Goal: Task Accomplishment & Management: Use online tool/utility

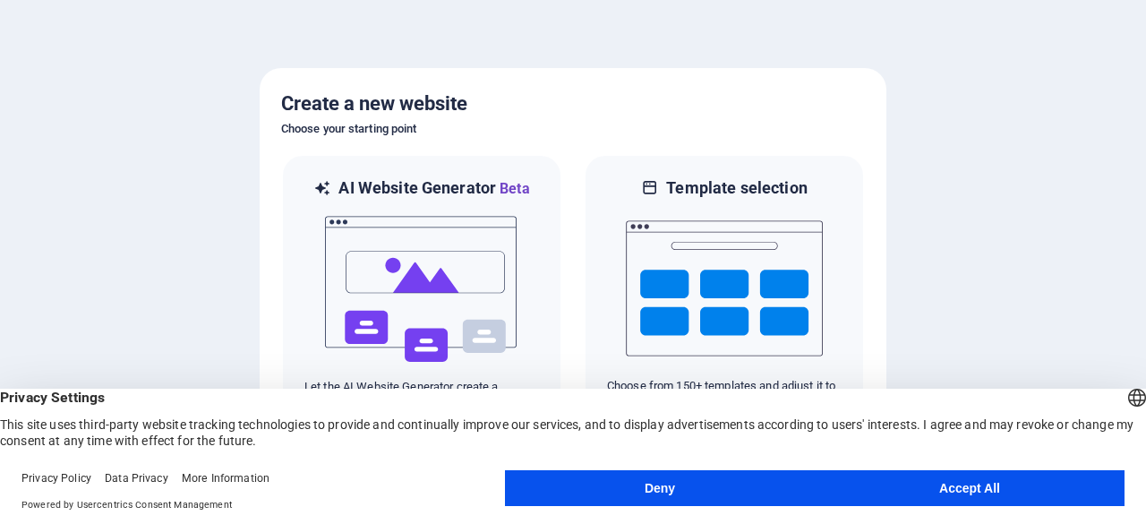
click at [1025, 477] on button "Accept All" at bounding box center [970, 488] width 310 height 36
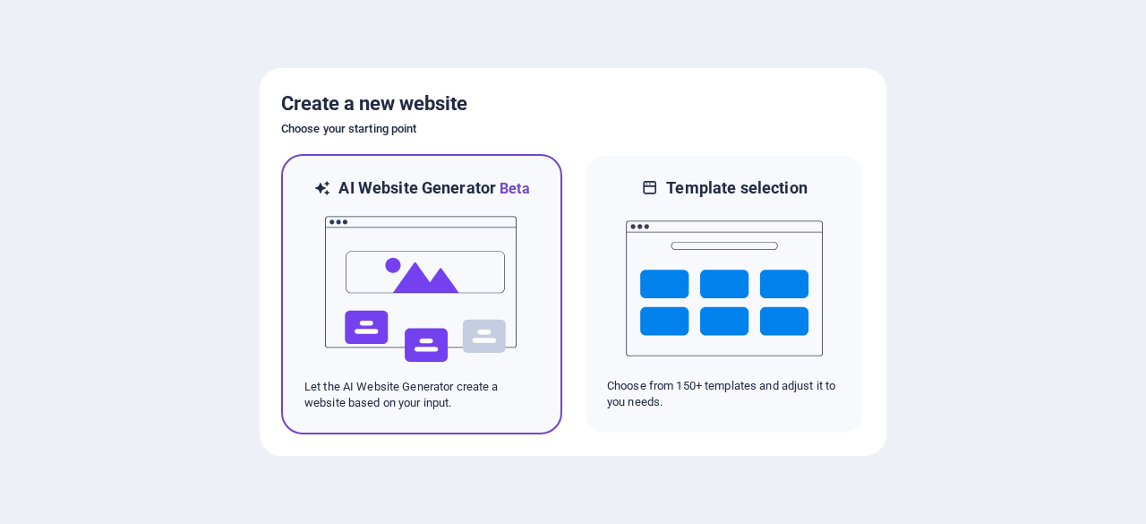
click at [464, 300] on img at bounding box center [421, 289] width 197 height 179
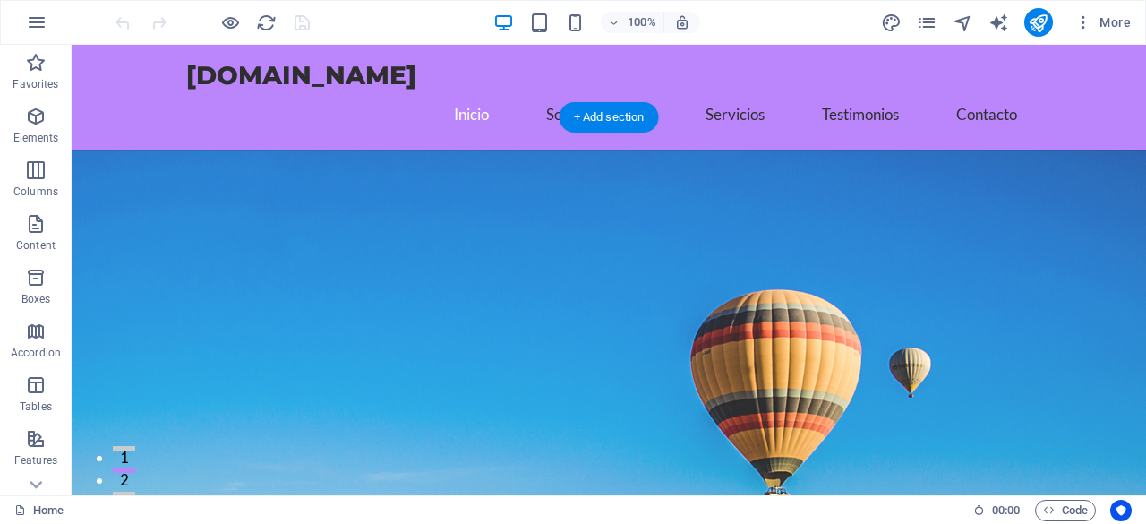
click at [665, 252] on figure at bounding box center [609, 369] width 1075 height 438
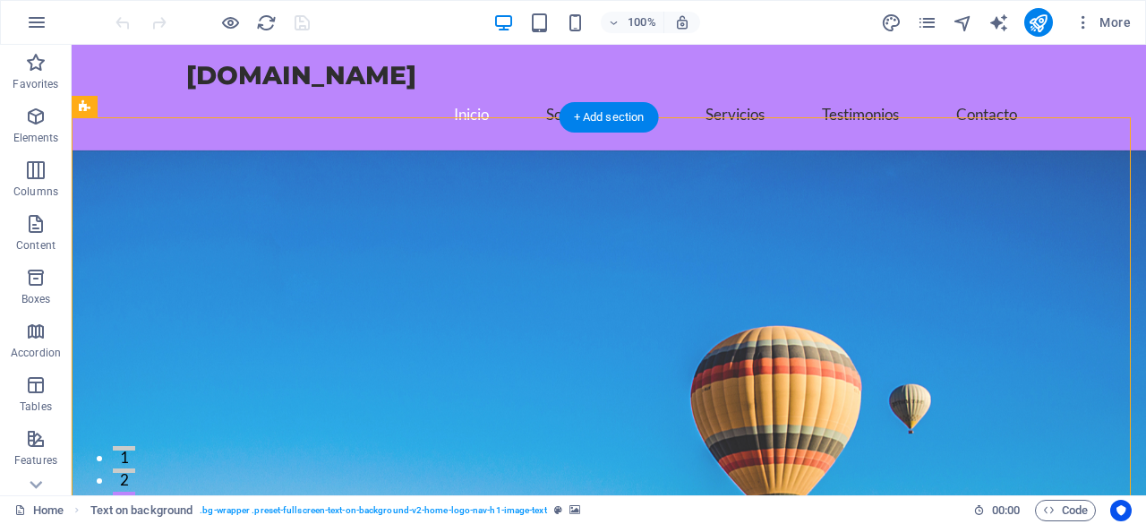
click at [704, 289] on figure at bounding box center [609, 405] width 1075 height 510
click at [701, 280] on figure at bounding box center [609, 405] width 1075 height 510
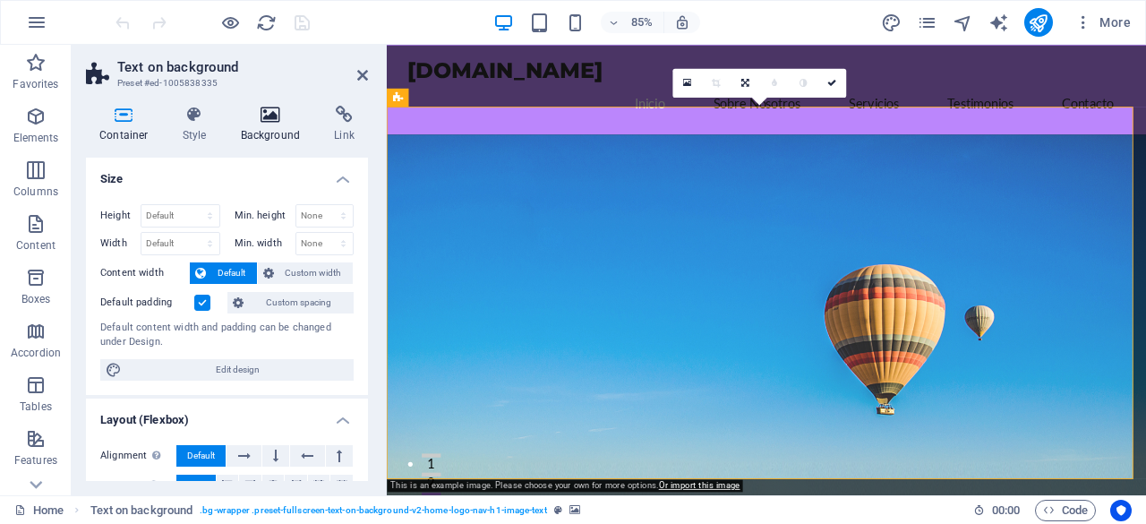
click at [278, 119] on icon at bounding box center [270, 115] width 87 height 18
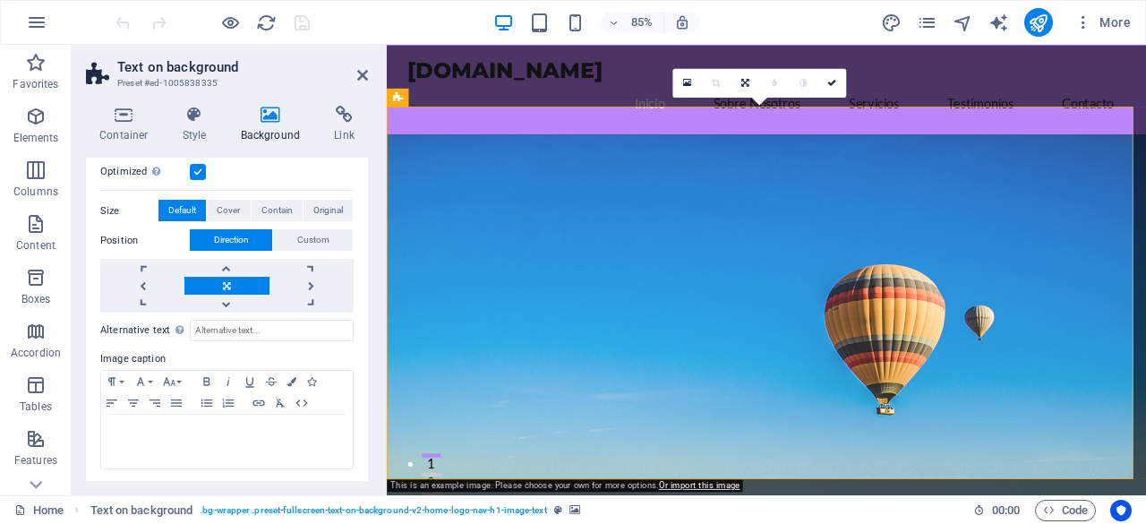
scroll to position [152, 0]
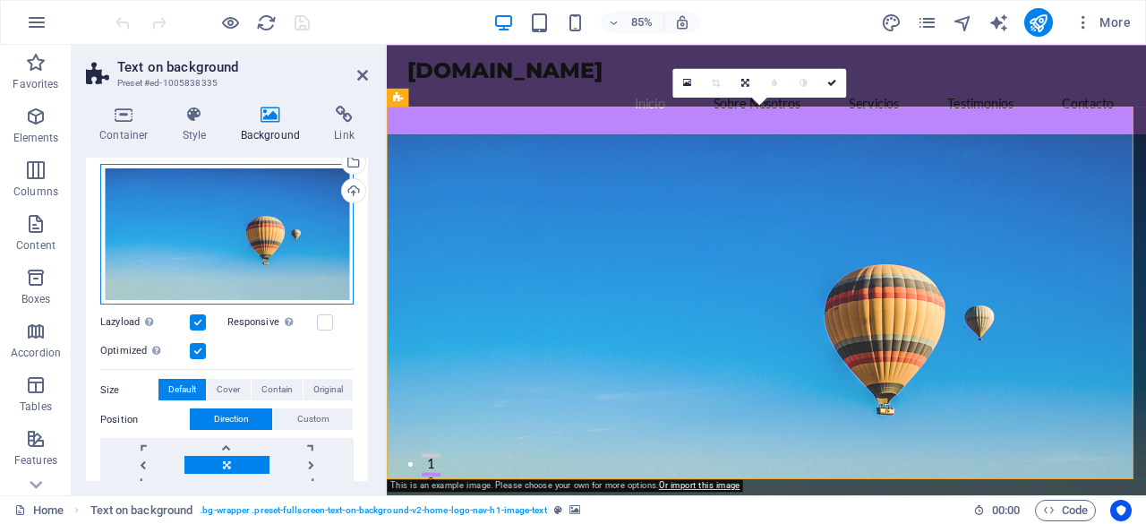
click at [268, 260] on div "Drag files here, click to choose files or select files from Files or our free s…" at bounding box center [226, 234] width 253 height 141
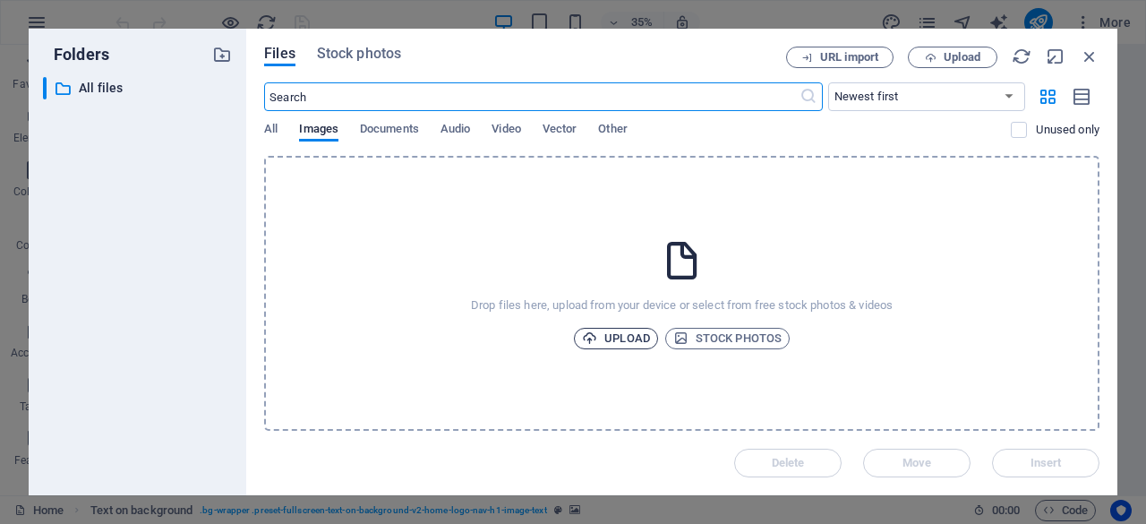
click at [628, 337] on span "Upload" at bounding box center [616, 338] width 68 height 21
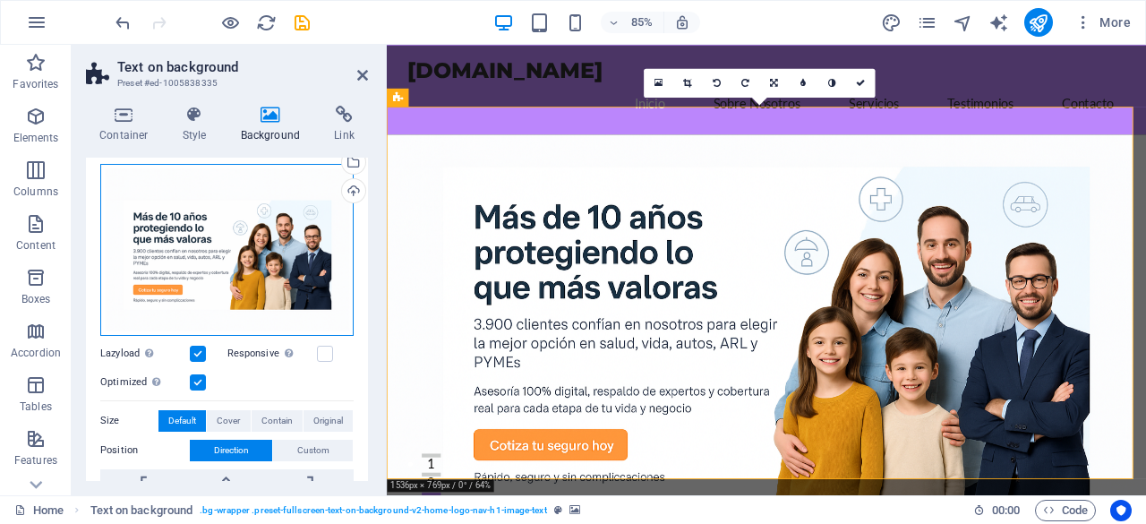
click at [255, 259] on div "Drag files here, click to choose files or select files from Files or our free s…" at bounding box center [226, 250] width 253 height 172
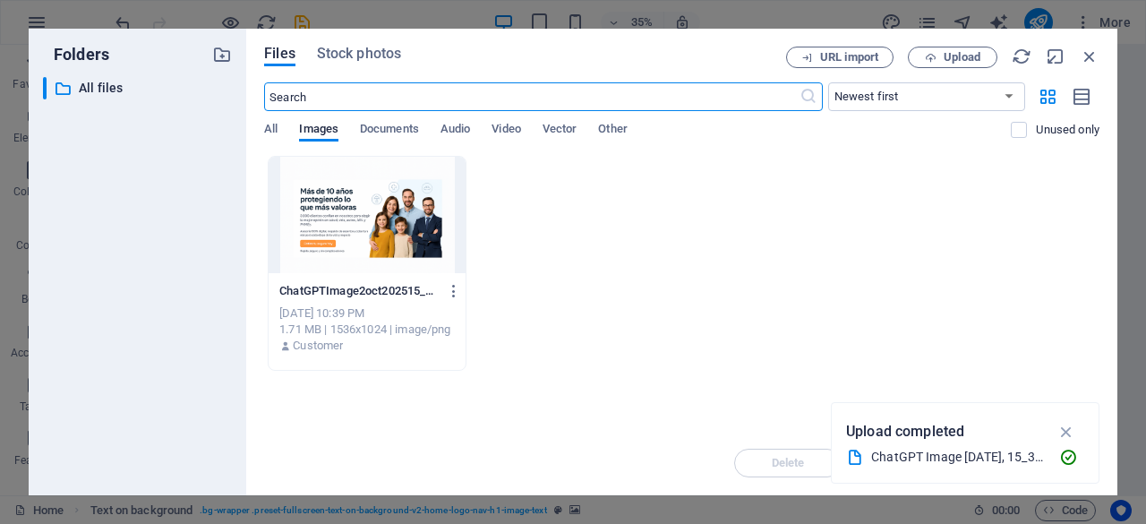
click at [1068, 430] on icon "button" at bounding box center [1067, 432] width 21 height 20
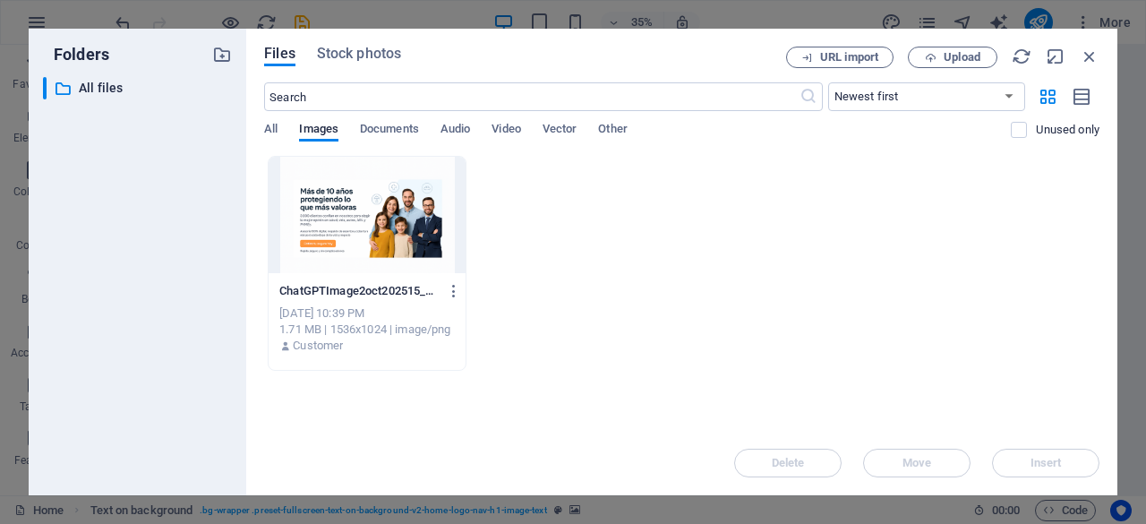
click at [362, 235] on div at bounding box center [367, 215] width 197 height 116
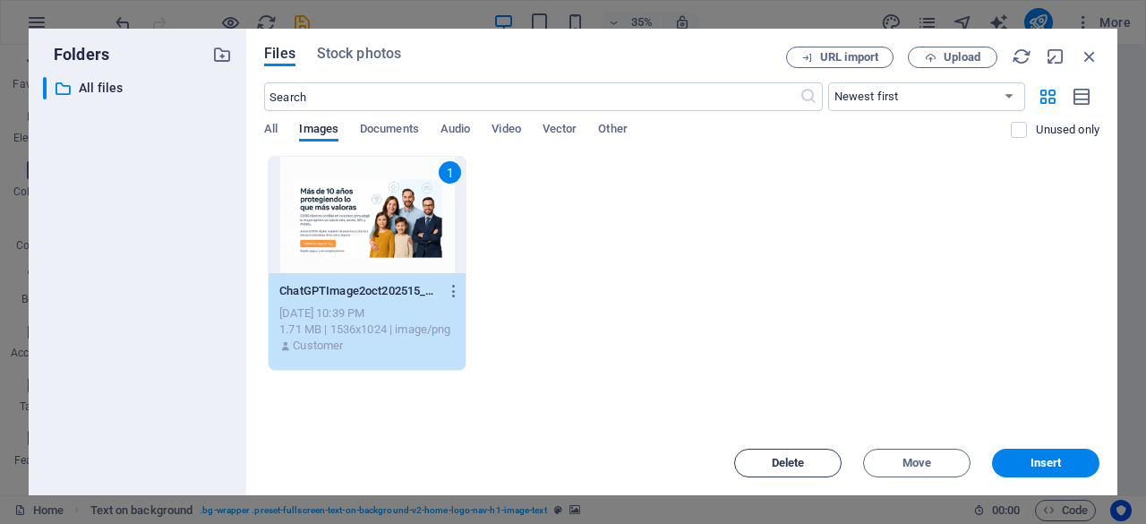
click at [805, 467] on span "Delete" at bounding box center [787, 463] width 91 height 11
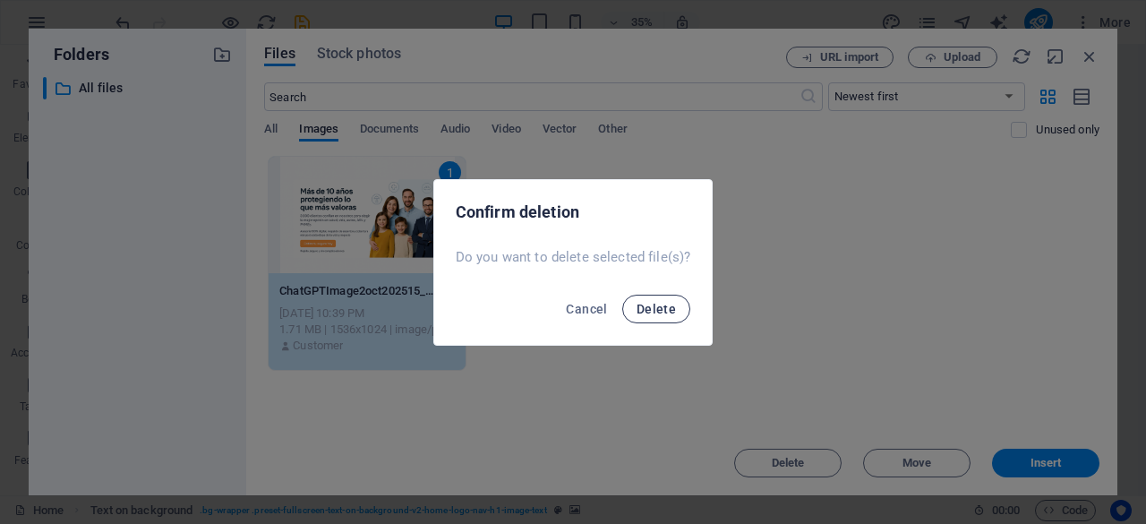
click at [666, 306] on span "Delete" at bounding box center [656, 309] width 39 height 14
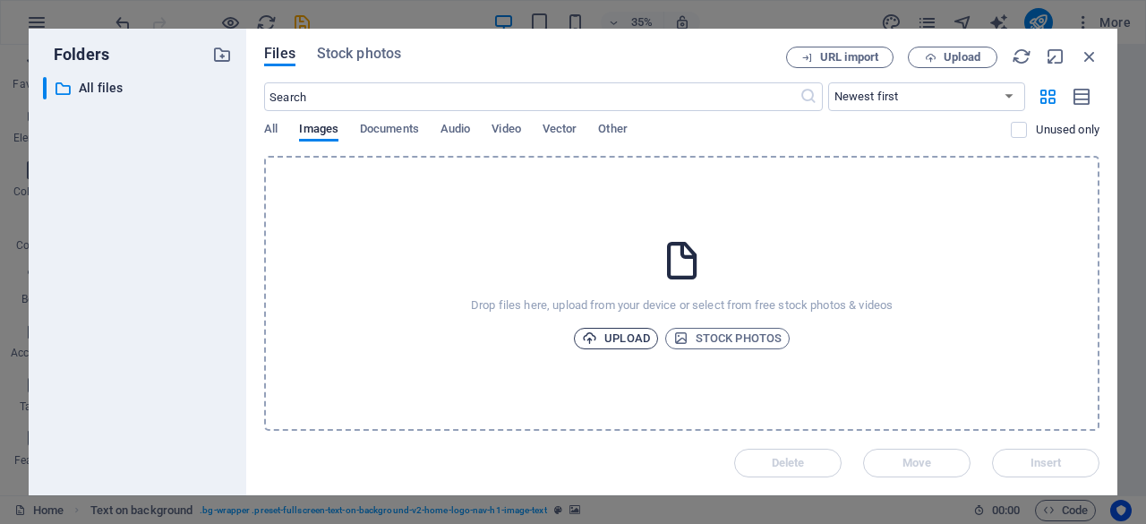
click at [633, 334] on span "Upload" at bounding box center [616, 338] width 68 height 21
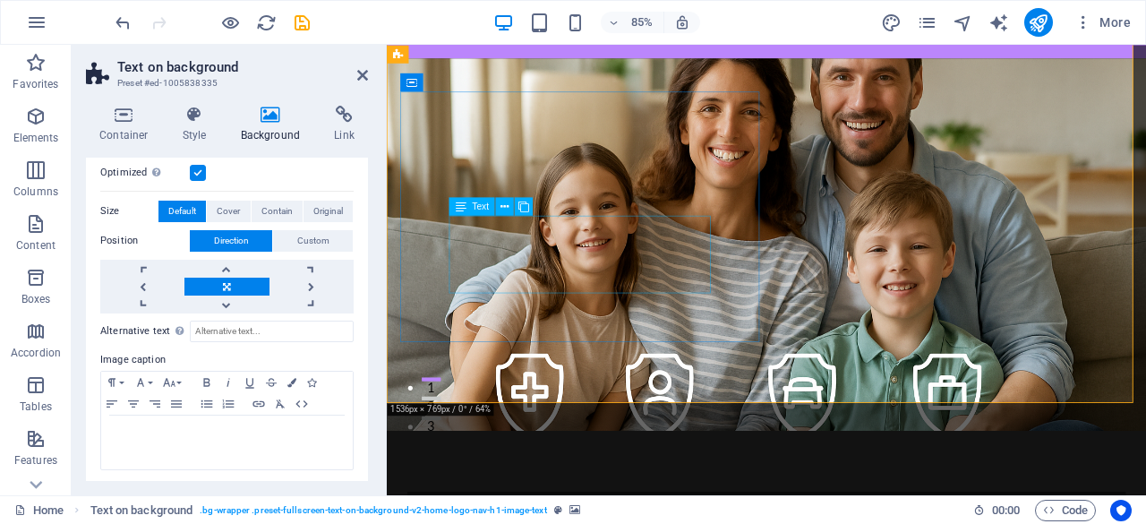
scroll to position [0, 0]
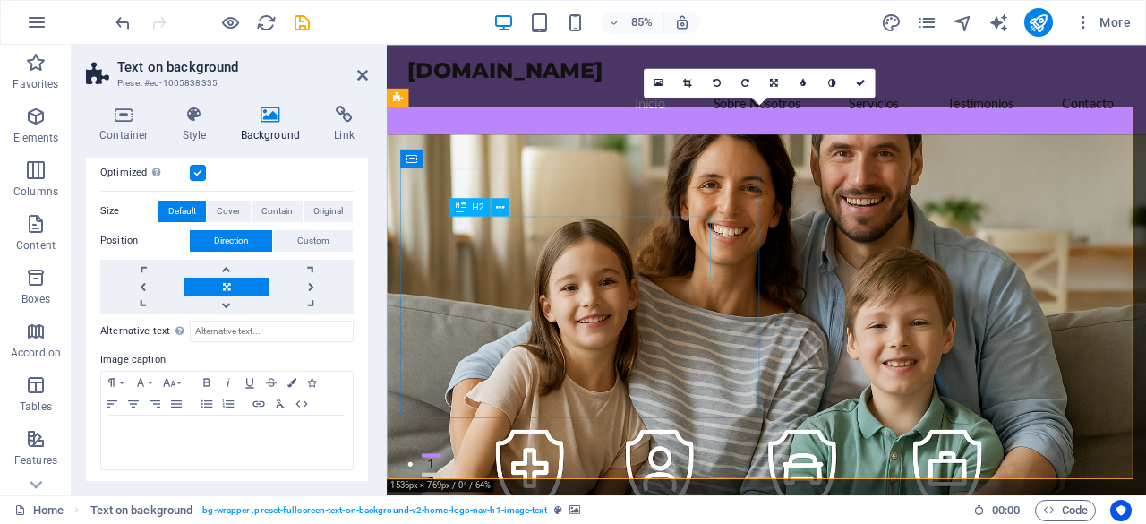
click at [367, 69] on icon at bounding box center [362, 75] width 11 height 14
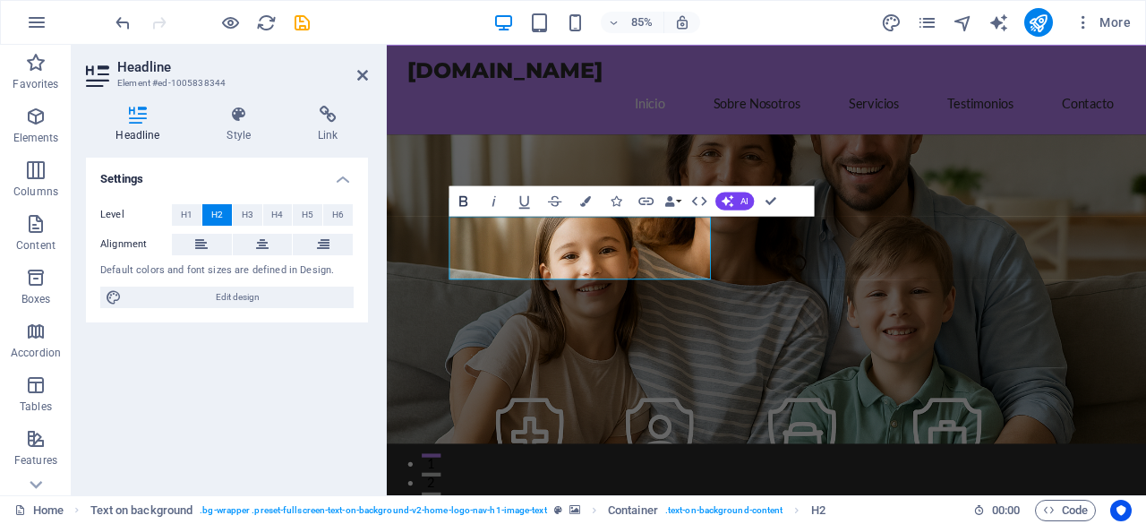
click at [462, 198] on icon "button" at bounding box center [464, 201] width 18 height 18
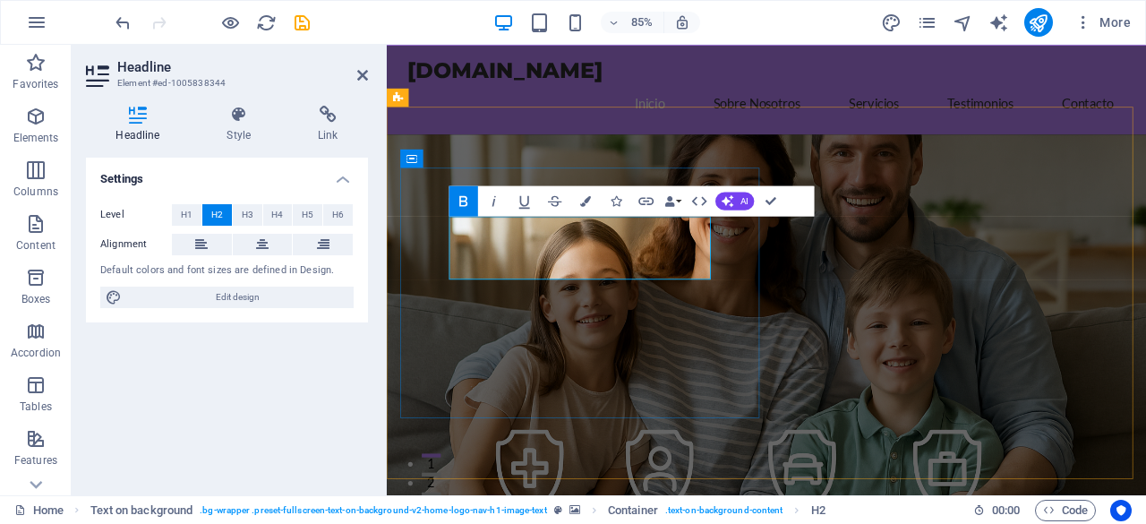
drag, startPoint x: 644, startPoint y: 315, endPoint x: 451, endPoint y: 261, distance: 200.2
click at [231, 114] on icon at bounding box center [239, 115] width 84 height 18
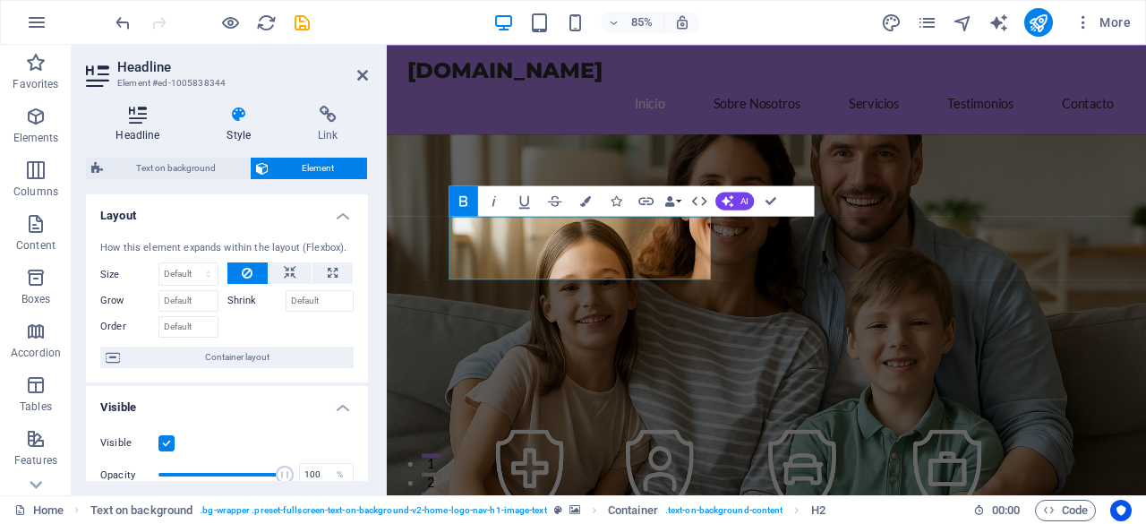
click at [149, 119] on icon at bounding box center [138, 115] width 104 height 18
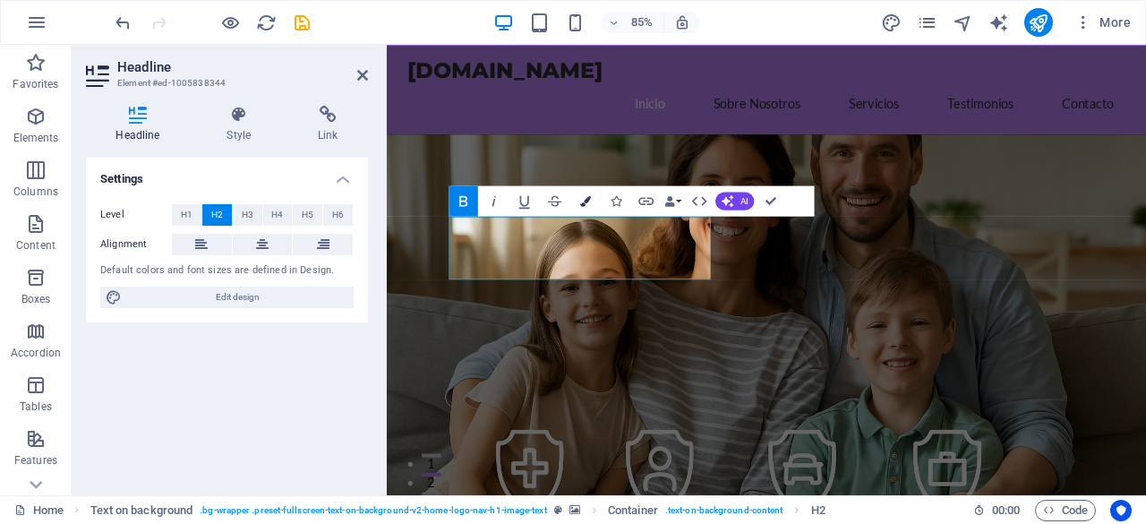
click at [585, 204] on icon "button" at bounding box center [585, 200] width 11 height 11
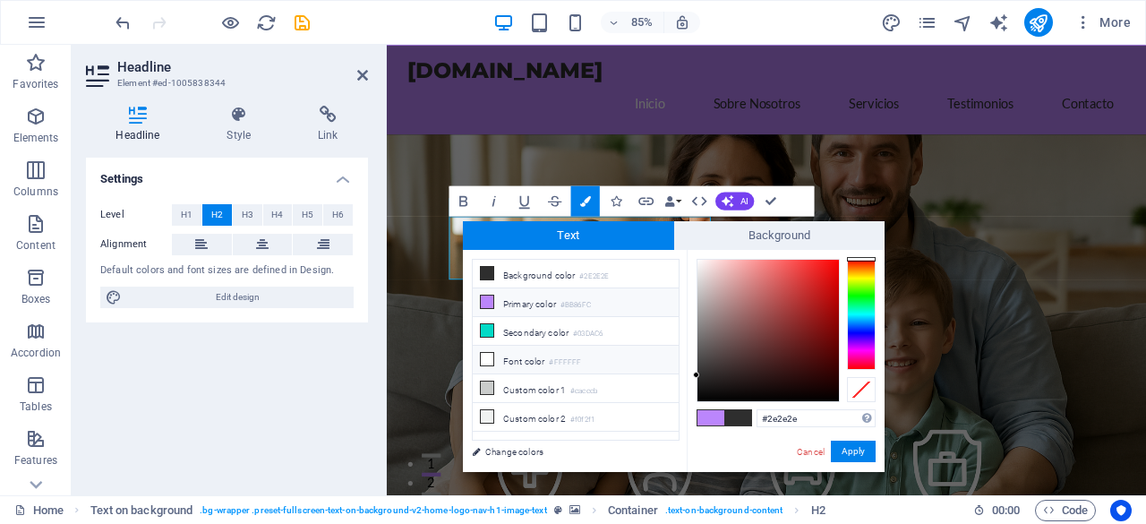
click at [490, 356] on icon at bounding box center [487, 359] width 13 height 13
type input "#ffffff"
click at [855, 453] on button "Apply" at bounding box center [853, 451] width 45 height 21
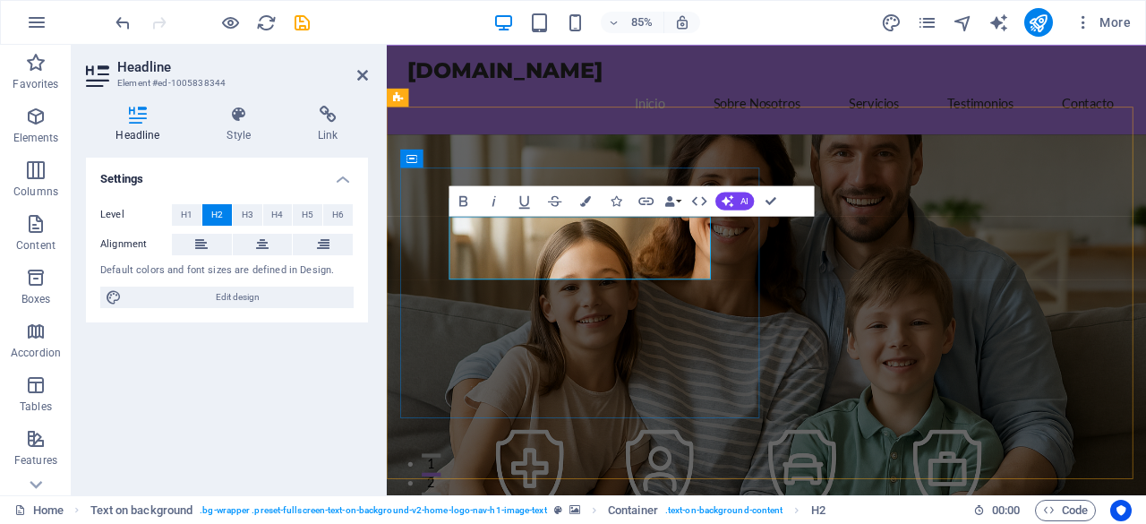
click at [1042, 356] on figure at bounding box center [834, 369] width 894 height 438
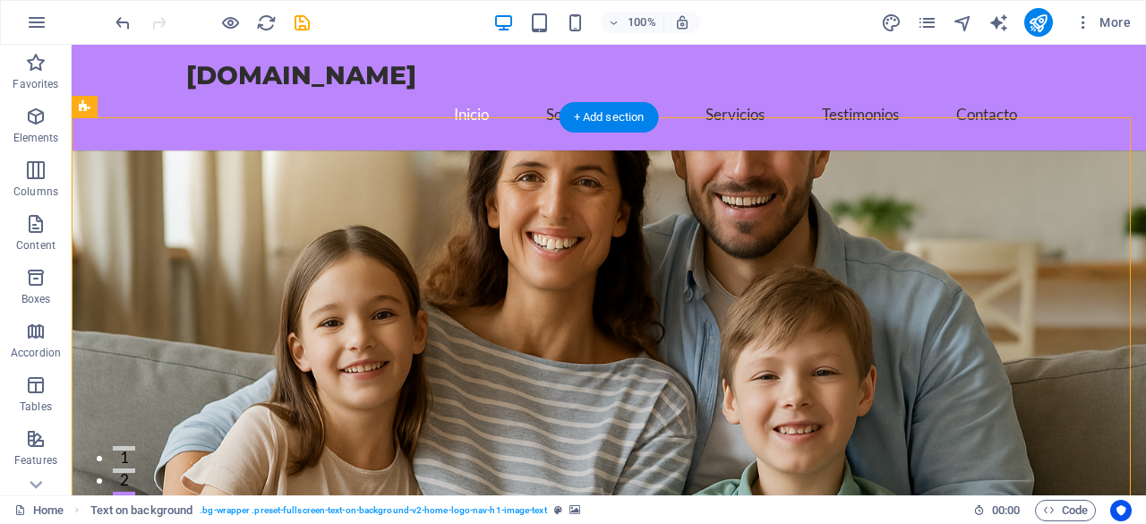
click at [739, 305] on figure at bounding box center [609, 369] width 1075 height 438
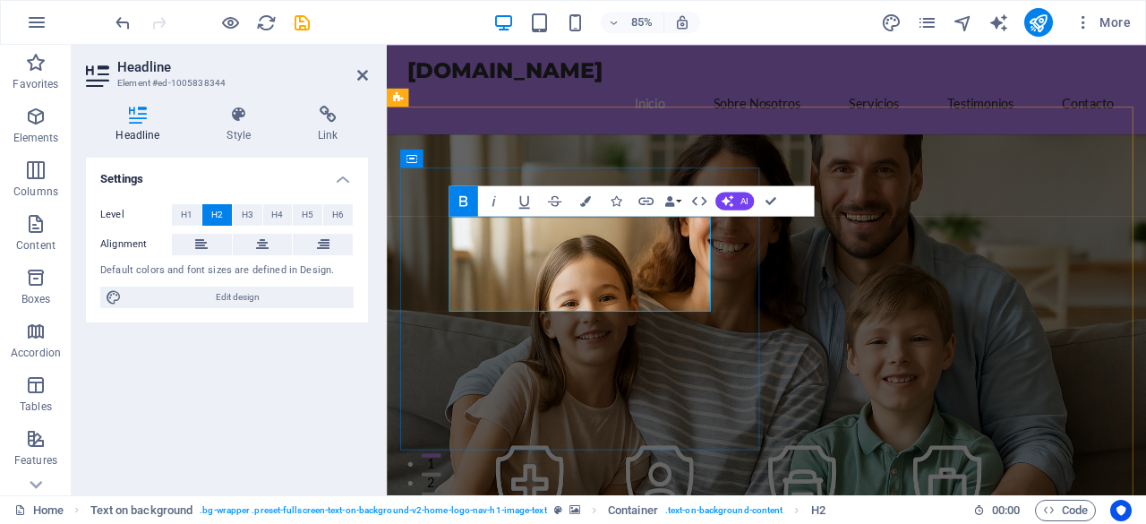
click at [984, 341] on figure at bounding box center [834, 388] width 894 height 476
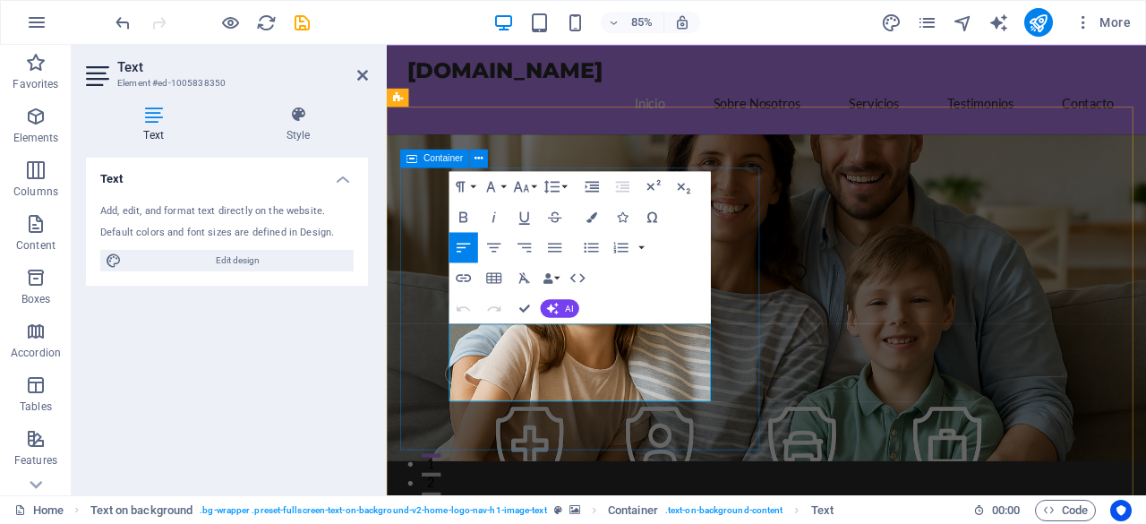
drag, startPoint x: 649, startPoint y: 411, endPoint x: 459, endPoint y: 389, distance: 191.2
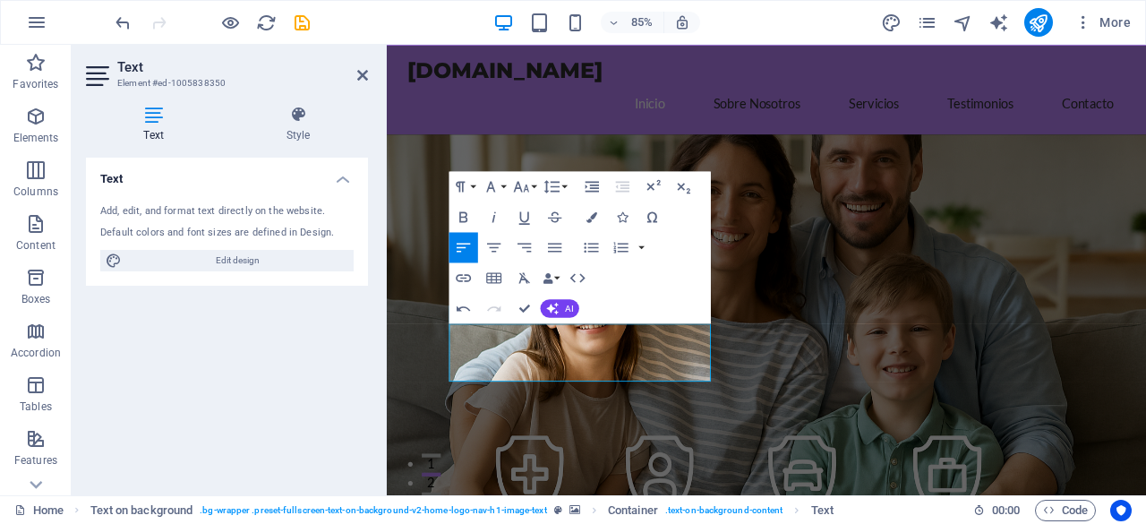
click at [986, 276] on figure at bounding box center [834, 376] width 894 height 452
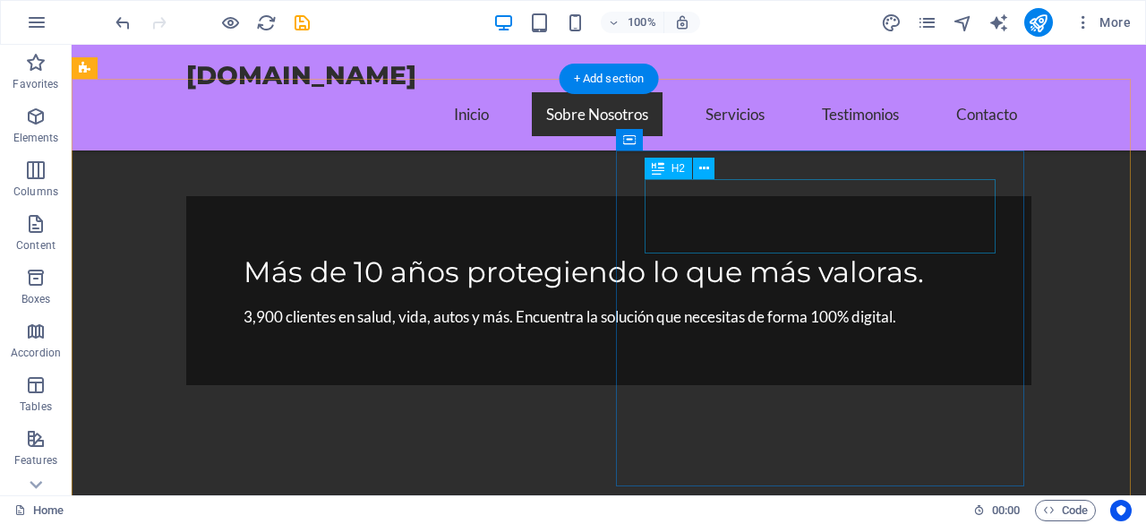
scroll to position [537, 0]
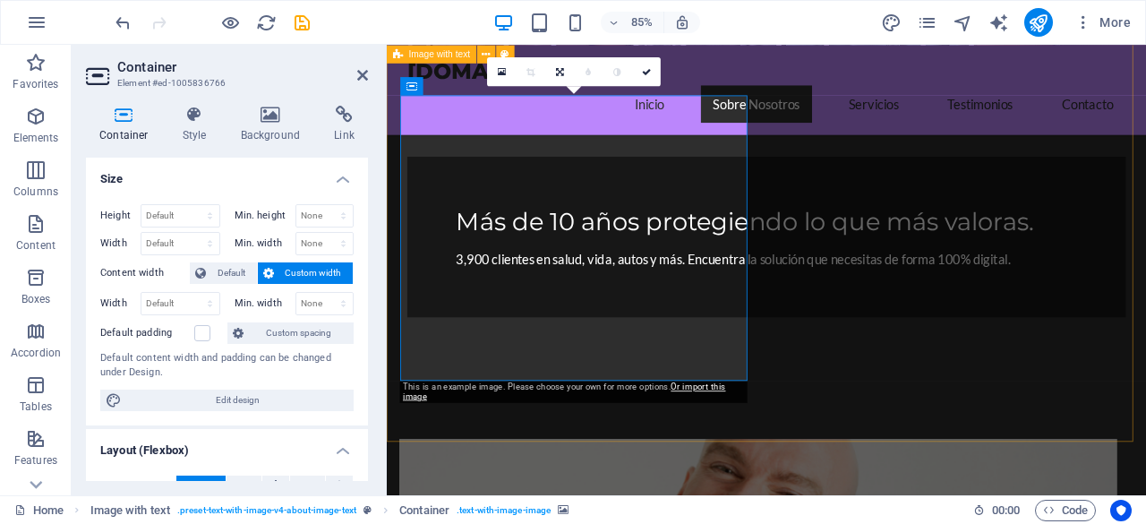
click at [283, 134] on h4 "Background" at bounding box center [274, 125] width 94 height 38
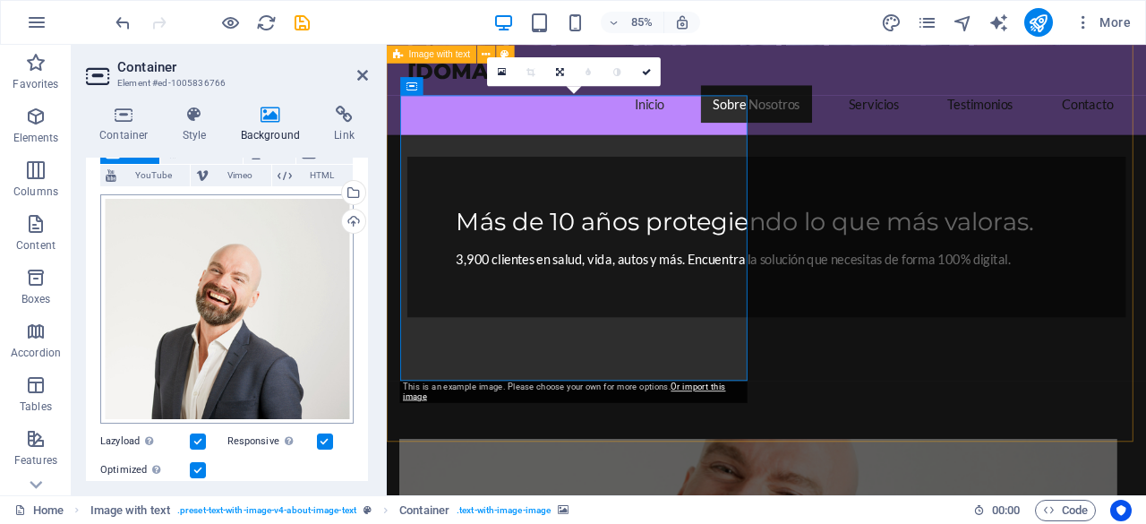
scroll to position [179, 0]
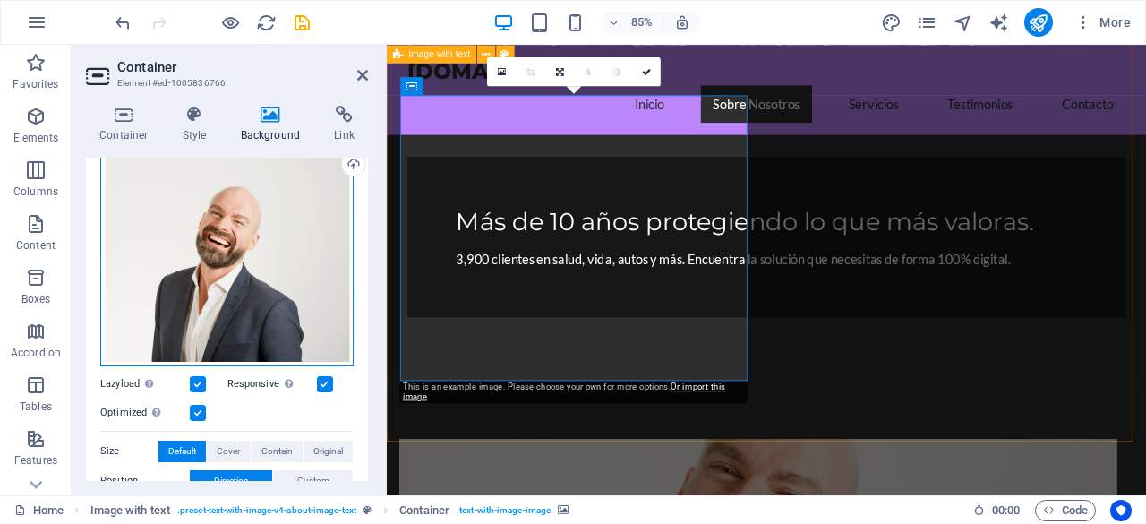
click at [286, 242] on div "Drag files here, click to choose files or select files from Files or our free s…" at bounding box center [226, 251] width 253 height 229
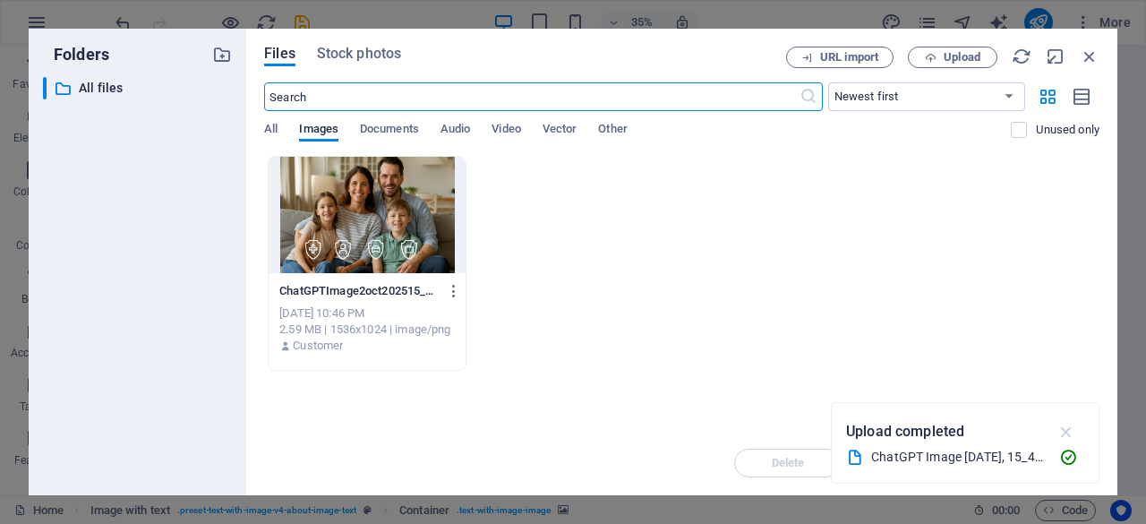
click at [1068, 432] on icon "button" at bounding box center [1067, 432] width 21 height 20
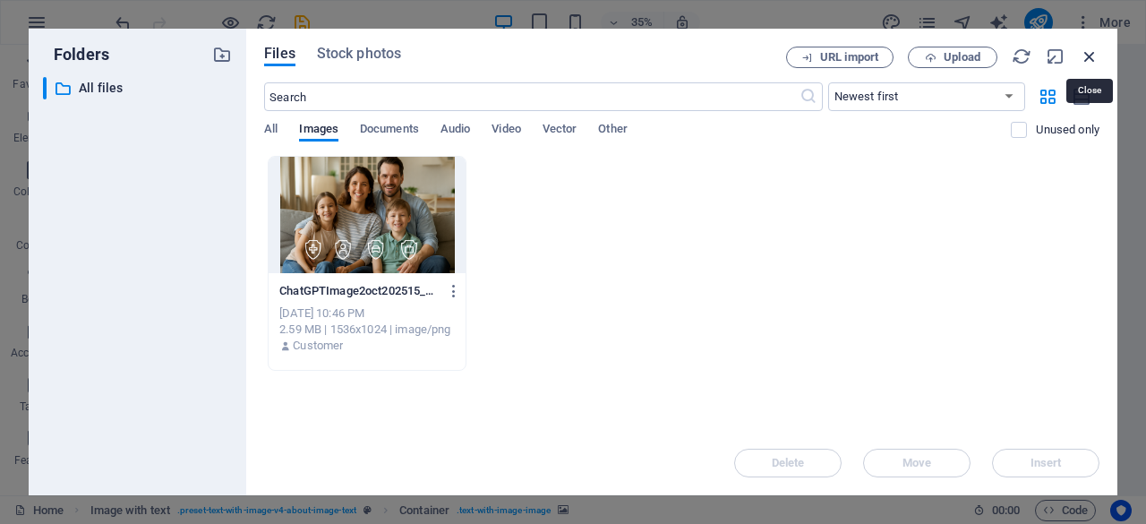
click at [1096, 55] on icon "button" at bounding box center [1090, 57] width 20 height 20
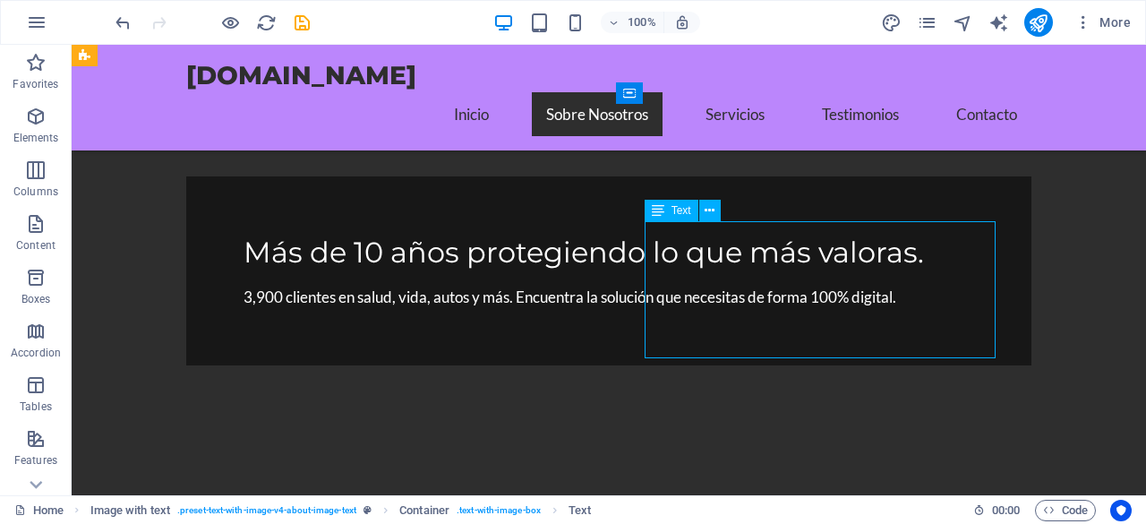
drag, startPoint x: 866, startPoint y: 349, endPoint x: 779, endPoint y: 329, distance: 89.3
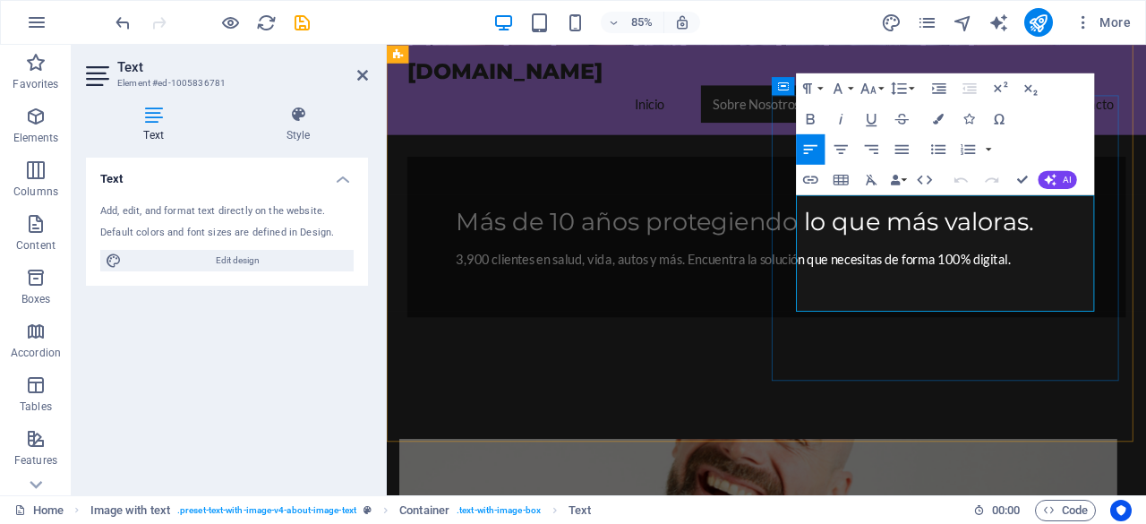
drag, startPoint x: 871, startPoint y: 238, endPoint x: 1090, endPoint y: 347, distance: 244.7
copy p "En Viboseguros, contamos con un equipo de expertos en seguros con más de una dé…"
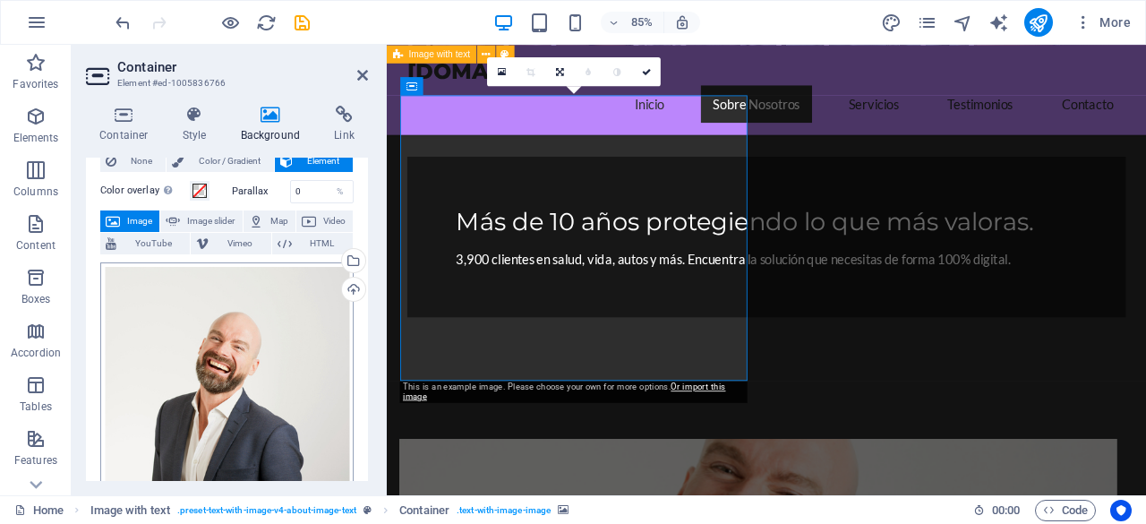
scroll to position [90, 0]
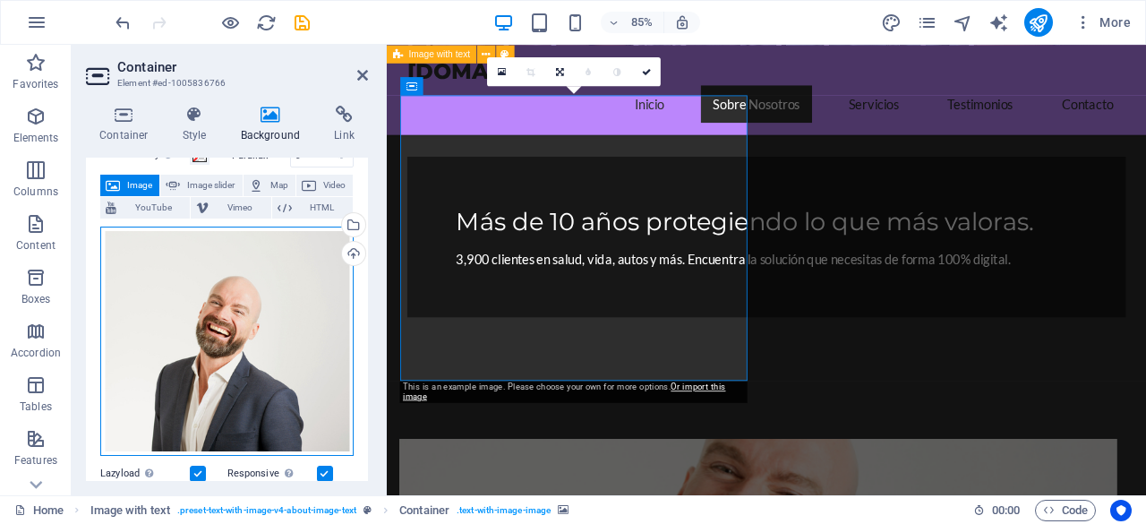
click at [246, 381] on div "Drag files here, click to choose files or select files from Files or our free s…" at bounding box center [226, 341] width 253 height 229
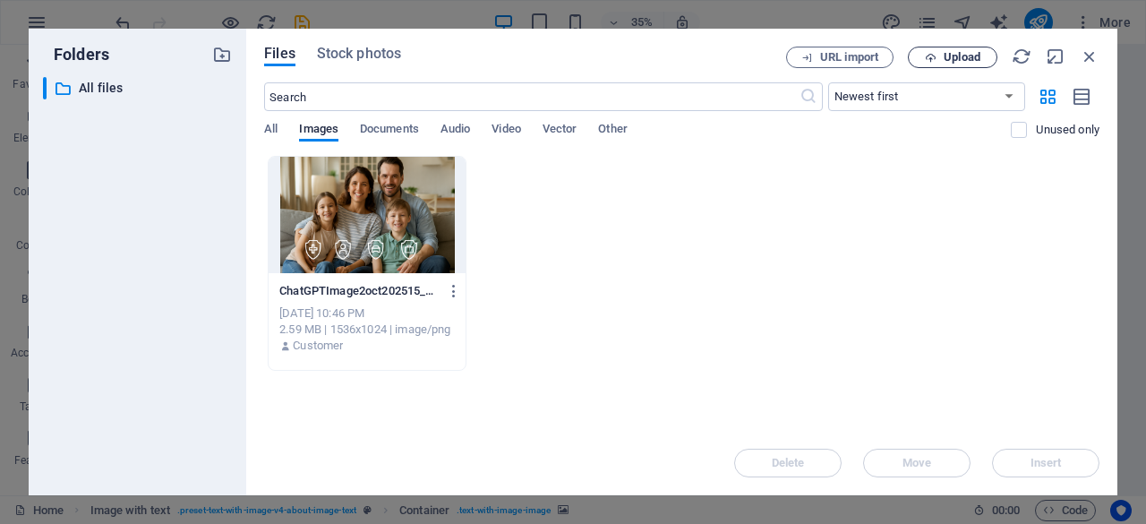
click at [959, 54] on span "Upload" at bounding box center [962, 57] width 37 height 11
click at [951, 55] on span "Upload" at bounding box center [962, 57] width 37 height 11
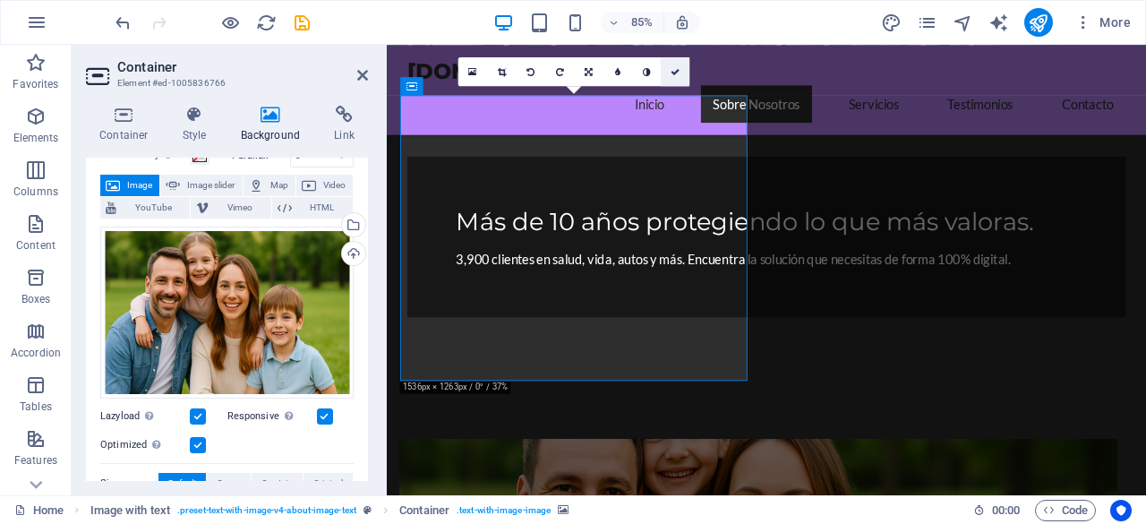
click at [673, 73] on icon at bounding box center [675, 71] width 9 height 9
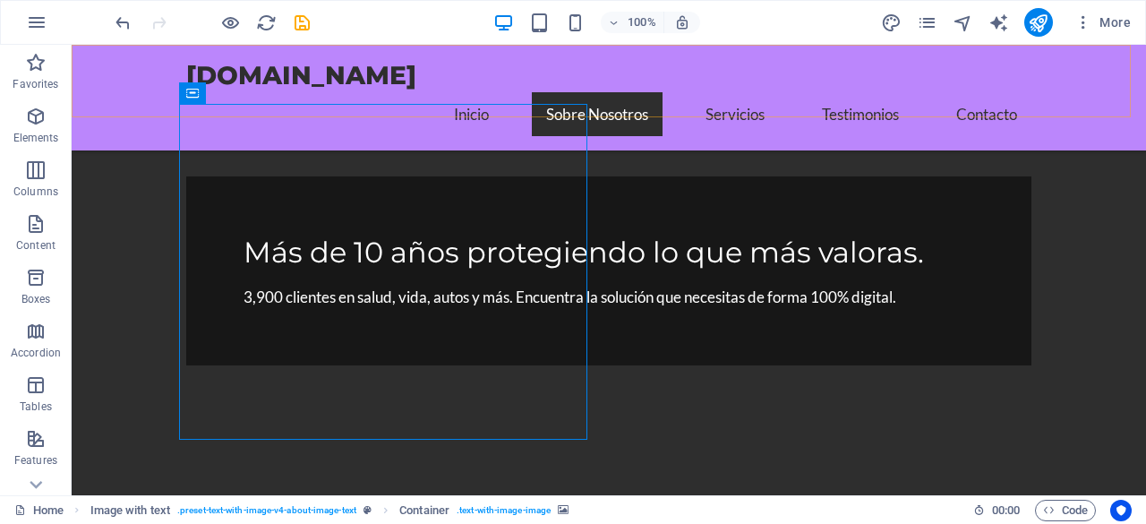
click at [131, 83] on div "viboseguros.com Inicio Sobre Nosotros Servicios Testimonios Contacto" at bounding box center [609, 98] width 1075 height 106
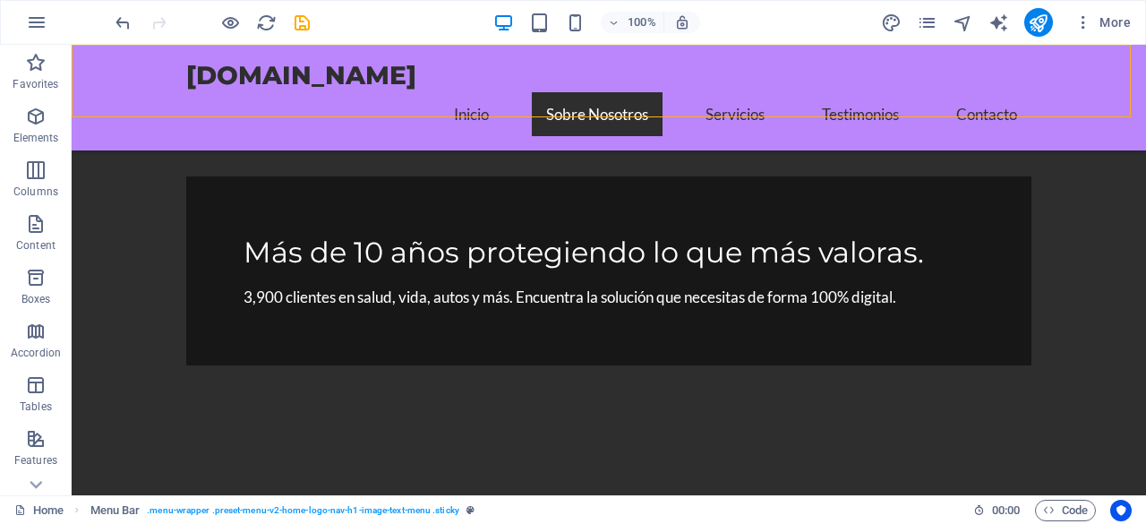
click at [131, 83] on div "viboseguros.com Inicio Sobre Nosotros Servicios Testimonios Contacto" at bounding box center [609, 98] width 1075 height 106
select select "header"
select select "rem"
select select "preset-menu-v2-home-logo-nav-h1-image-text-menu"
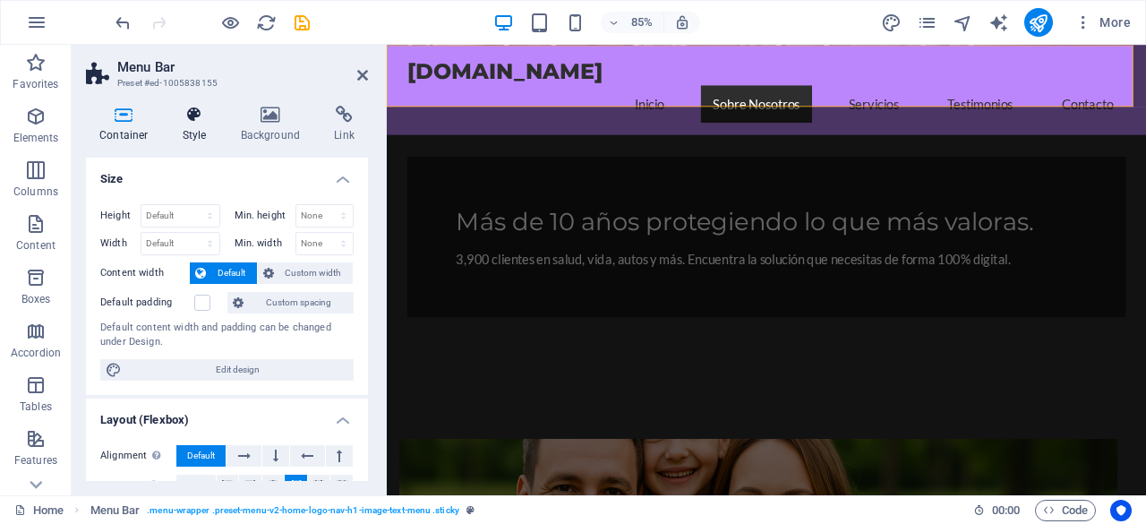
click at [208, 128] on h4 "Style" at bounding box center [198, 125] width 58 height 38
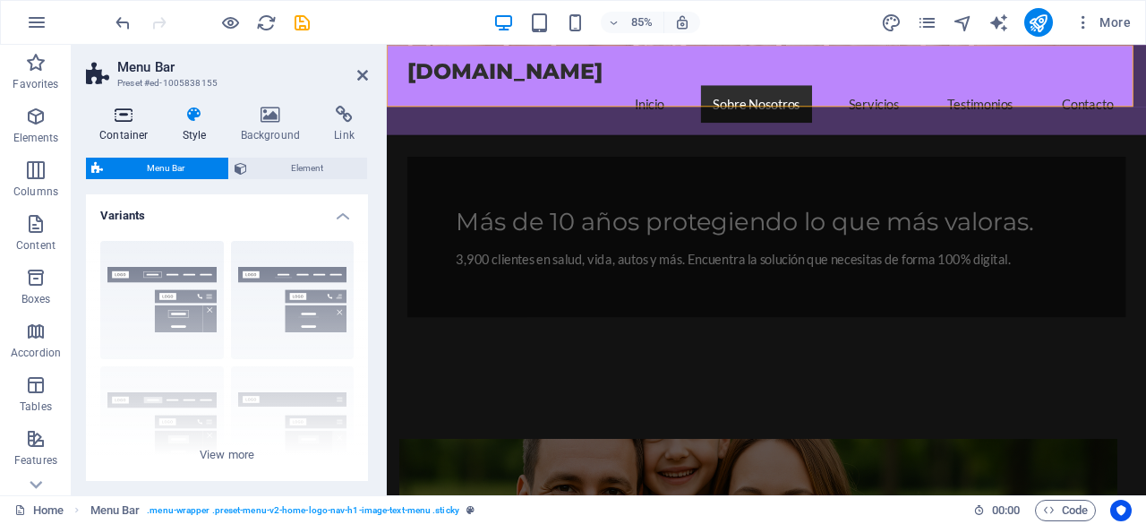
click at [114, 116] on icon at bounding box center [124, 115] width 76 height 18
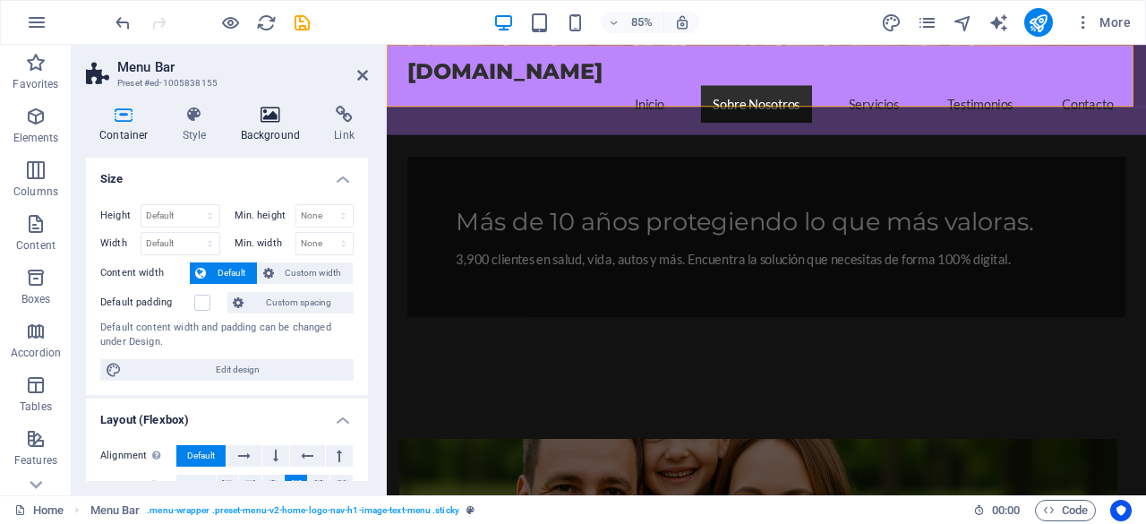
click at [291, 107] on icon at bounding box center [270, 115] width 87 height 18
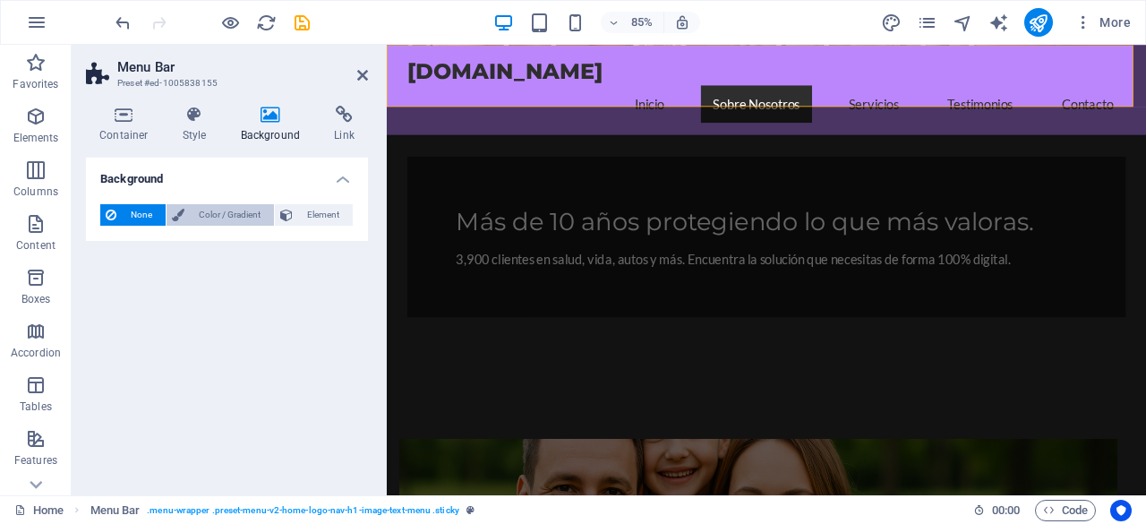
click at [247, 215] on span "Color / Gradient" at bounding box center [229, 214] width 79 height 21
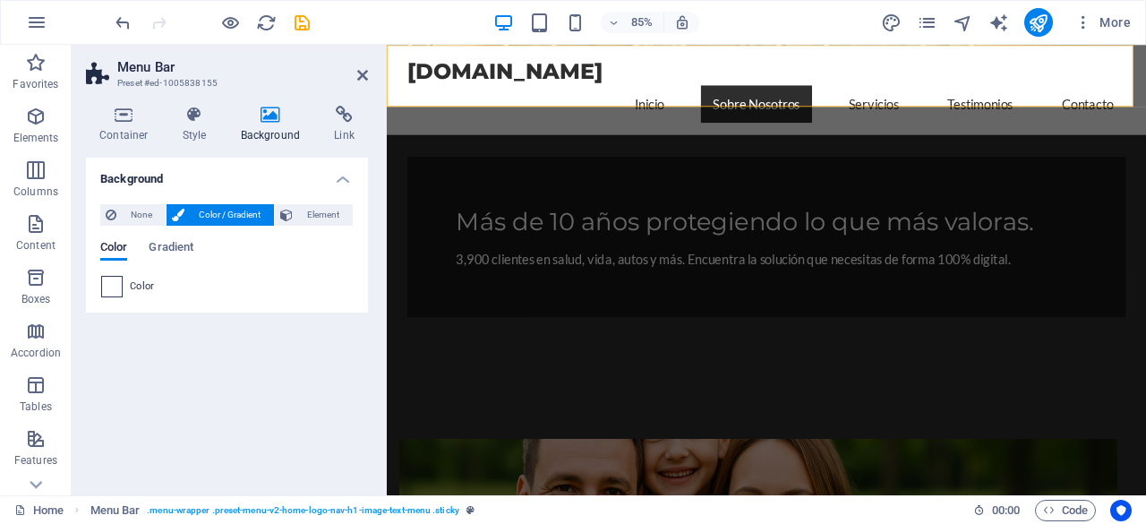
click at [113, 287] on span at bounding box center [112, 287] width 20 height 20
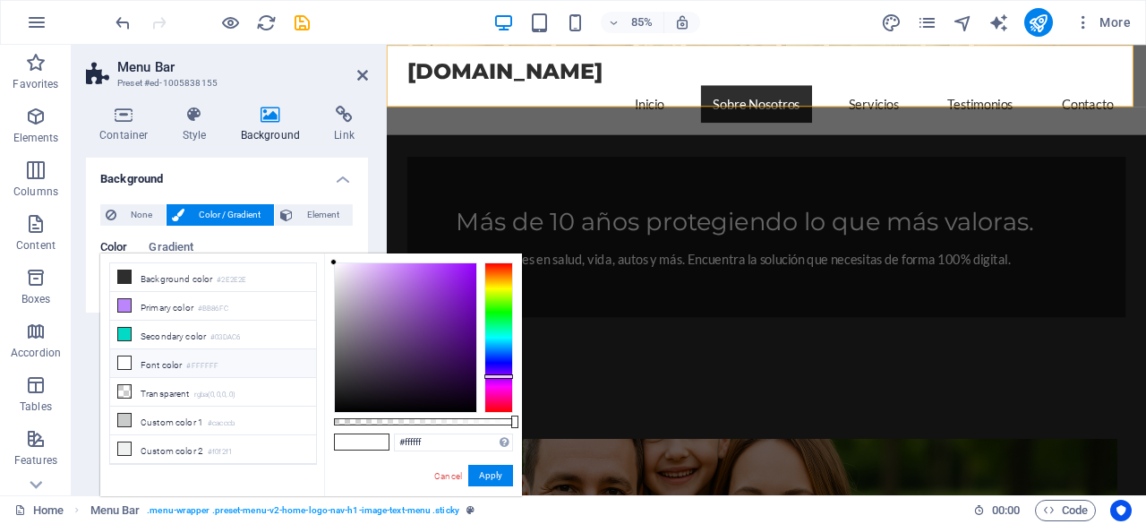
click at [503, 376] on div at bounding box center [499, 337] width 29 height 150
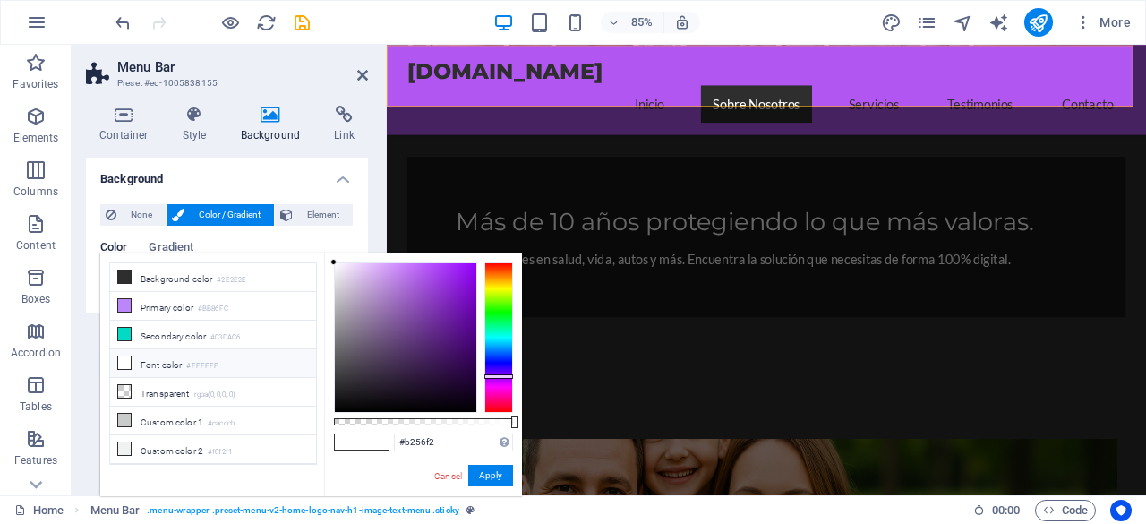
click at [425, 270] on div at bounding box center [406, 337] width 142 height 149
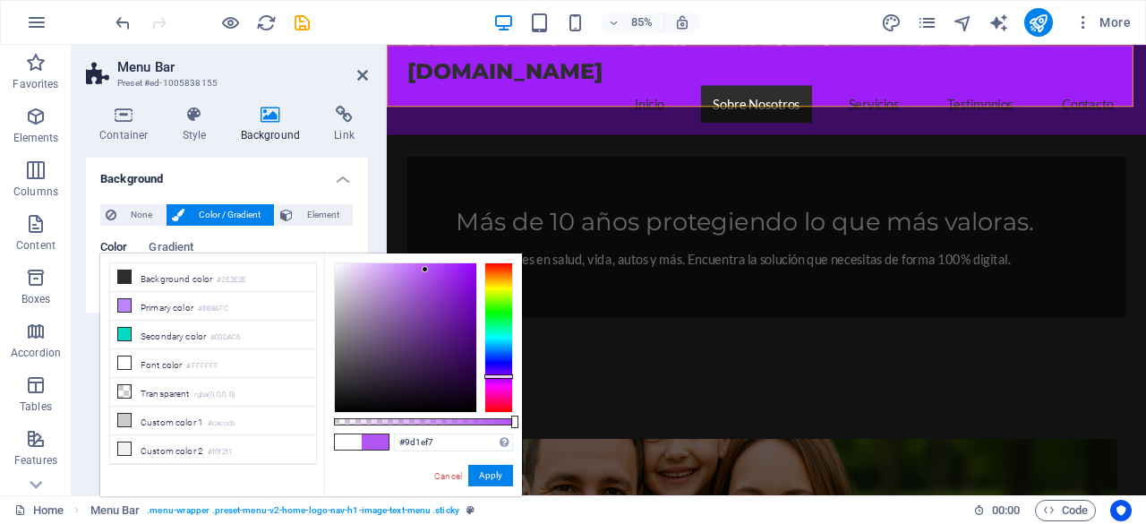
click at [459, 267] on div at bounding box center [406, 337] width 142 height 149
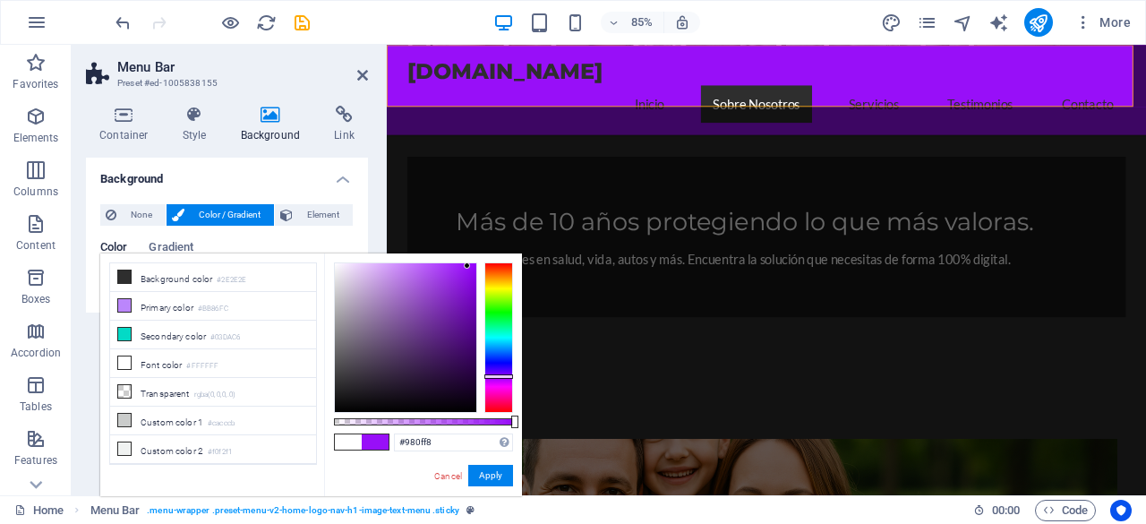
click at [468, 266] on div at bounding box center [406, 337] width 142 height 149
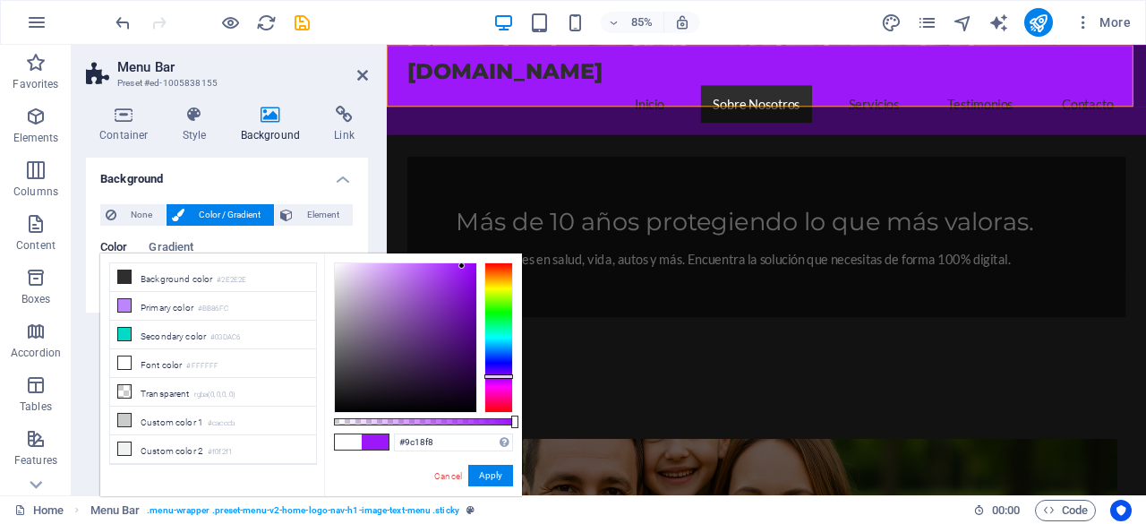
click at [462, 266] on div at bounding box center [406, 337] width 142 height 149
click at [454, 266] on div at bounding box center [406, 337] width 142 height 149
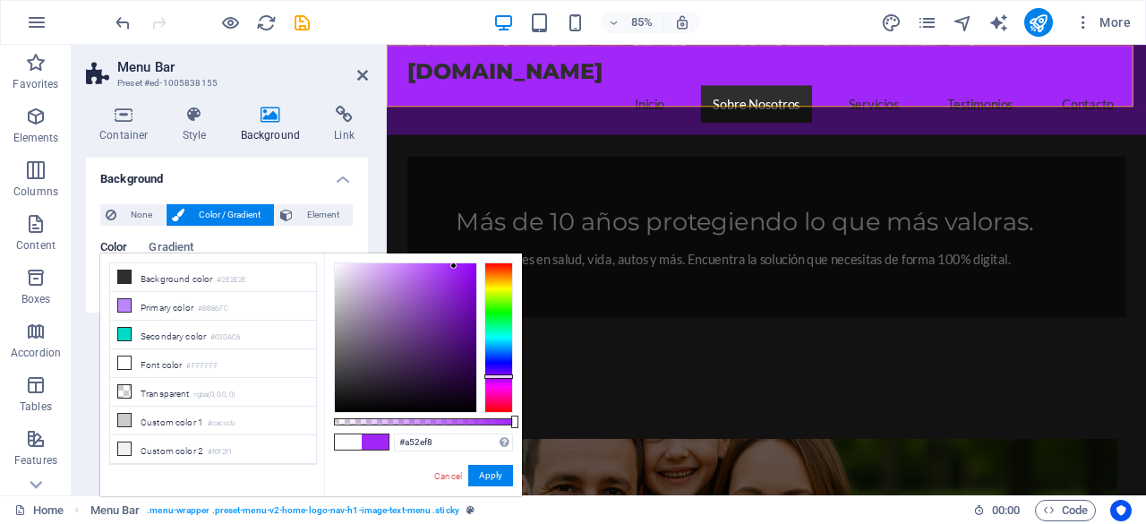
click at [450, 266] on div at bounding box center [406, 337] width 142 height 149
click at [396, 271] on div at bounding box center [406, 337] width 142 height 149
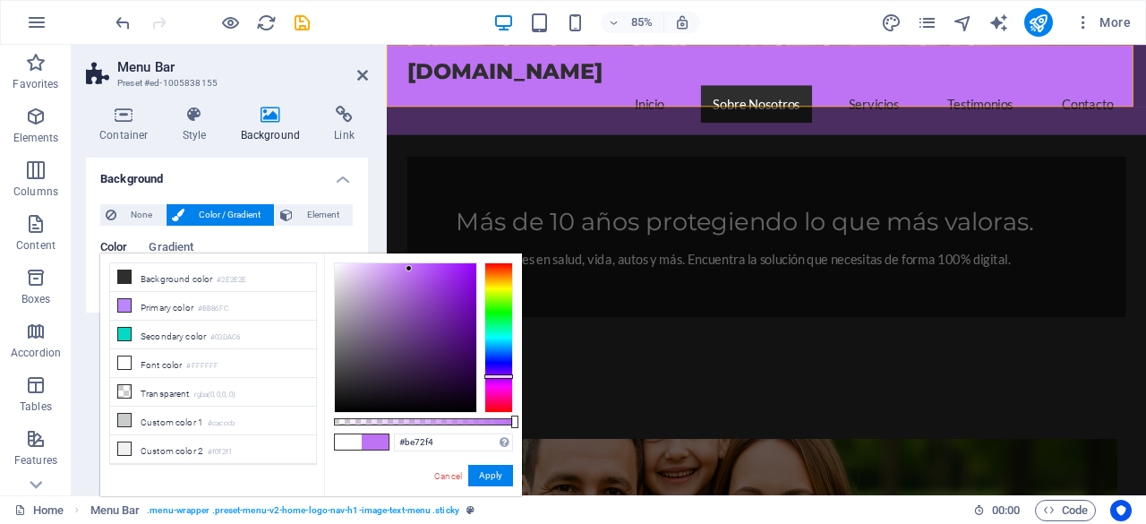
click at [409, 269] on div at bounding box center [406, 337] width 142 height 149
click at [415, 269] on div at bounding box center [406, 337] width 142 height 149
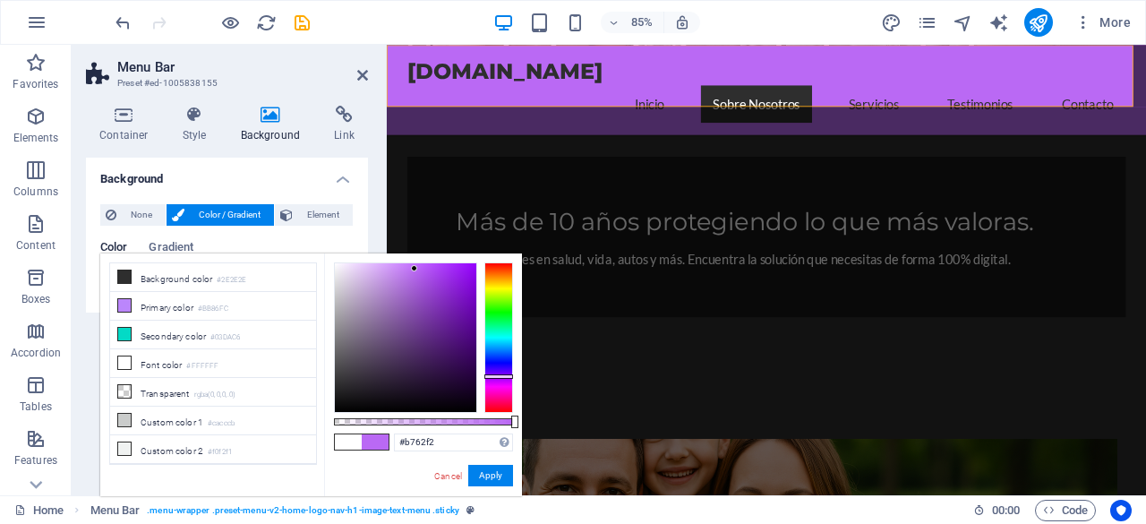
click at [418, 270] on div at bounding box center [406, 337] width 142 height 149
click at [426, 271] on div at bounding box center [406, 337] width 142 height 149
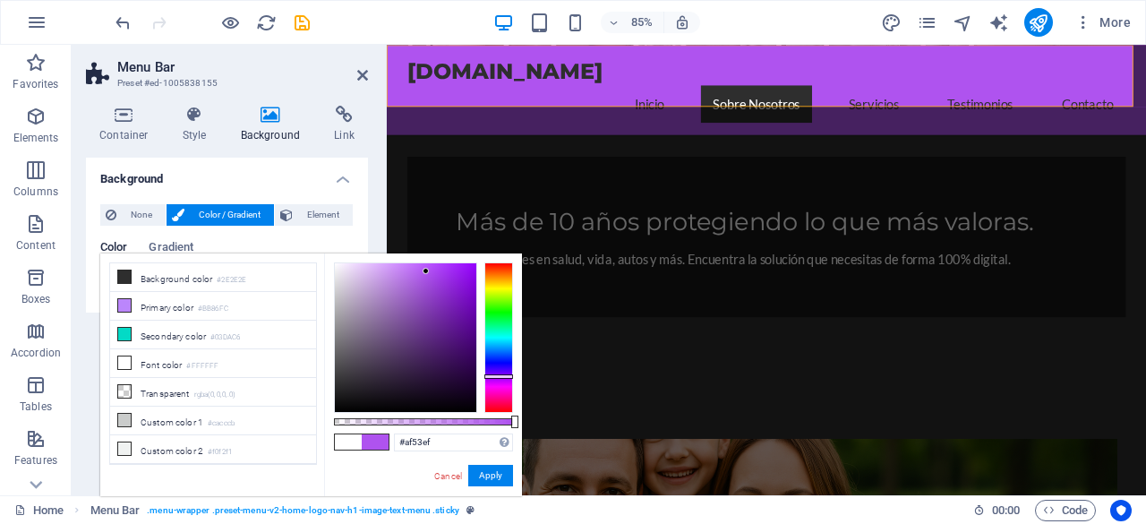
type input "#b353f7"
click at [428, 267] on div at bounding box center [406, 337] width 142 height 149
drag, startPoint x: 503, startPoint y: 474, endPoint x: 138, endPoint y: 505, distance: 366.7
click at [504, 474] on button "Apply" at bounding box center [490, 475] width 45 height 21
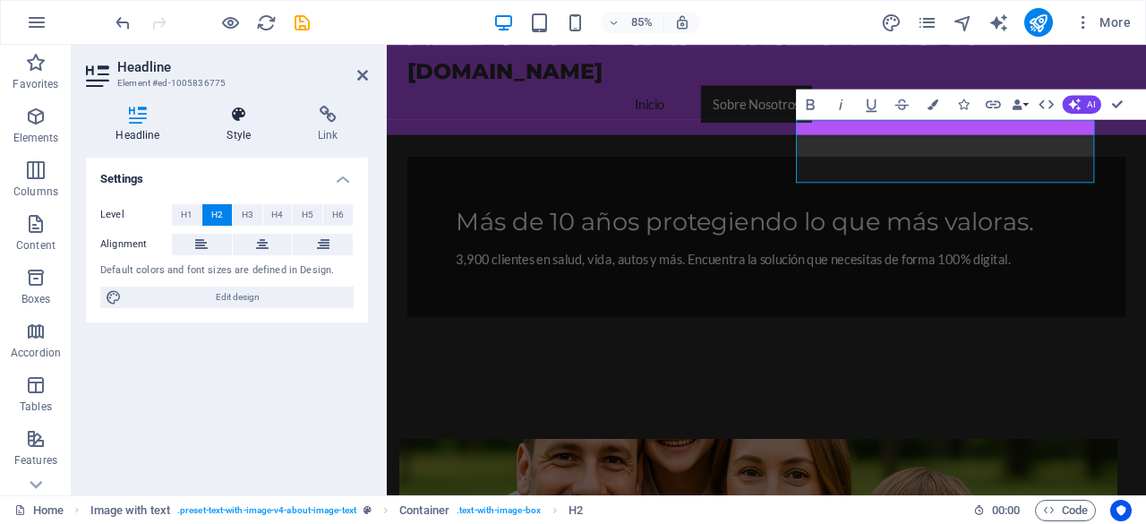
click at [230, 123] on icon at bounding box center [239, 115] width 84 height 18
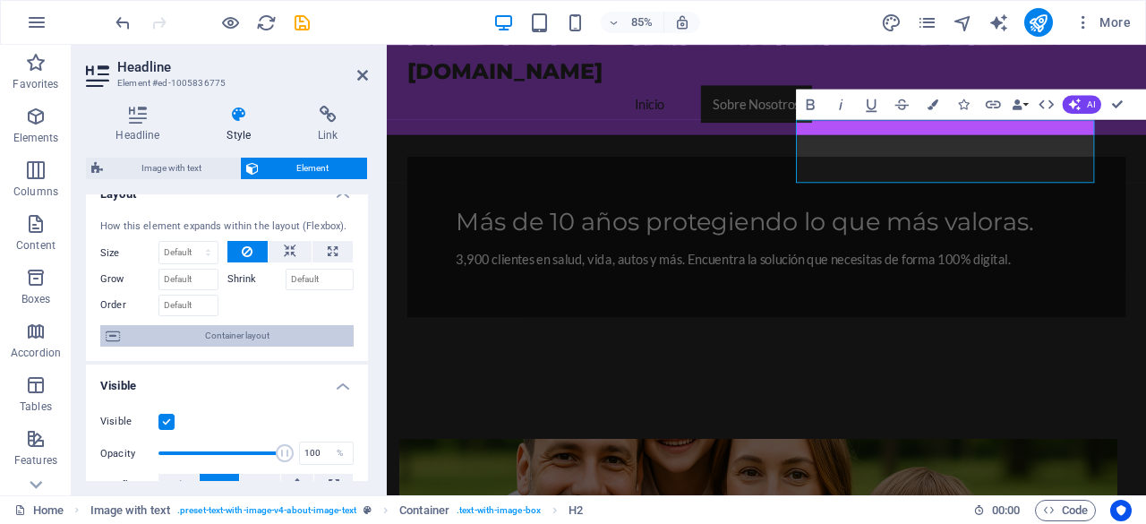
scroll to position [0, 0]
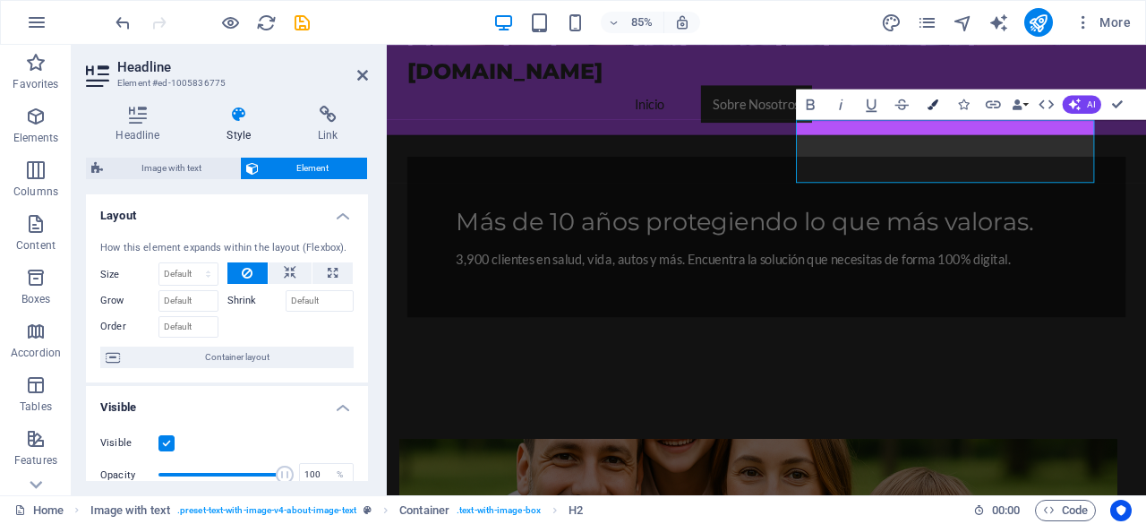
click at [930, 99] on icon "button" at bounding box center [933, 104] width 11 height 11
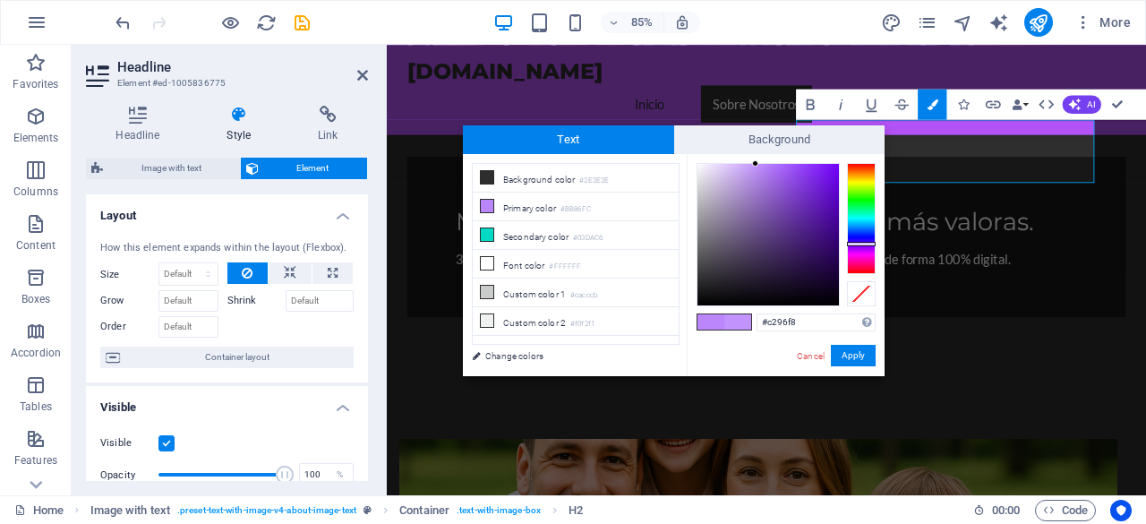
type input "#c398f8"
drag, startPoint x: 761, startPoint y: 162, endPoint x: 751, endPoint y: 167, distance: 10.8
click at [751, 167] on div at bounding box center [751, 166] width 6 height 6
click at [852, 362] on button "Apply" at bounding box center [853, 355] width 45 height 21
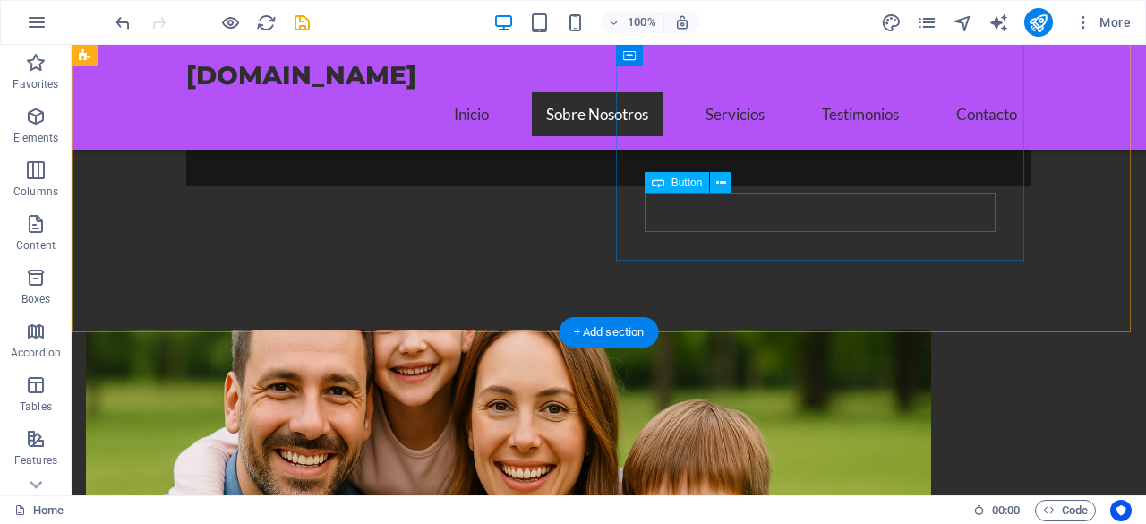
scroll to position [806, 0]
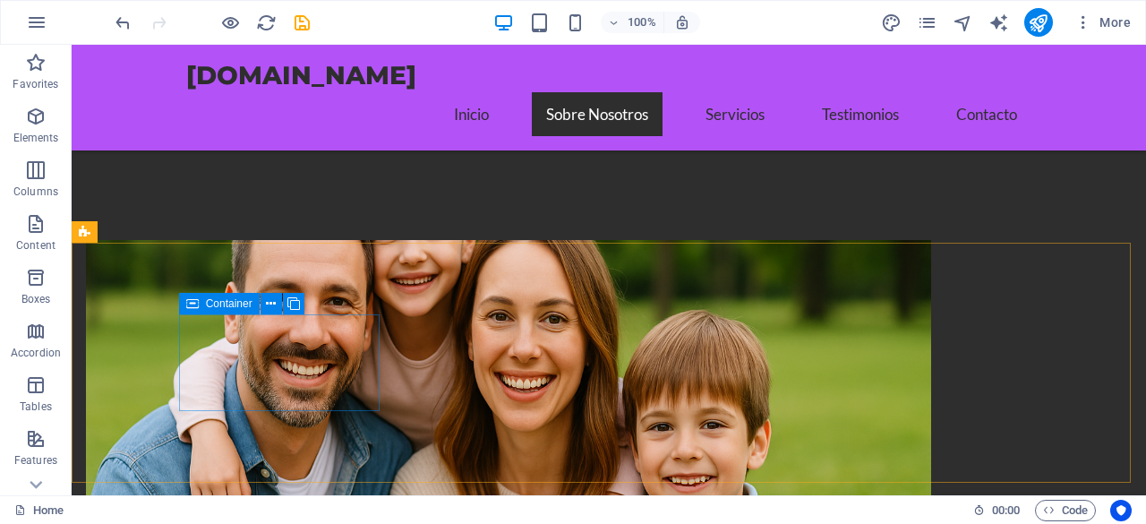
click at [225, 299] on span "Container" at bounding box center [229, 303] width 47 height 11
click at [226, 304] on span "Container" at bounding box center [229, 303] width 47 height 11
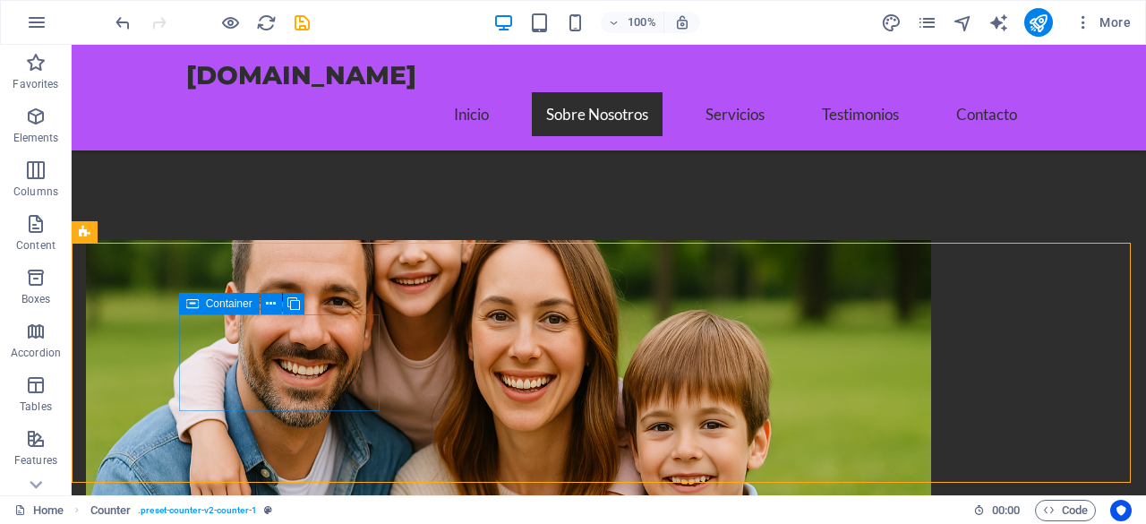
click at [203, 305] on div "Container" at bounding box center [219, 303] width 81 height 21
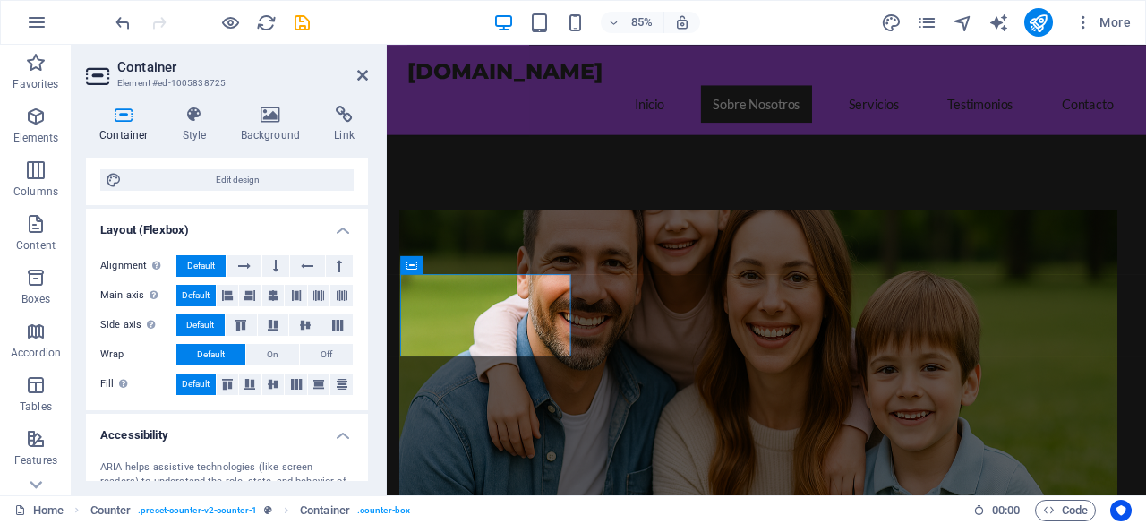
scroll to position [399, 0]
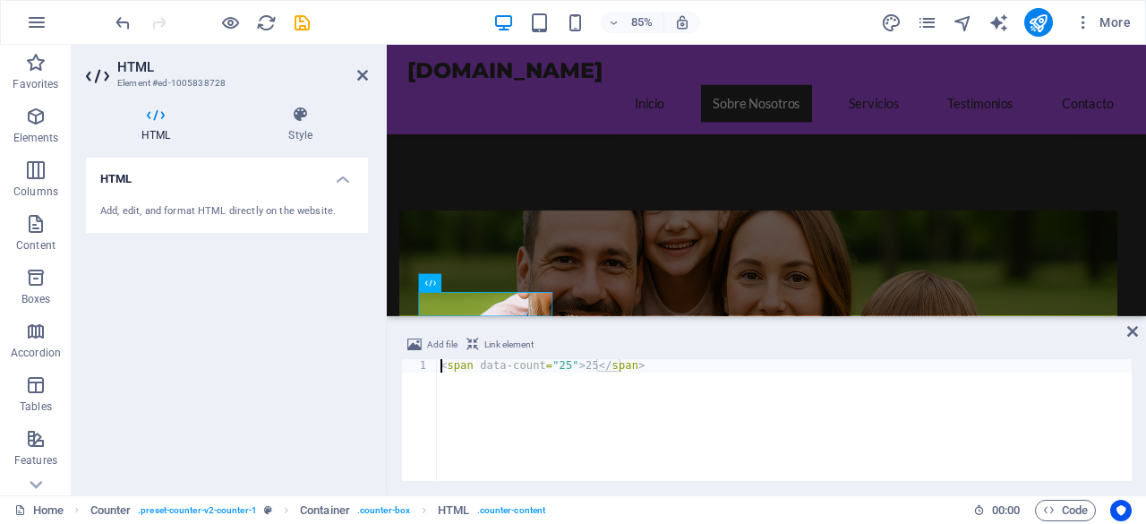
click at [558, 365] on div "< span data-count = "25" > 25 </ span >" at bounding box center [784, 433] width 695 height 149
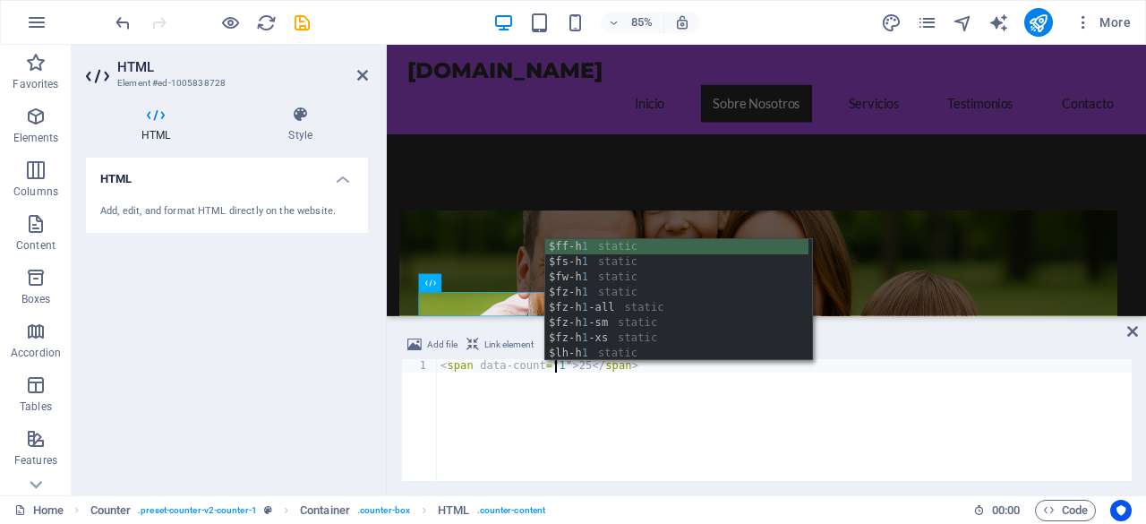
scroll to position [0, 10]
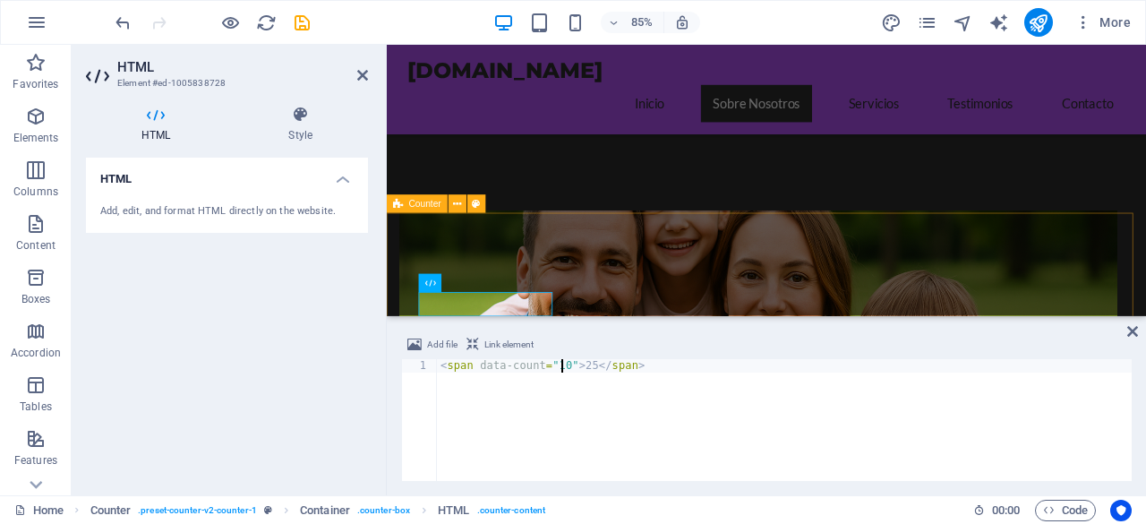
type textarea "<span data-count="10">25</span>"
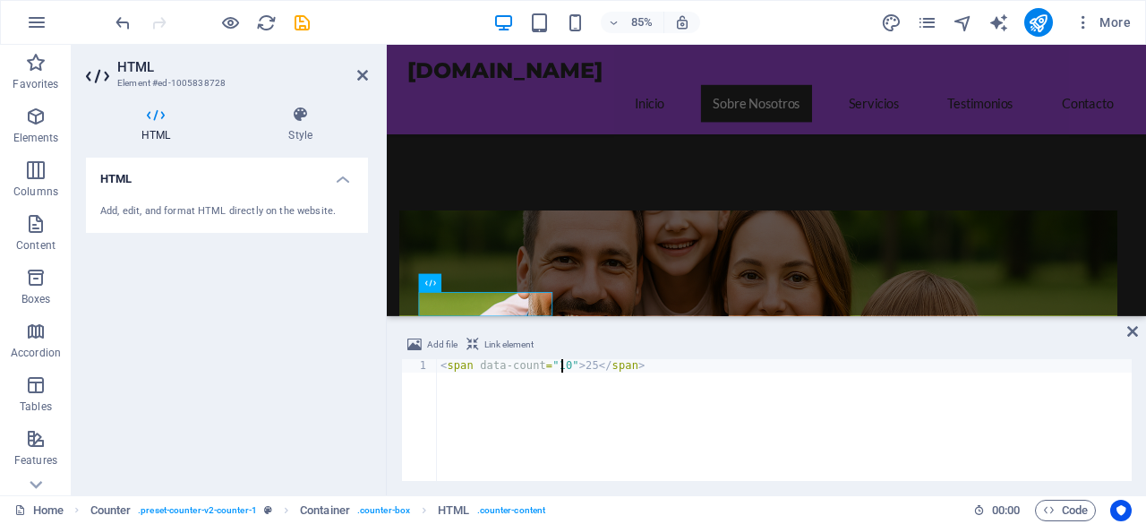
click at [643, 408] on div "< span data-count = "10" > 25 </ span >" at bounding box center [784, 433] width 695 height 149
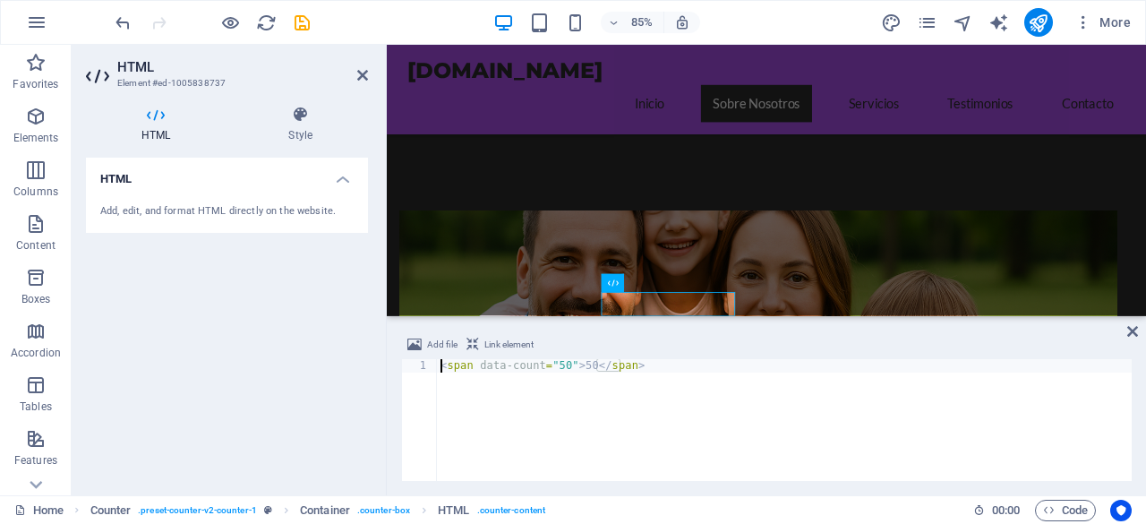
click at [561, 365] on div "< span data-count = "50" > 50 </ span >" at bounding box center [784, 433] width 695 height 149
click at [559, 369] on div "< span data-count = "50" > 3900 </ span >" at bounding box center [784, 433] width 695 height 149
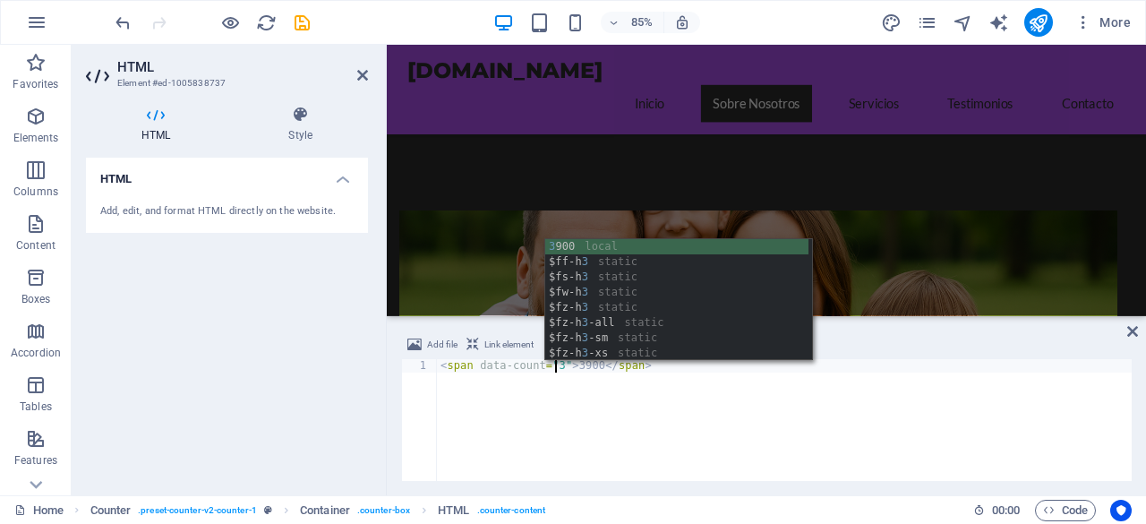
scroll to position [0, 10]
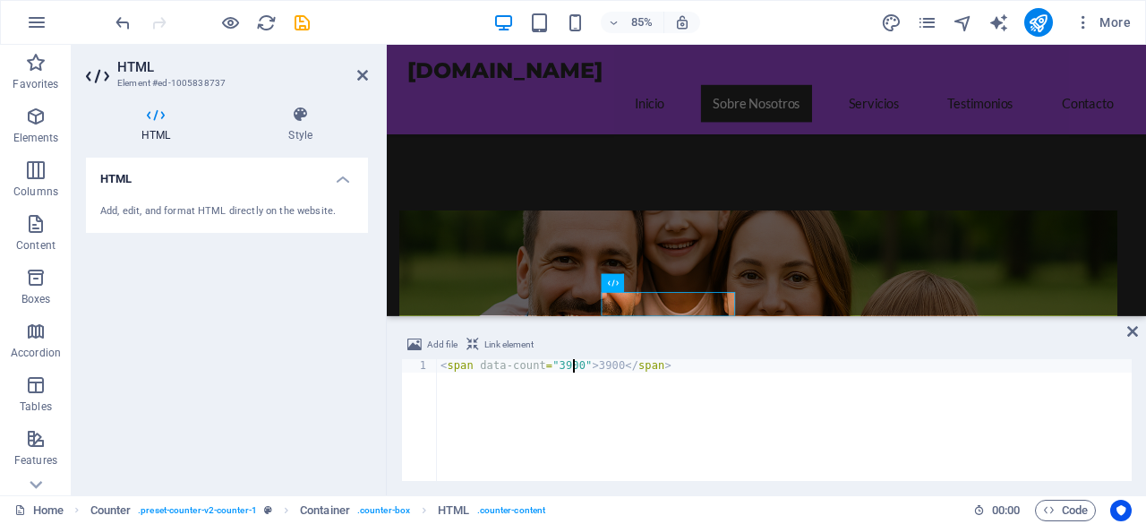
click at [734, 407] on div "< span data-count = "3900" > 3900 </ span >" at bounding box center [784, 433] width 695 height 149
type textarea "<span data-count="3900">3900</span>"
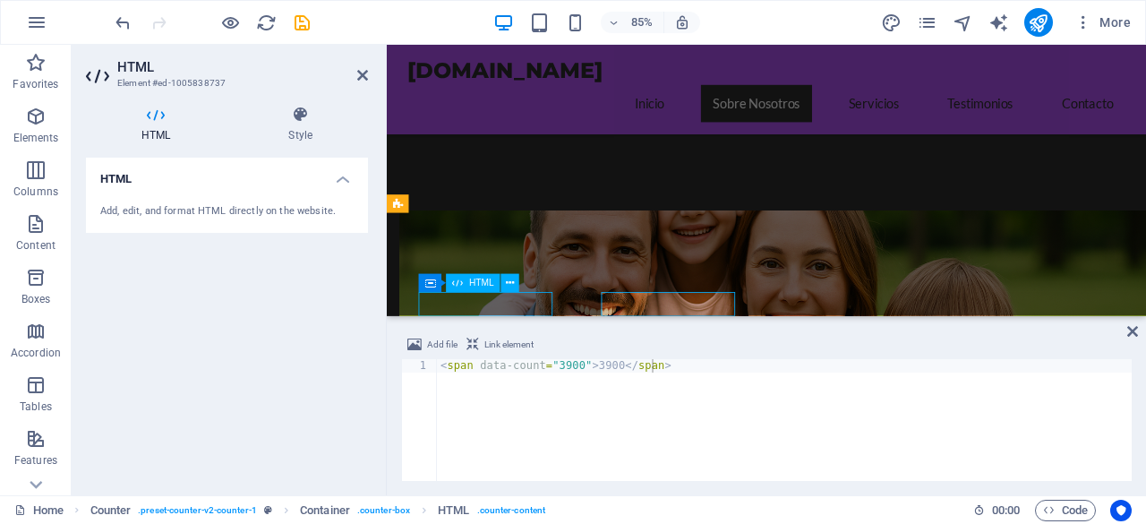
scroll to position [975, 0]
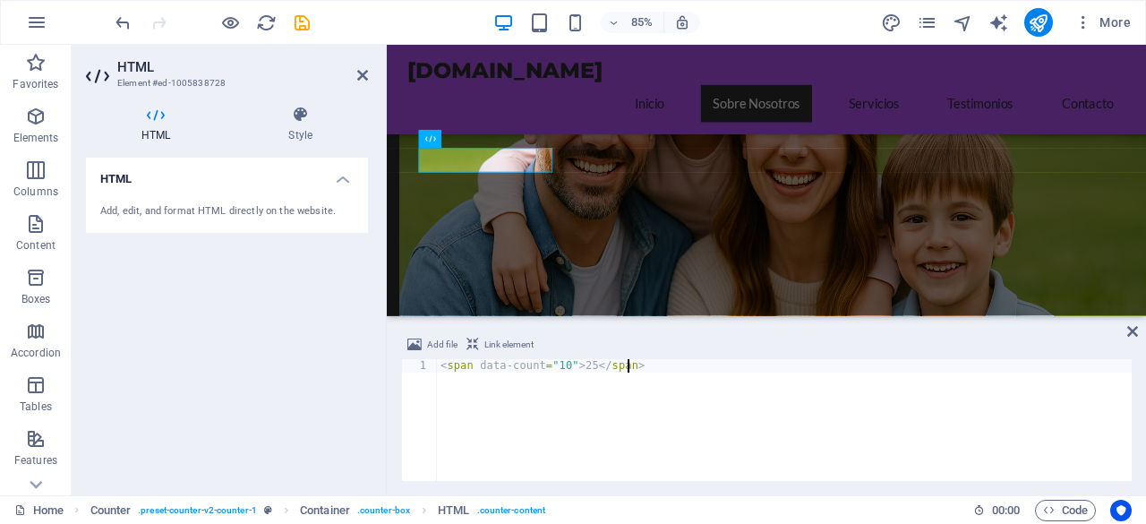
click at [582, 366] on div "< span data-count = "10" > 25 </ span >" at bounding box center [784, 433] width 695 height 149
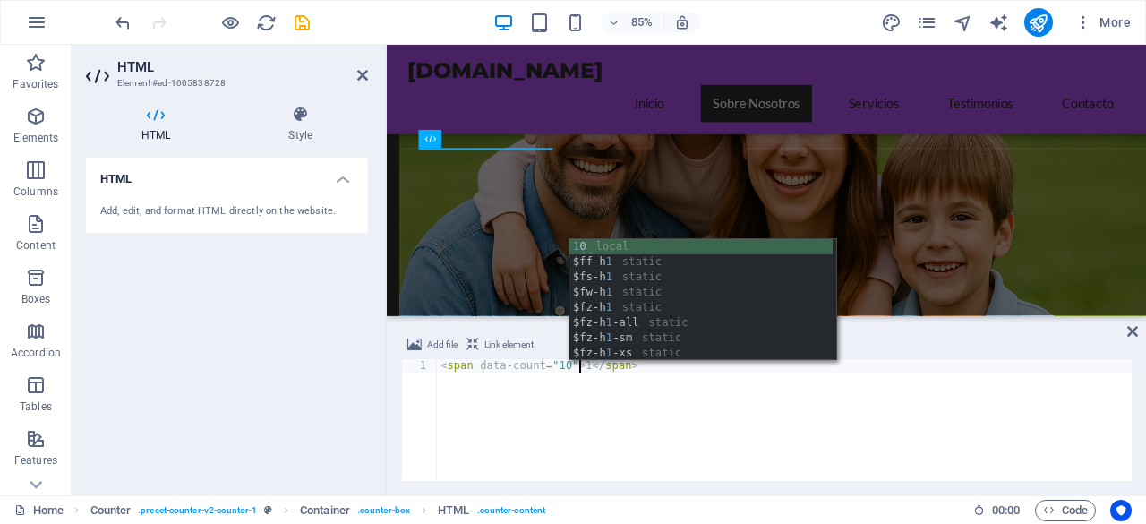
scroll to position [0, 11]
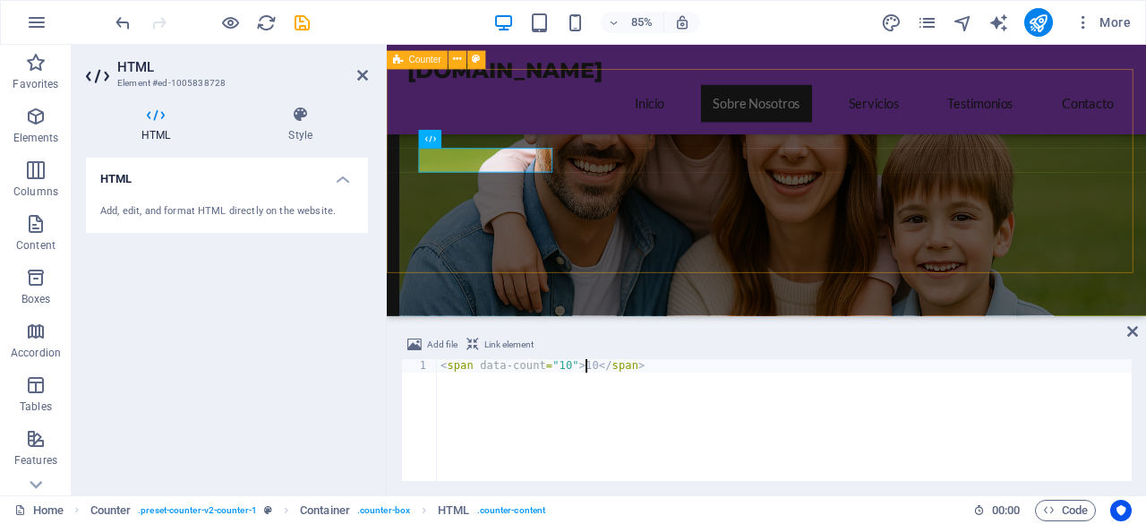
type textarea "<span data-count="10">10</span>"
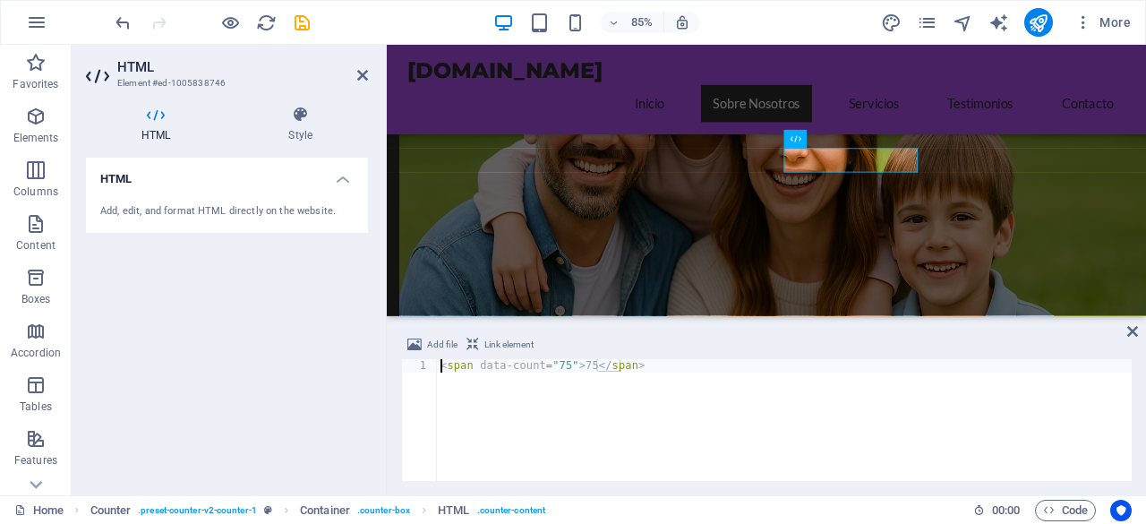
click at [583, 368] on div "< span data-count = "75" > 75 </ span >" at bounding box center [784, 433] width 695 height 149
click at [560, 364] on div "< span data-count = "75" > 50 </ span >" at bounding box center [784, 433] width 695 height 149
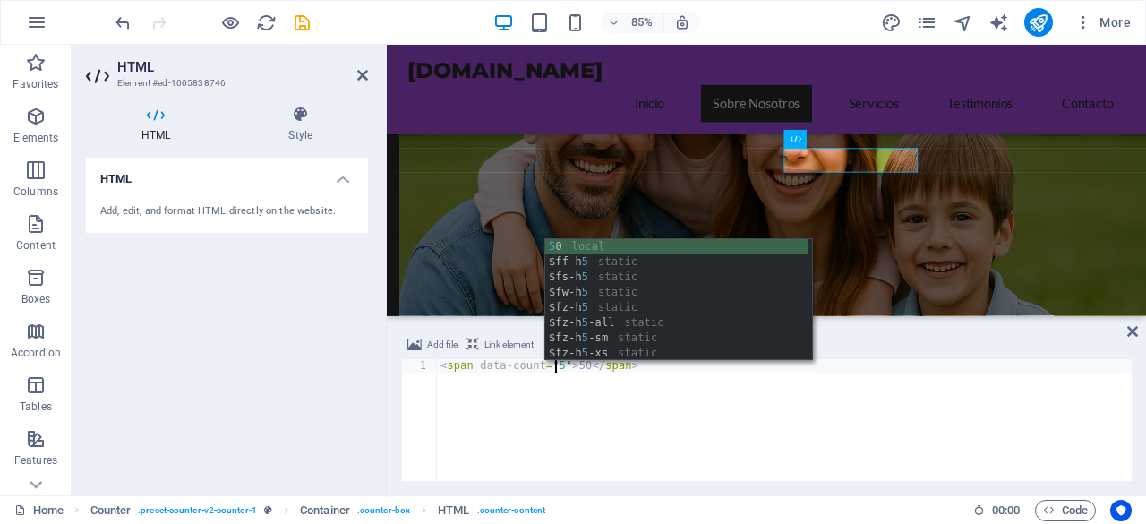
scroll to position [0, 10]
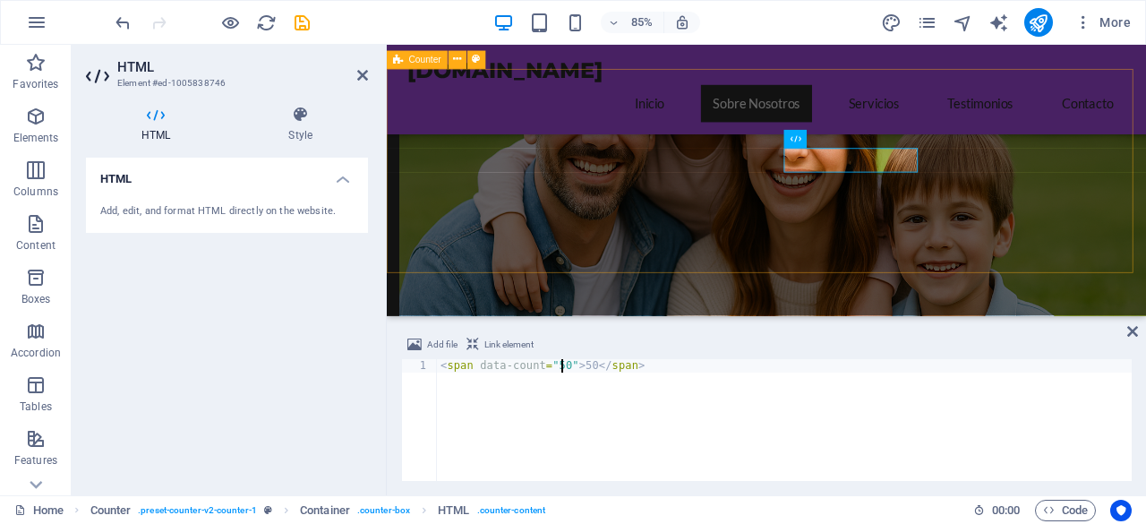
type textarea "<span data-count="50">50</span>"
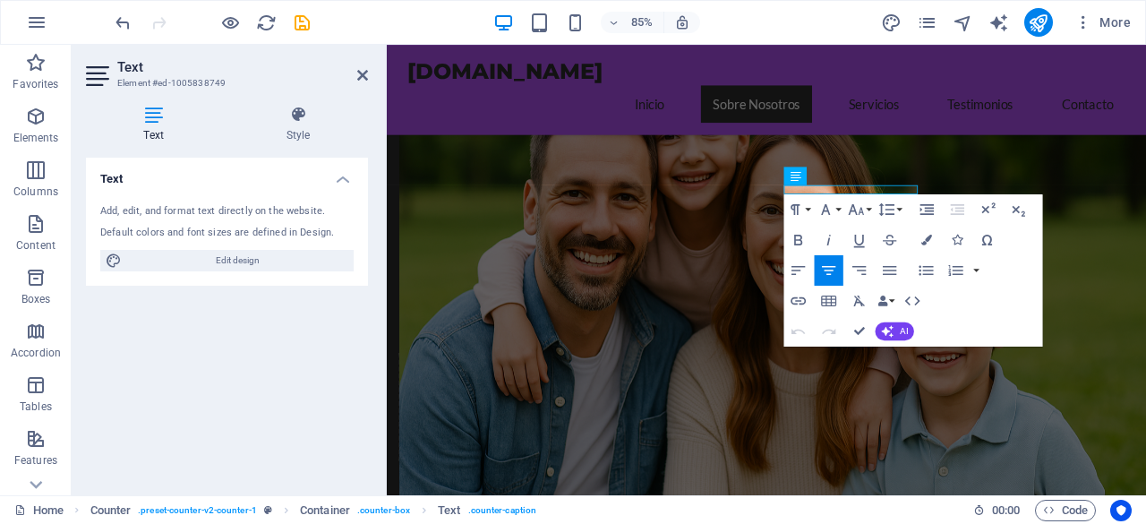
click at [221, 211] on div "Add, edit, and format text directly on the website." at bounding box center [226, 211] width 253 height 15
click at [210, 214] on div "Add, edit, and format text directly on the website." at bounding box center [226, 211] width 253 height 15
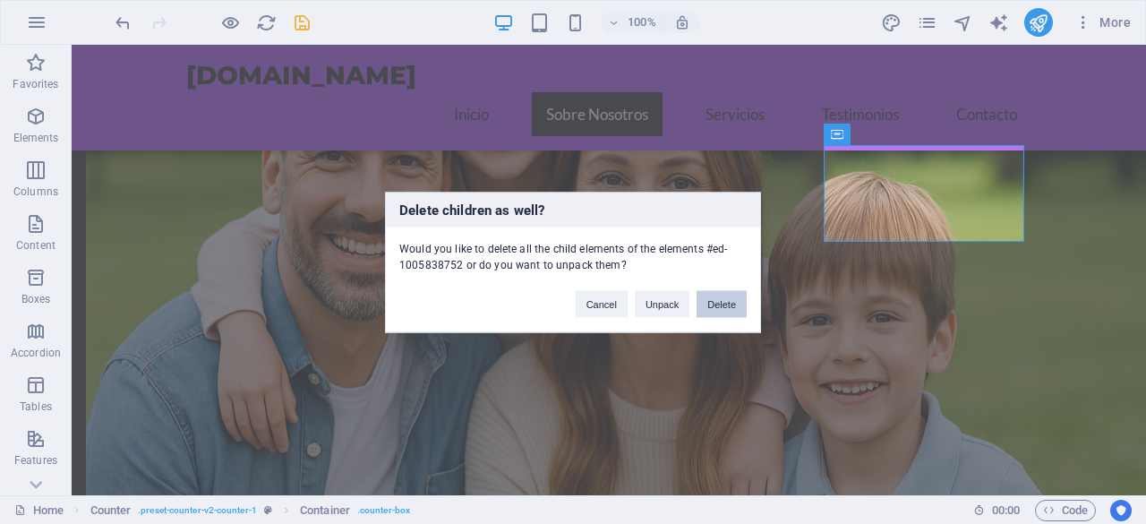
click at [726, 305] on button "Delete" at bounding box center [722, 303] width 50 height 27
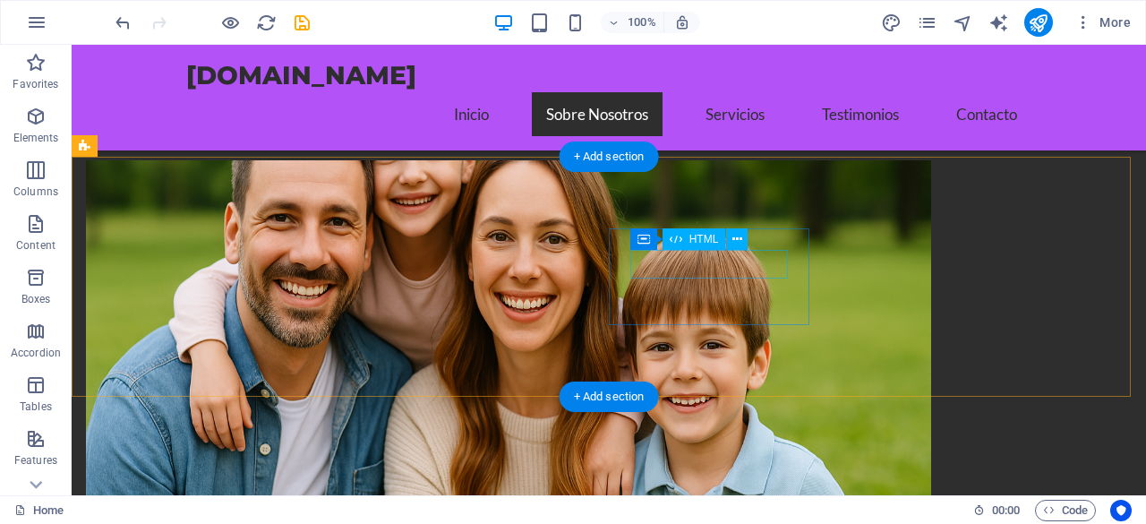
scroll to position [975, 0]
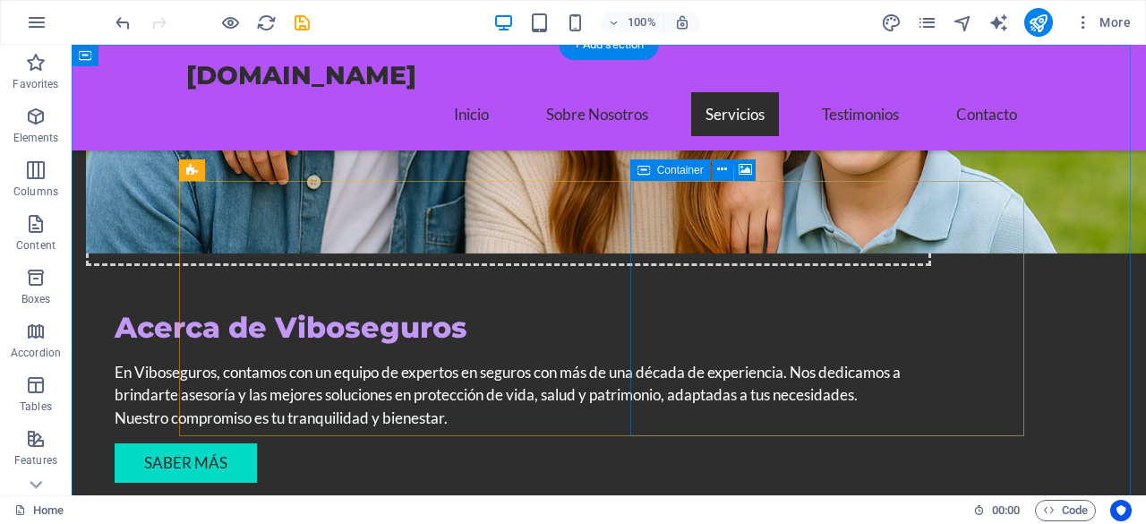
scroll to position [1244, 0]
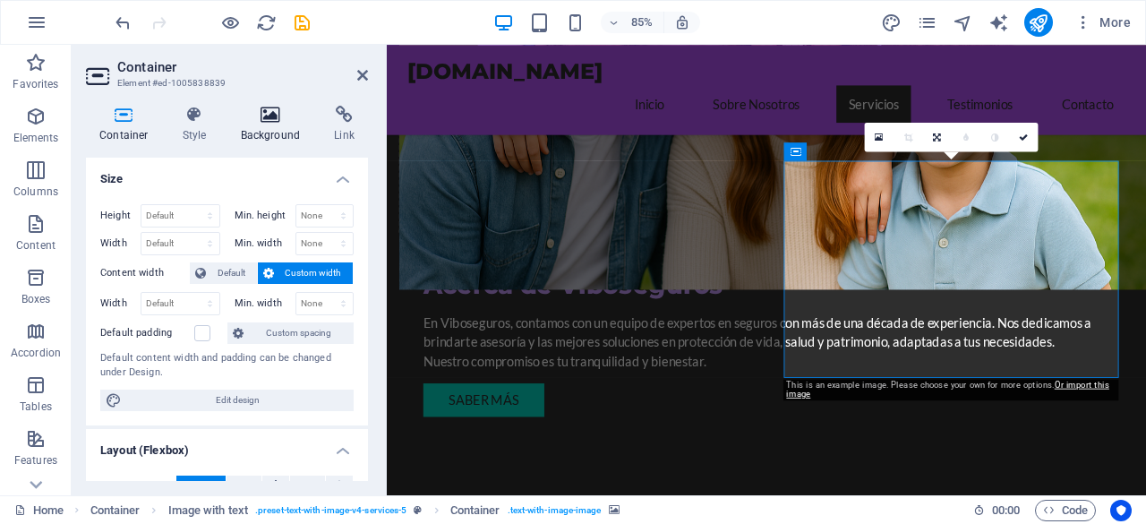
click at [250, 124] on h4 "Background" at bounding box center [274, 125] width 94 height 38
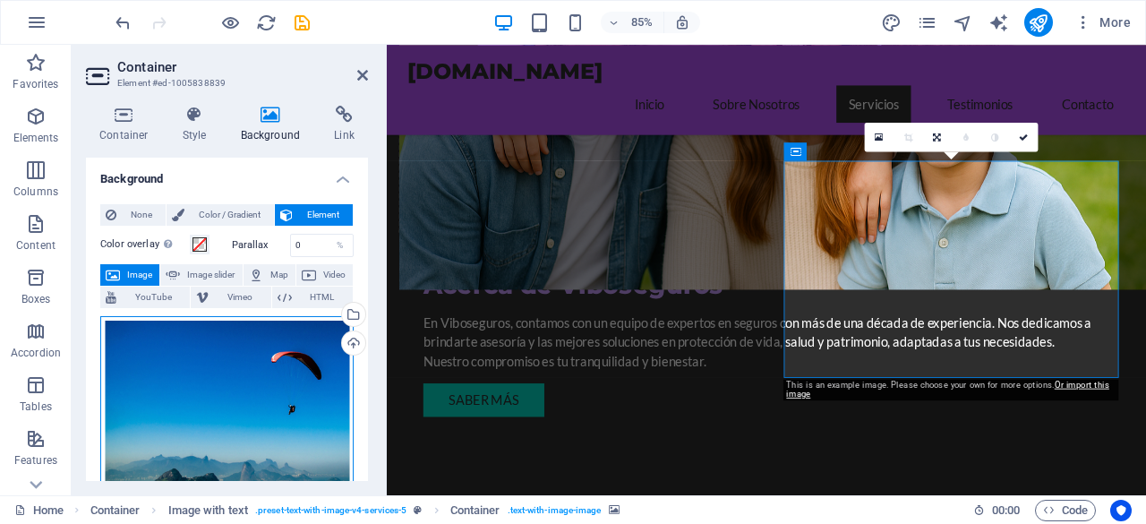
click at [264, 368] on div "Drag files here, click to choose files or select files from Files or our free s…" at bounding box center [226, 401] width 253 height 171
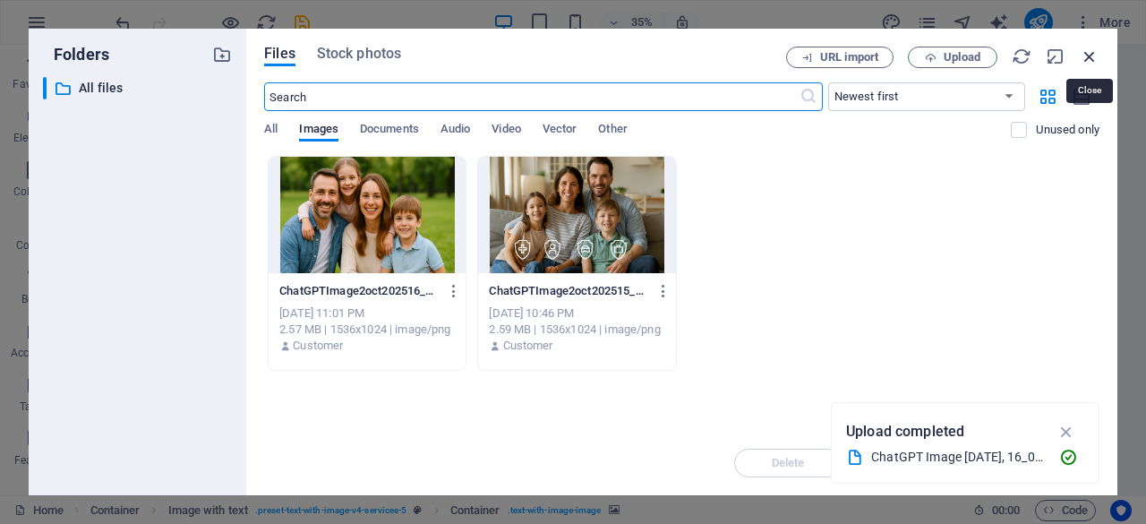
click at [1087, 56] on icon "button" at bounding box center [1090, 57] width 20 height 20
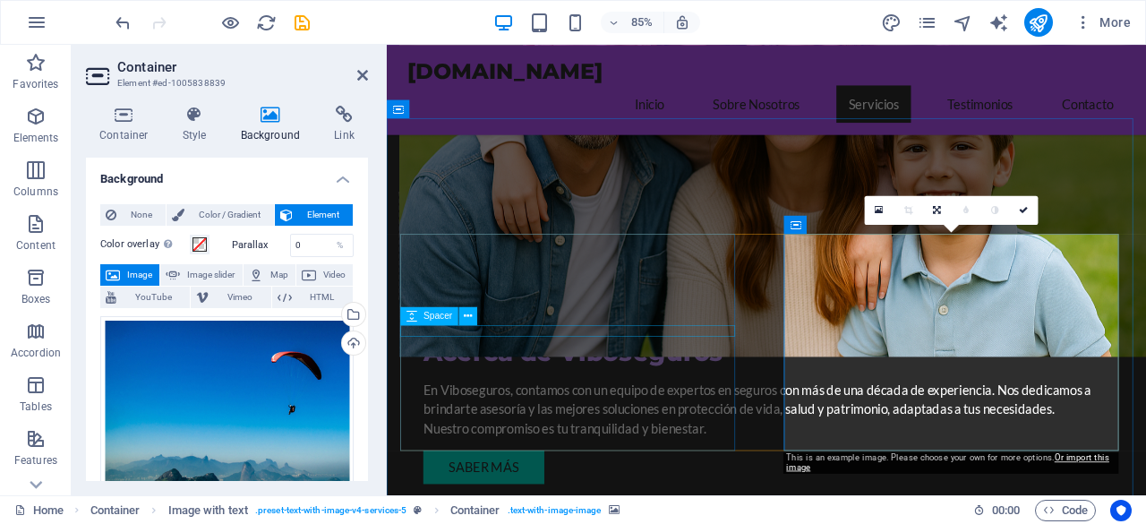
scroll to position [1154, 0]
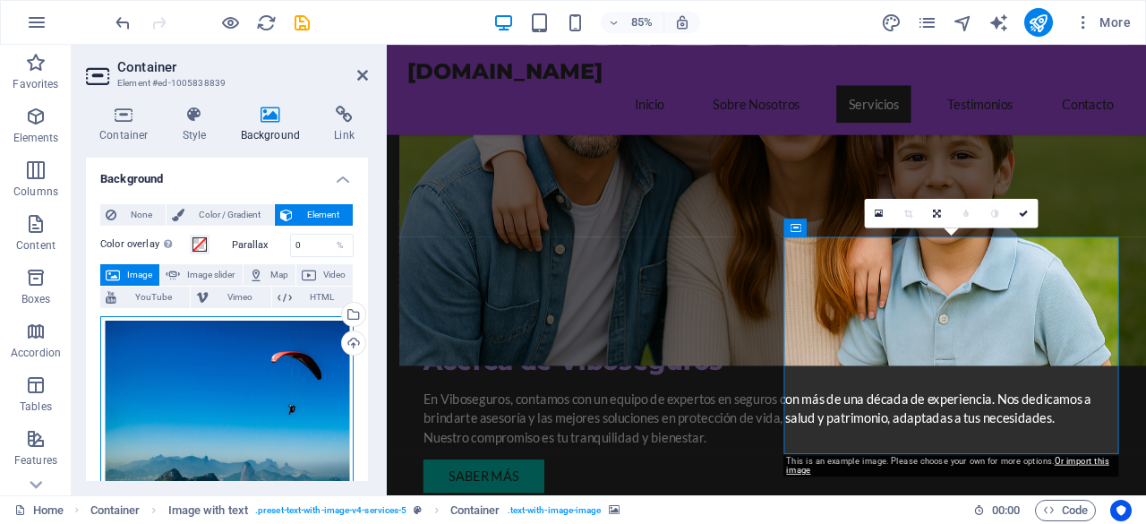
click at [287, 397] on div "Drag files here, click to choose files or select files from Files or our free s…" at bounding box center [226, 401] width 253 height 171
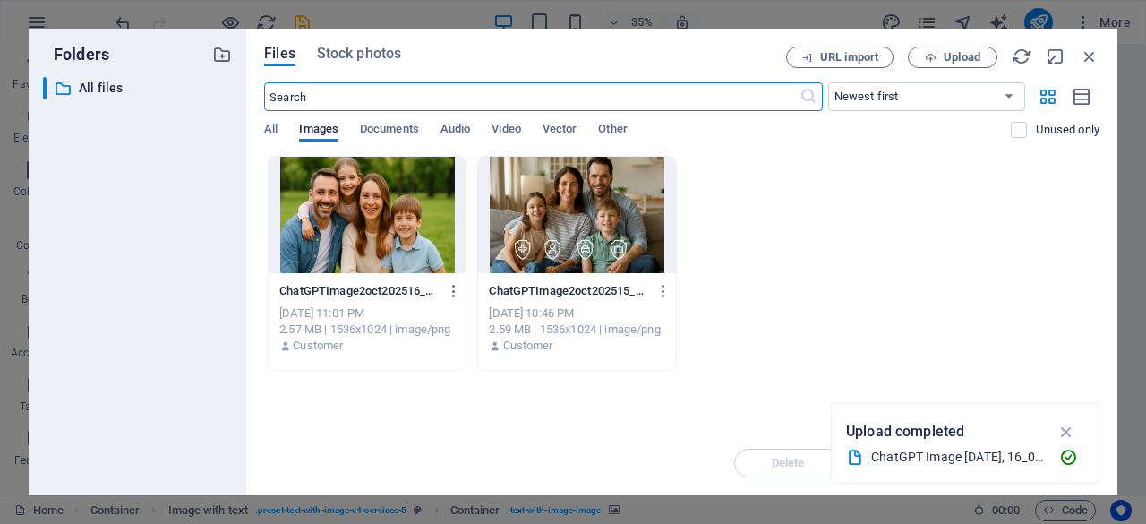
click at [1062, 429] on icon "button" at bounding box center [1067, 432] width 21 height 20
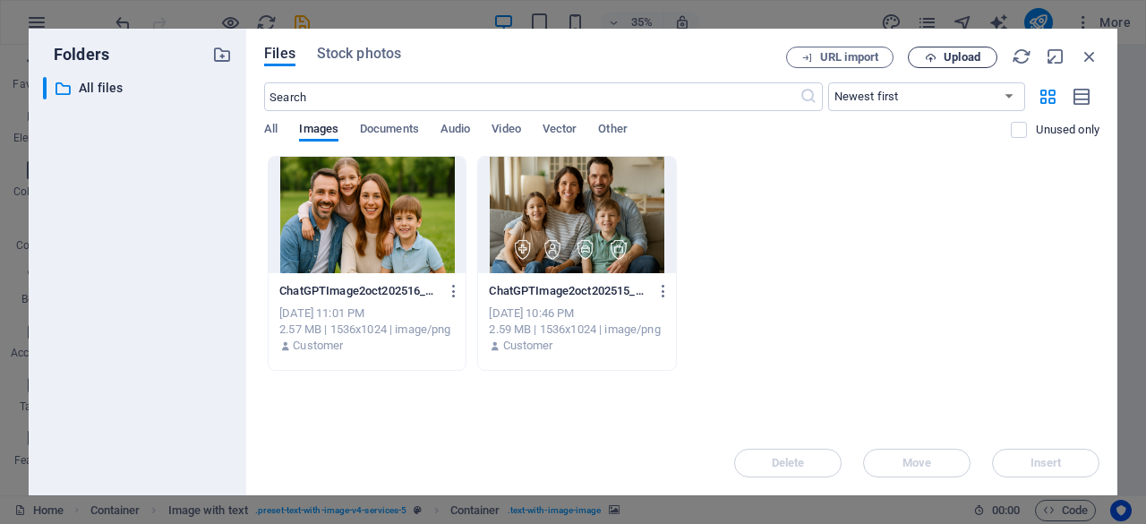
click at [960, 52] on span "Upload" at bounding box center [962, 57] width 37 height 11
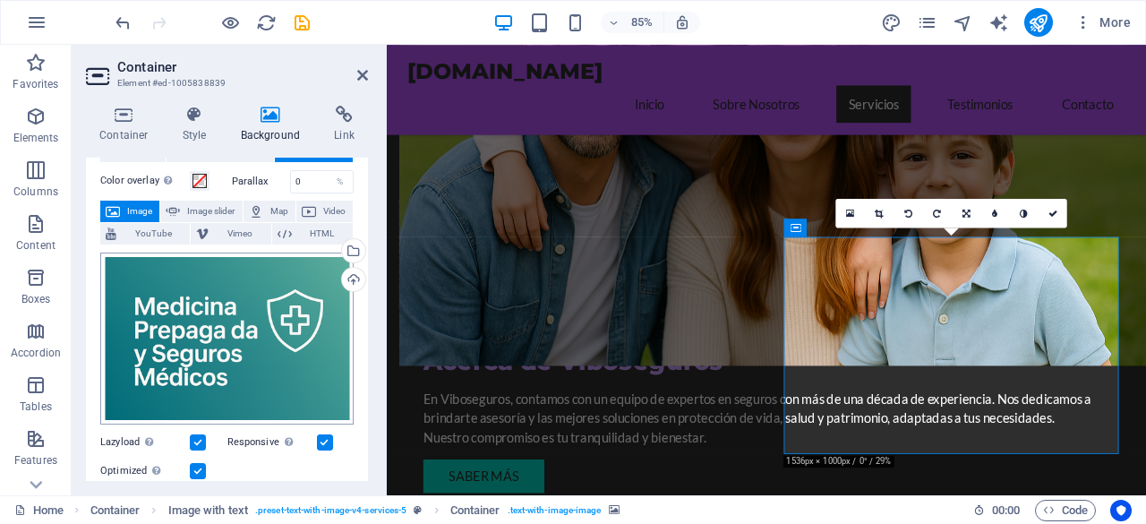
scroll to position [90, 0]
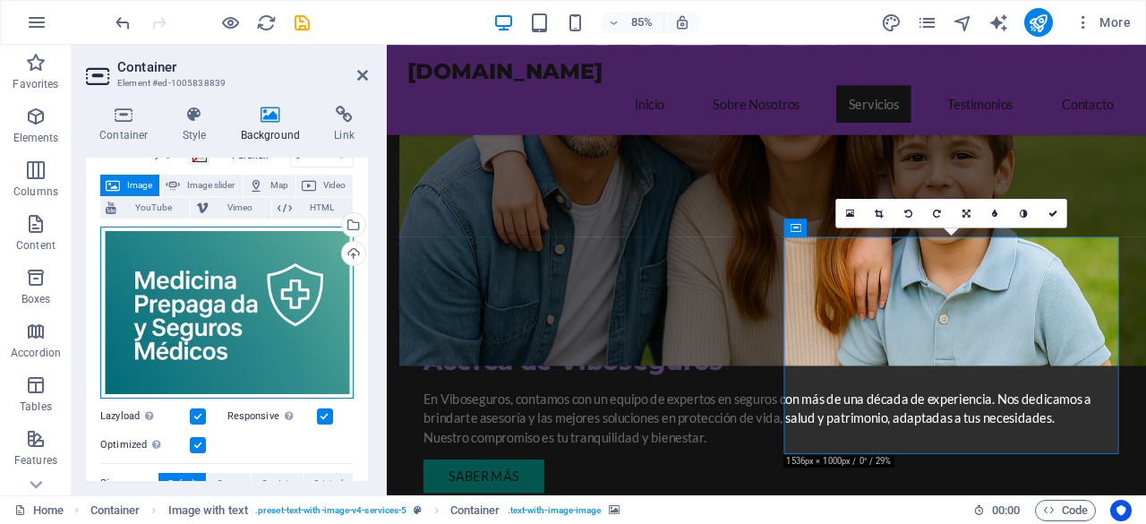
click at [270, 289] on div "Drag files here, click to choose files or select files from Files or our free s…" at bounding box center [226, 313] width 253 height 172
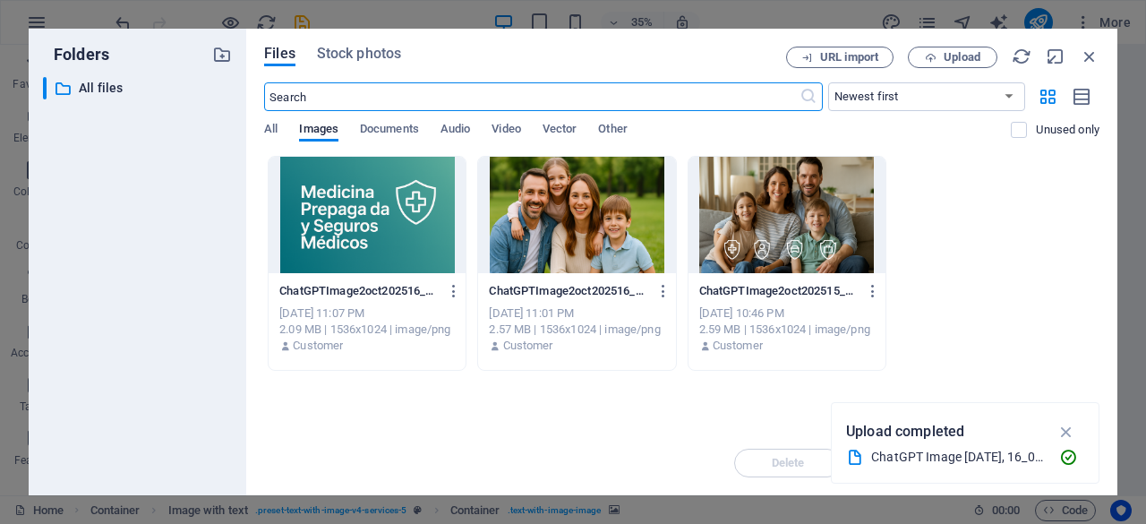
click at [408, 234] on div at bounding box center [367, 215] width 197 height 116
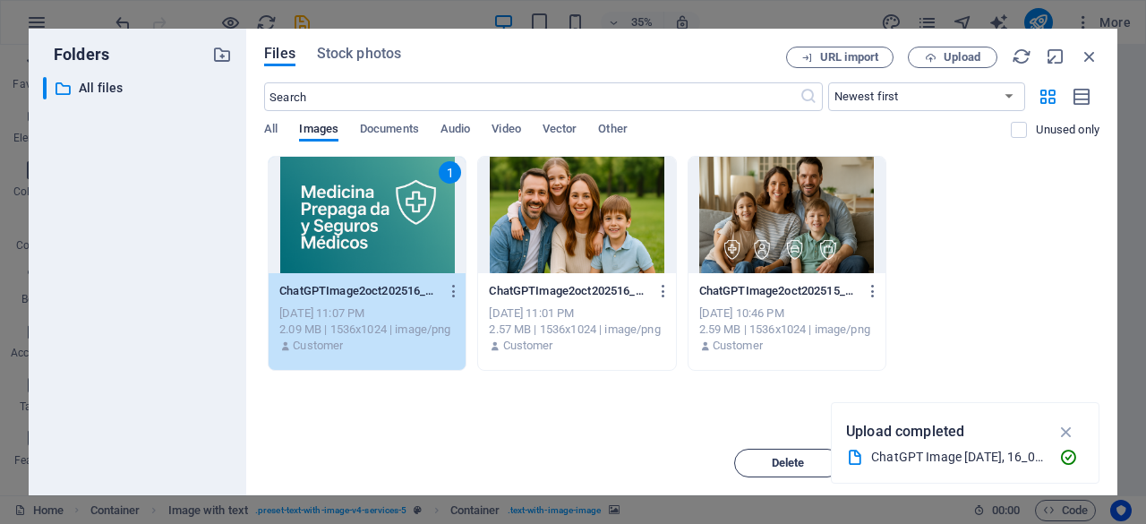
click at [778, 468] on span "Delete" at bounding box center [788, 463] width 33 height 11
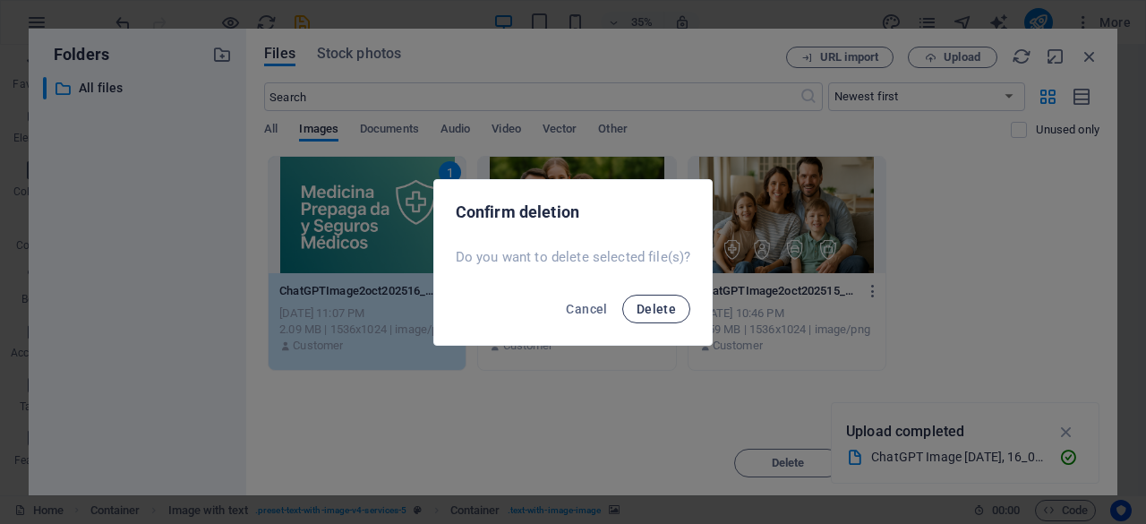
click at [650, 316] on button "Delete" at bounding box center [656, 309] width 68 height 29
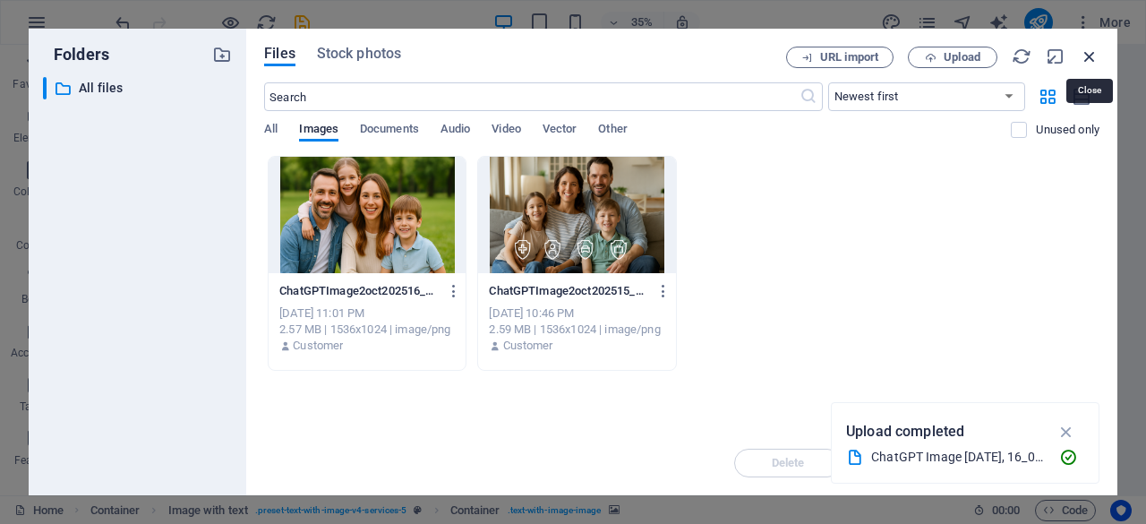
drag, startPoint x: 1094, startPoint y: 49, endPoint x: 833, endPoint y: 6, distance: 265.0
click at [1094, 49] on icon "button" at bounding box center [1090, 57] width 20 height 20
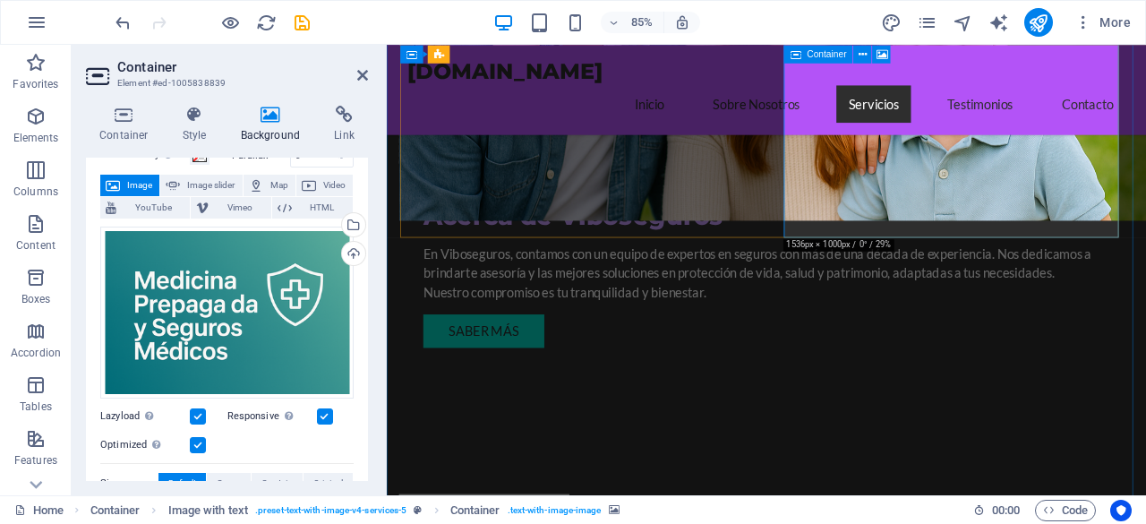
scroll to position [1244, 0]
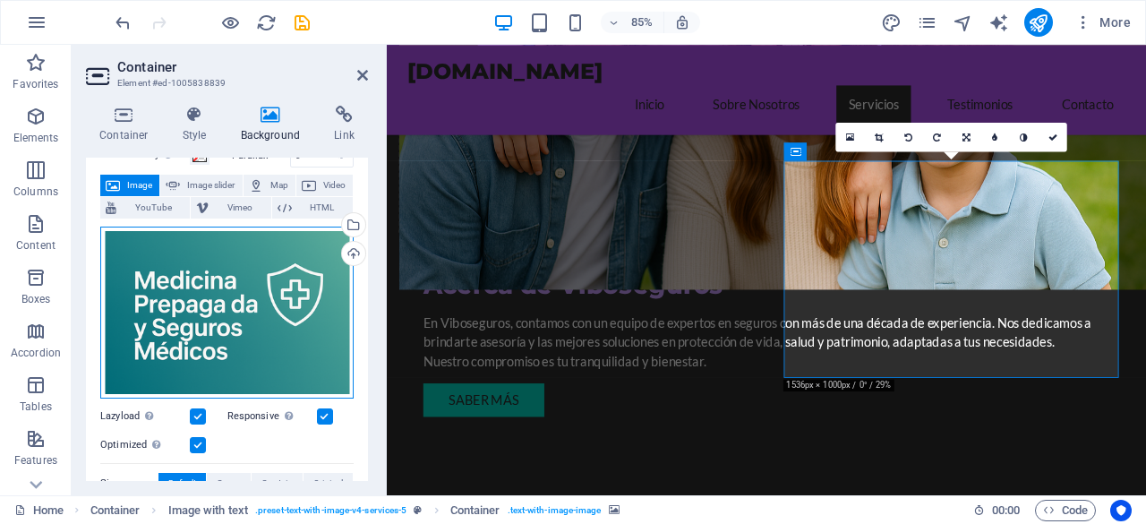
click at [235, 296] on div "Drag files here, click to choose files or select files from Files or our free s…" at bounding box center [226, 313] width 253 height 172
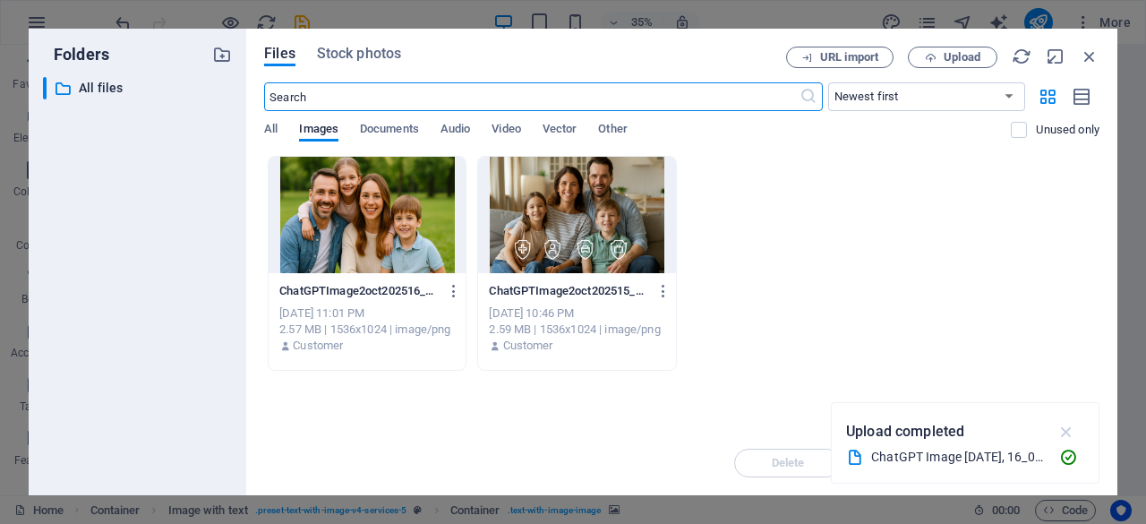
click at [1073, 425] on icon "button" at bounding box center [1067, 432] width 21 height 20
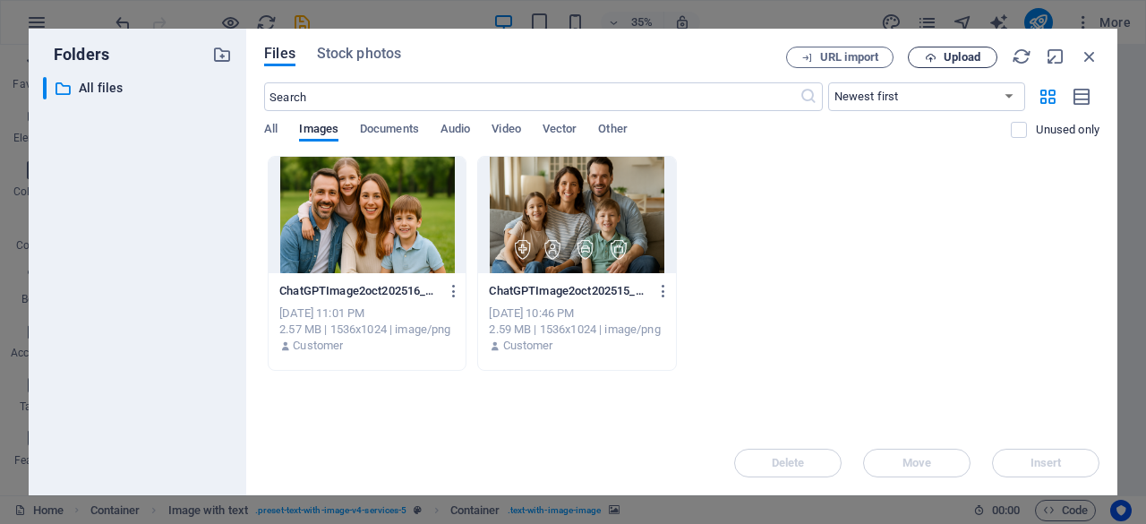
click at [939, 52] on span "Upload" at bounding box center [952, 58] width 73 height 12
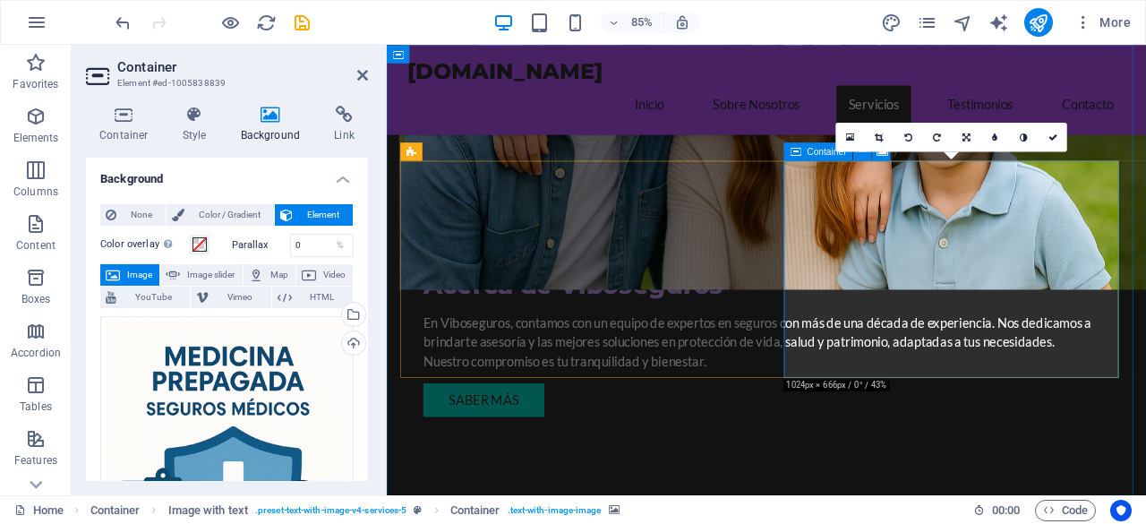
scroll to position [1334, 0]
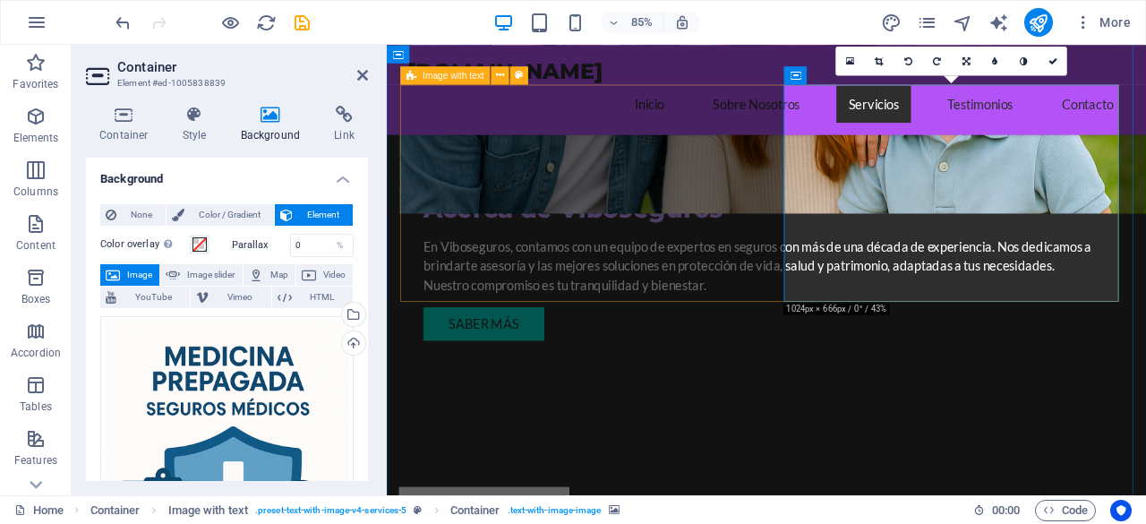
drag, startPoint x: 802, startPoint y: 262, endPoint x: 1056, endPoint y: 229, distance: 256.4
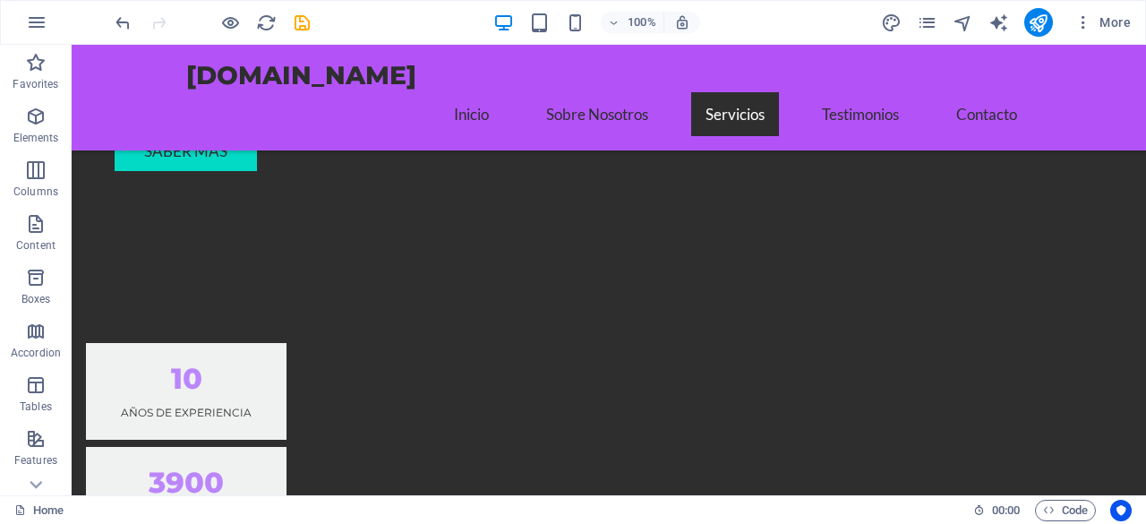
scroll to position [1612, 0]
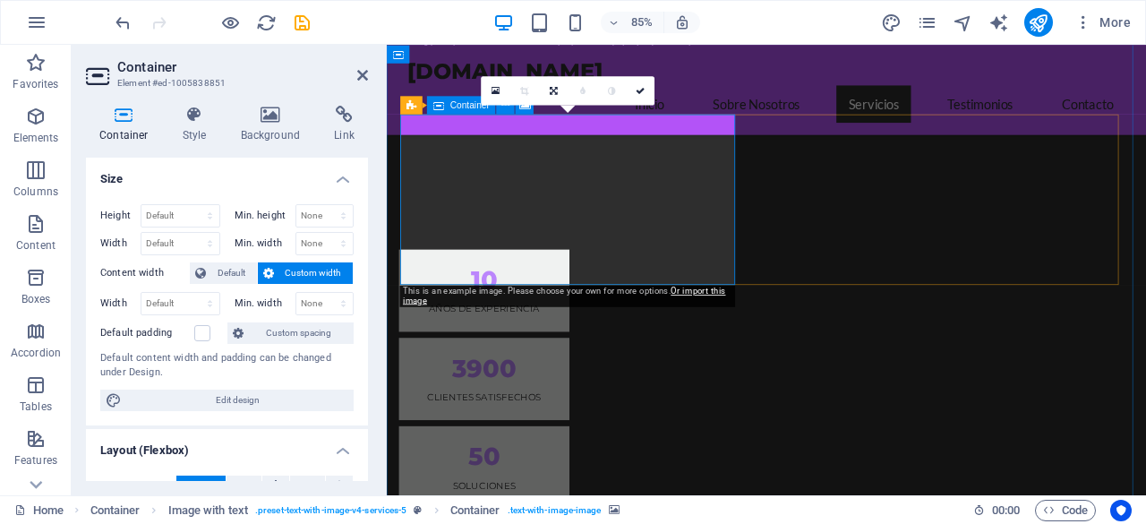
click at [280, 113] on icon at bounding box center [270, 115] width 87 height 18
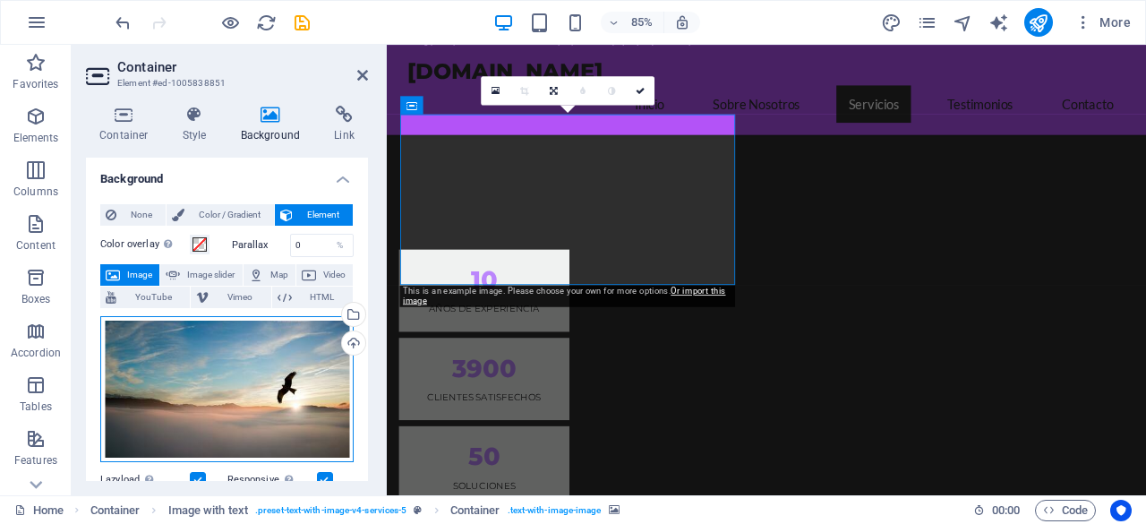
click at [264, 379] on div "Drag files here, click to choose files or select files from Files or our free s…" at bounding box center [226, 389] width 253 height 147
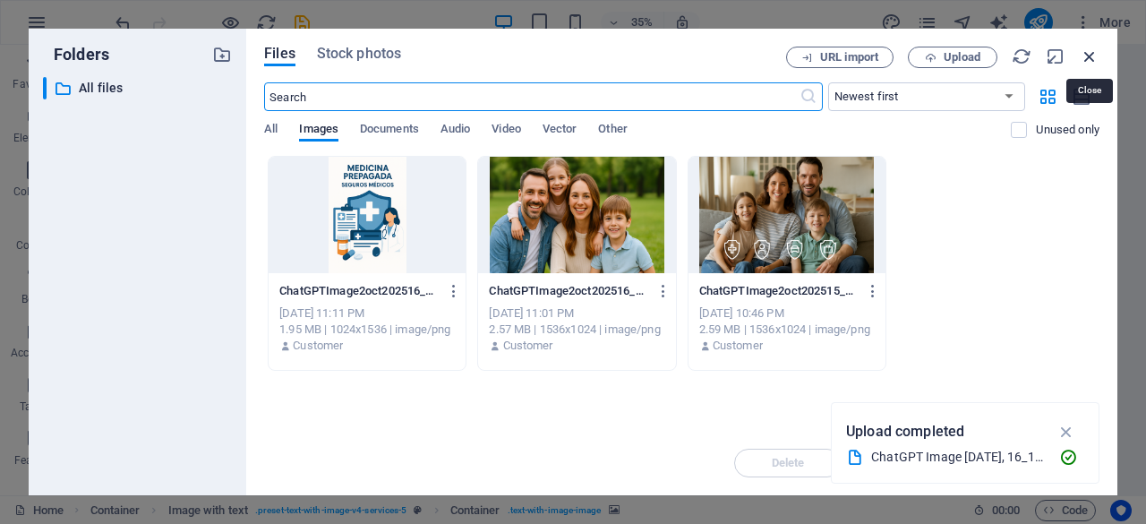
click at [1089, 55] on icon "button" at bounding box center [1090, 57] width 20 height 20
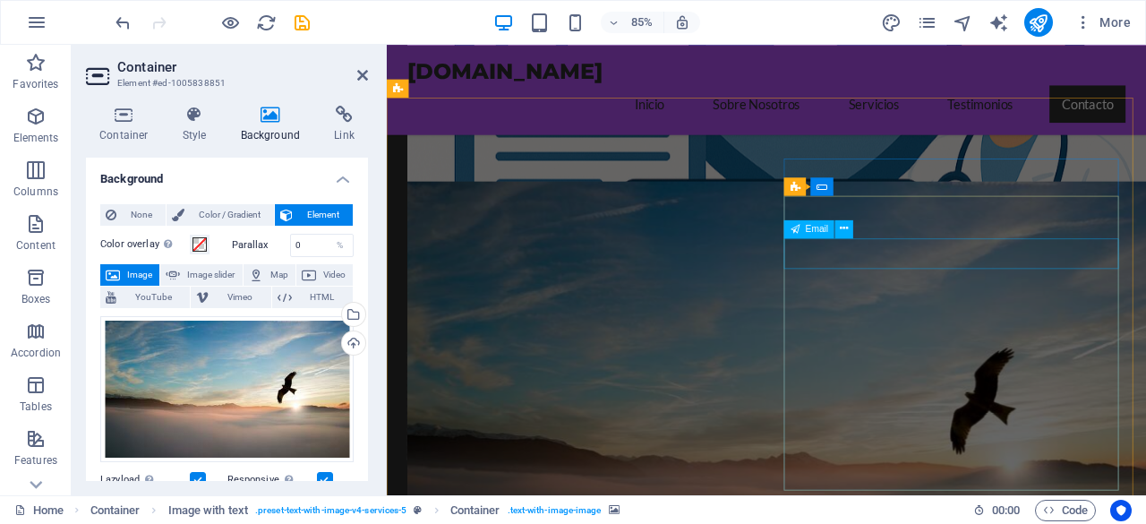
scroll to position [2866, 0]
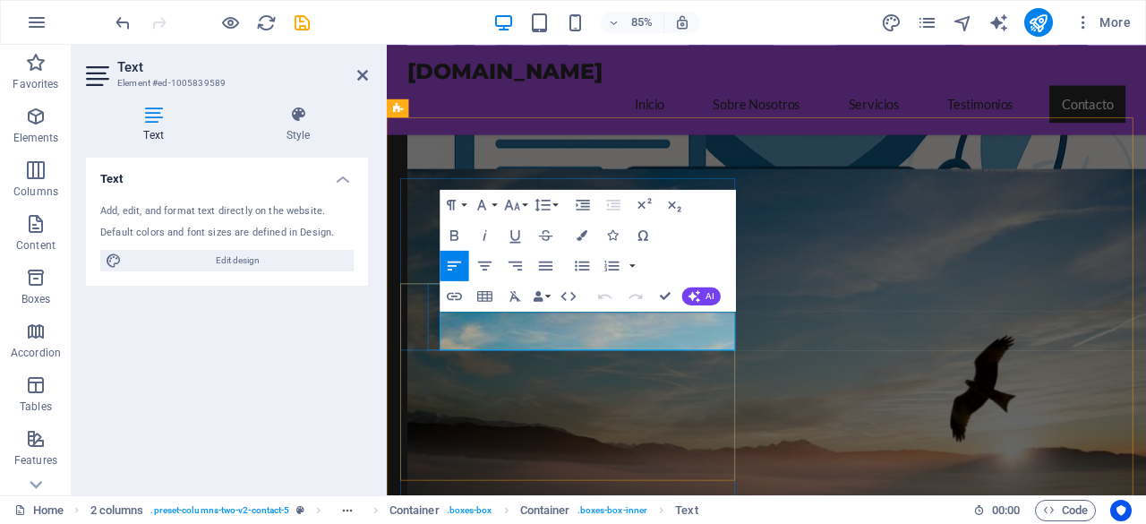
scroll to position [2776, 0]
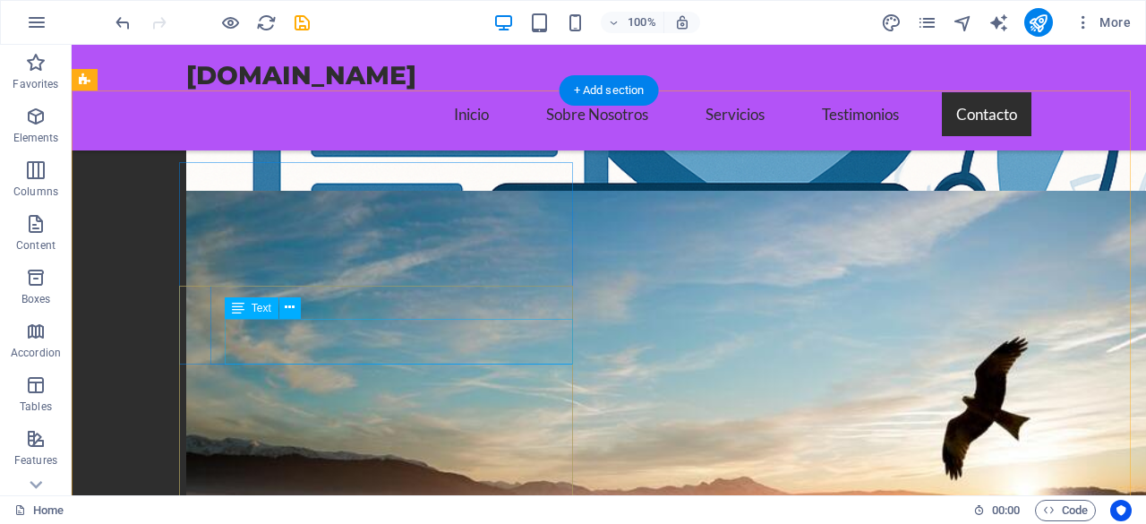
scroll to position [2955, 0]
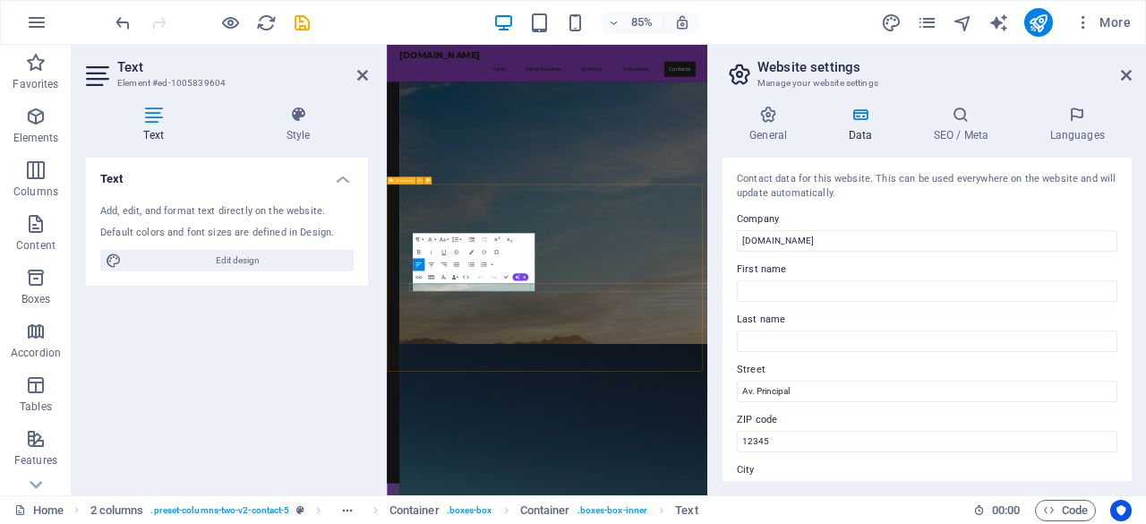
scroll to position [2514, 0]
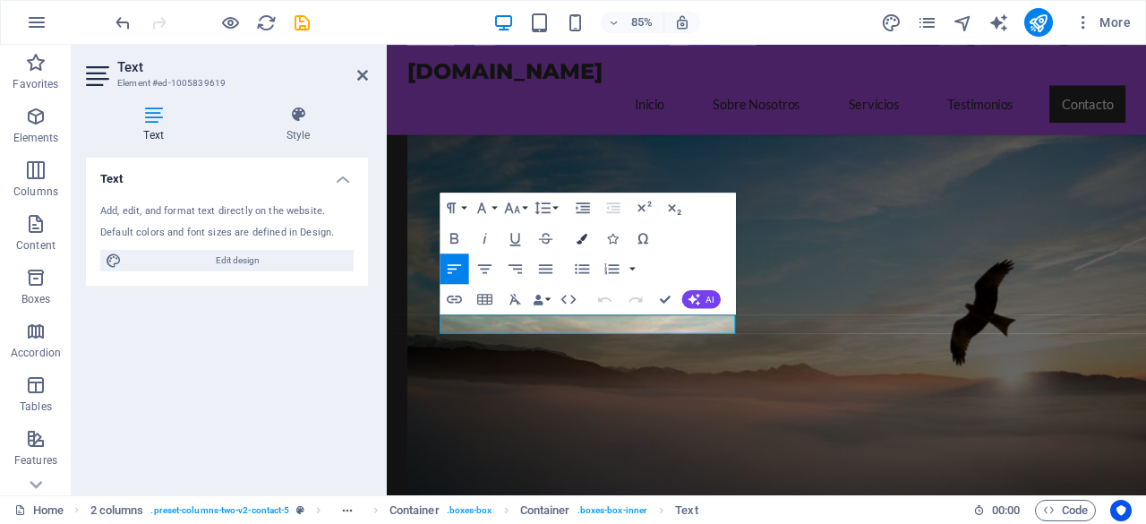
click at [580, 236] on icon "button" at bounding box center [582, 238] width 11 height 11
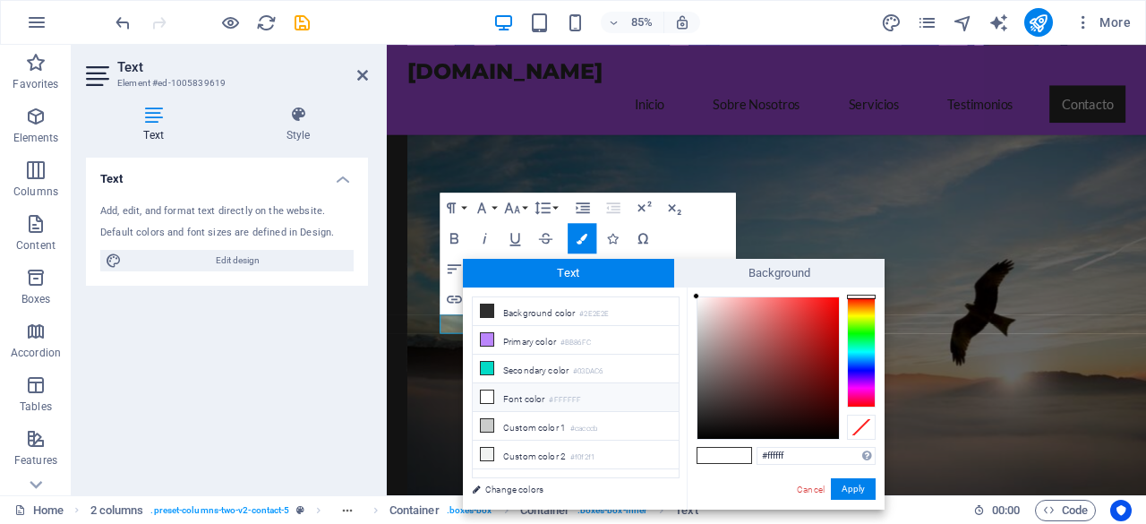
click at [487, 397] on icon at bounding box center [487, 396] width 13 height 13
click at [484, 393] on icon at bounding box center [487, 396] width 13 height 13
click at [847, 485] on button "Apply" at bounding box center [853, 488] width 45 height 21
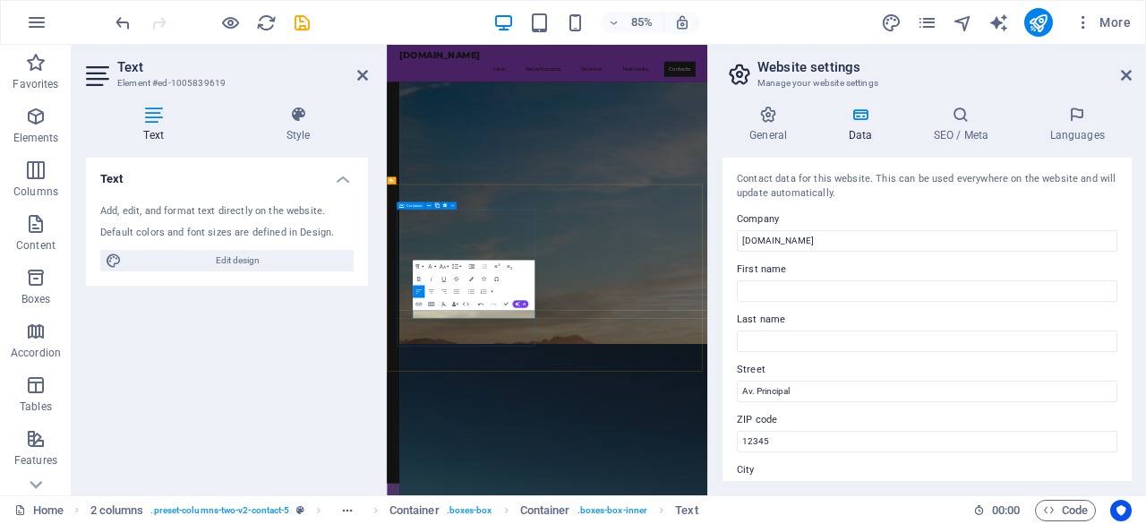
scroll to position [2514, 0]
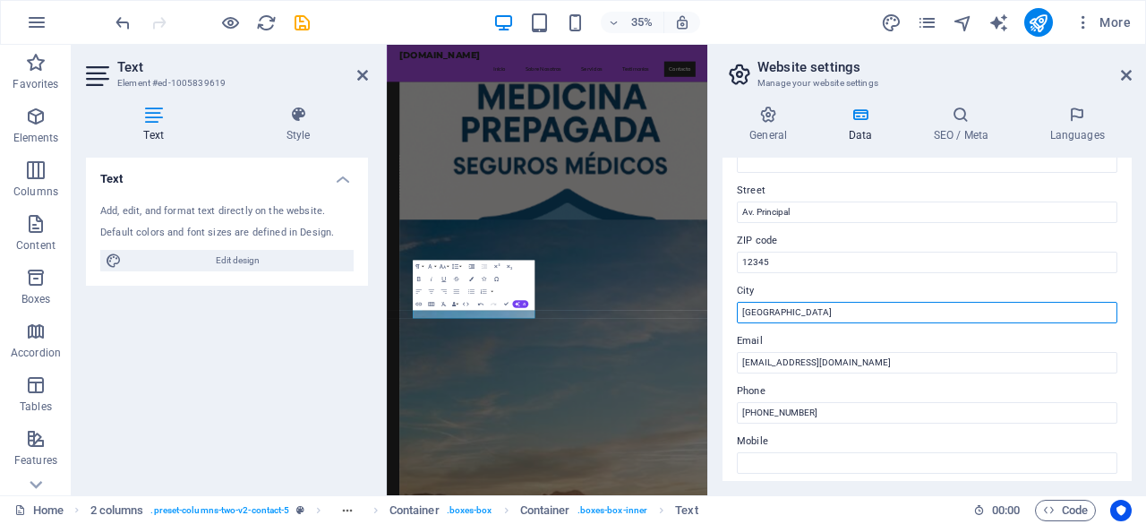
drag, startPoint x: 836, startPoint y: 311, endPoint x: 730, endPoint y: 318, distance: 106.8
click at [730, 318] on div "Contact data for this website. This can be used everywhere on the website and w…" at bounding box center [927, 319] width 409 height 323
type input "b"
type input "Bogota"
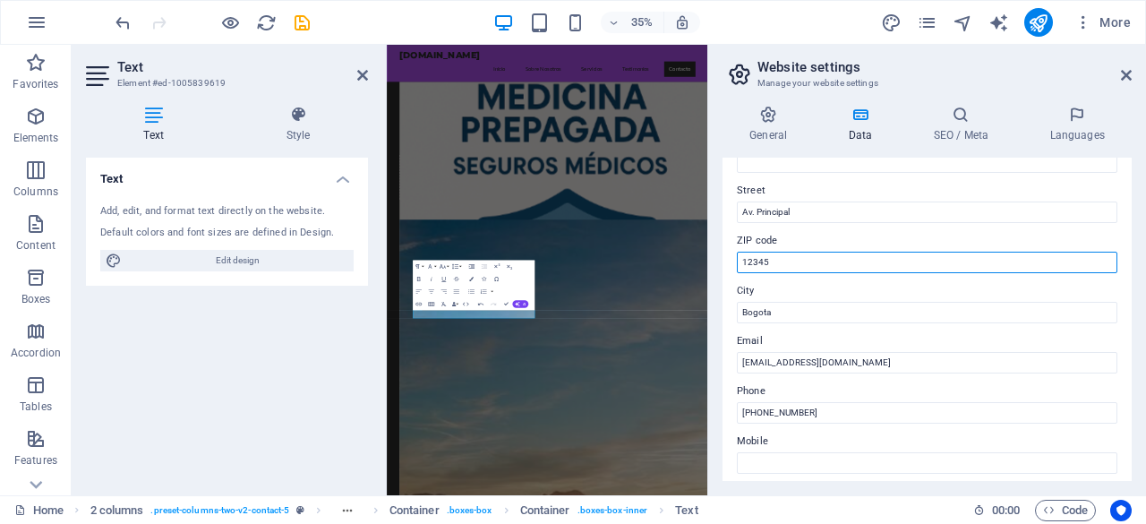
drag, startPoint x: 1161, startPoint y: 311, endPoint x: 1292, endPoint y: 653, distance: 366.6
type input "1"
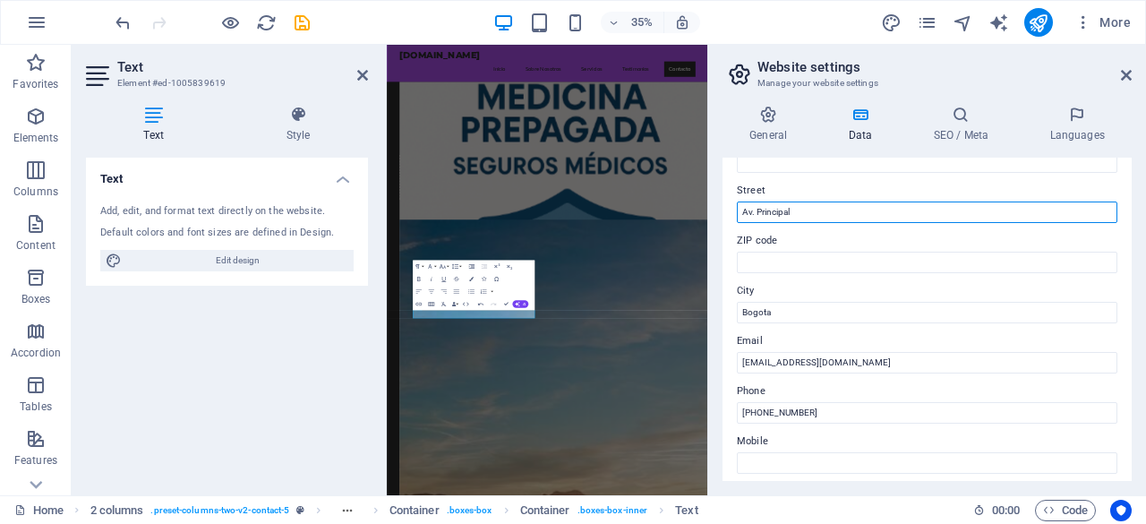
click at [802, 211] on input "Av. Principal" at bounding box center [927, 212] width 381 height 21
type input "A"
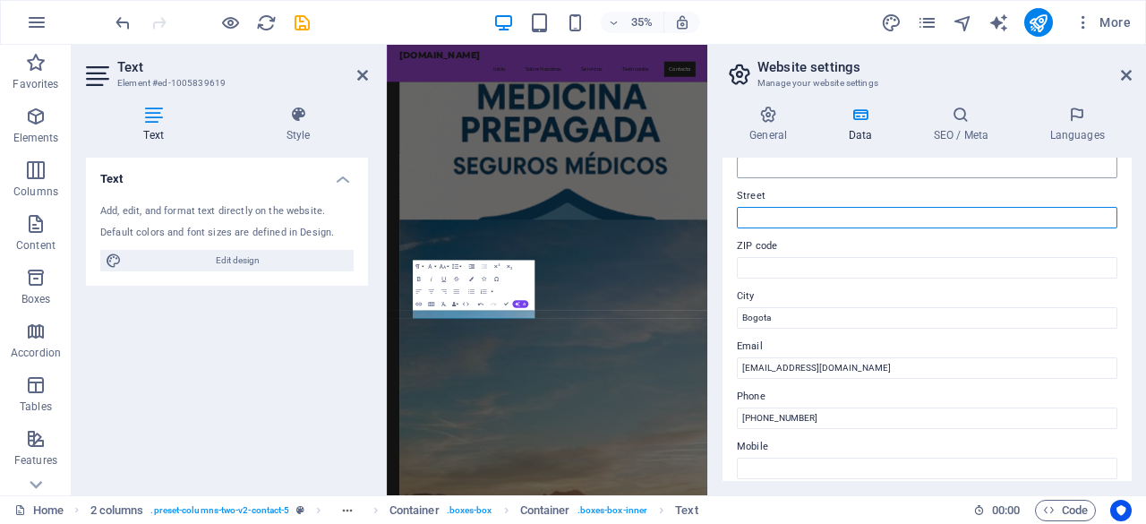
scroll to position [269, 0]
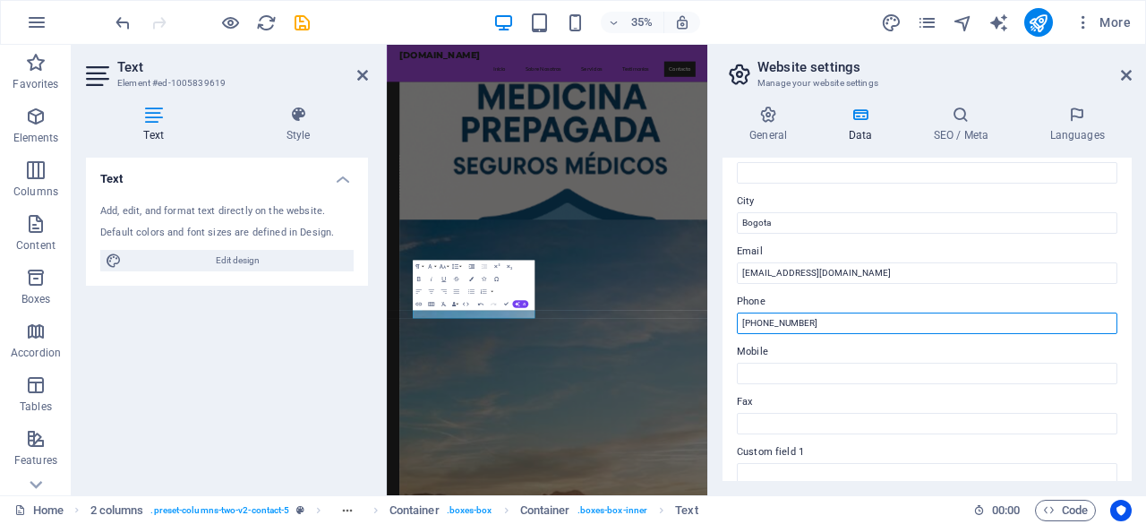
drag, startPoint x: 825, startPoint y: 324, endPoint x: 735, endPoint y: 324, distance: 89.6
click at [735, 324] on div "Contact data for this website. This can be used everywhere on the website and w…" at bounding box center [927, 319] width 409 height 323
type input "+57302111548"
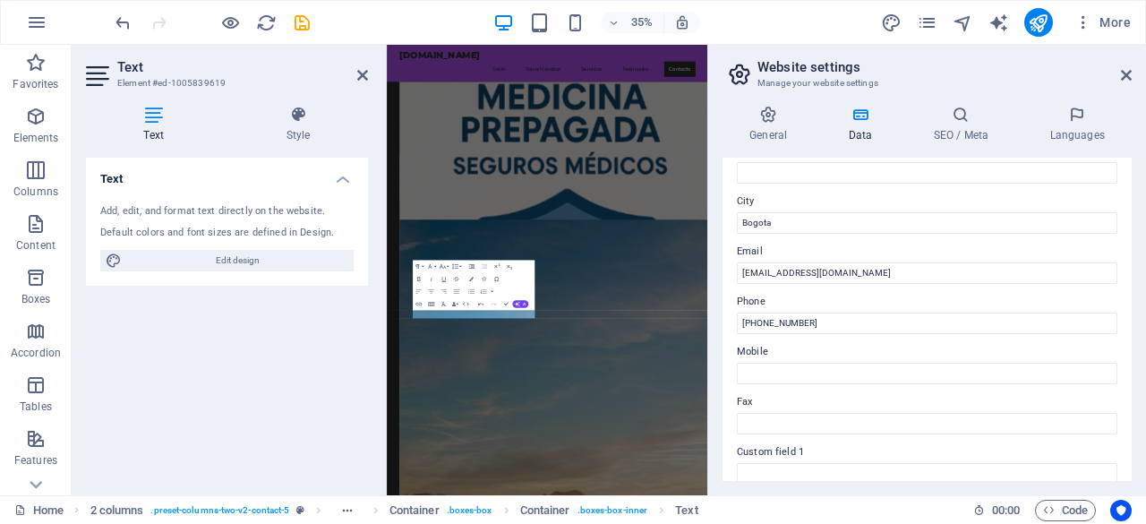
click at [346, 391] on div "Text Add, edit, and format text directly on the website. Default colors and fon…" at bounding box center [227, 319] width 282 height 323
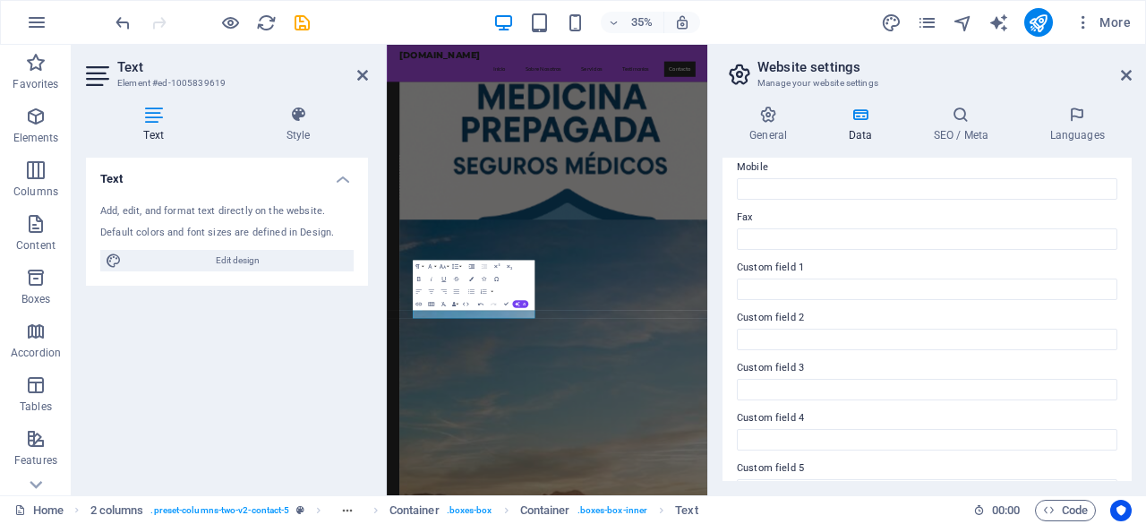
scroll to position [536, 0]
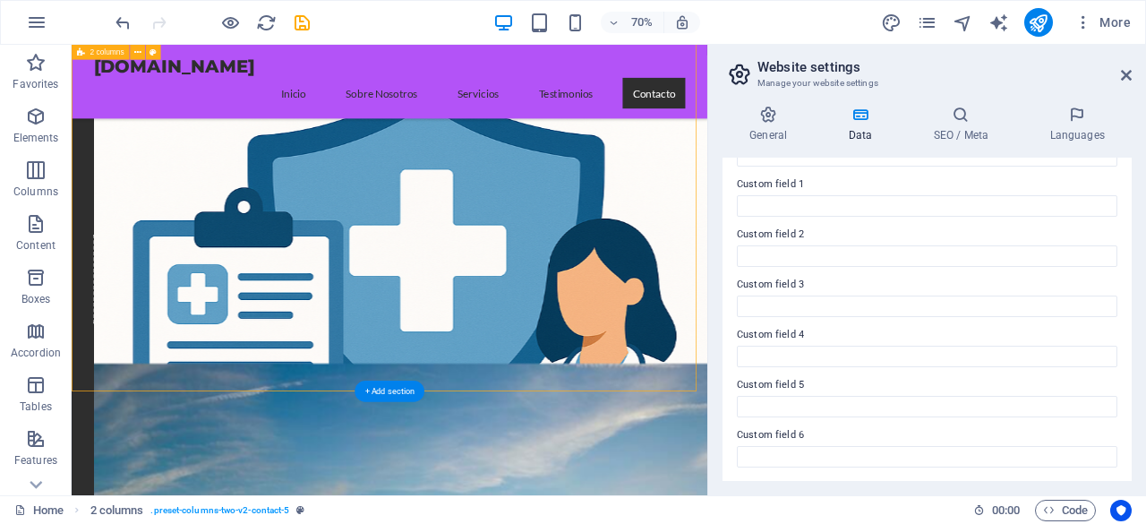
scroll to position [2962, 0]
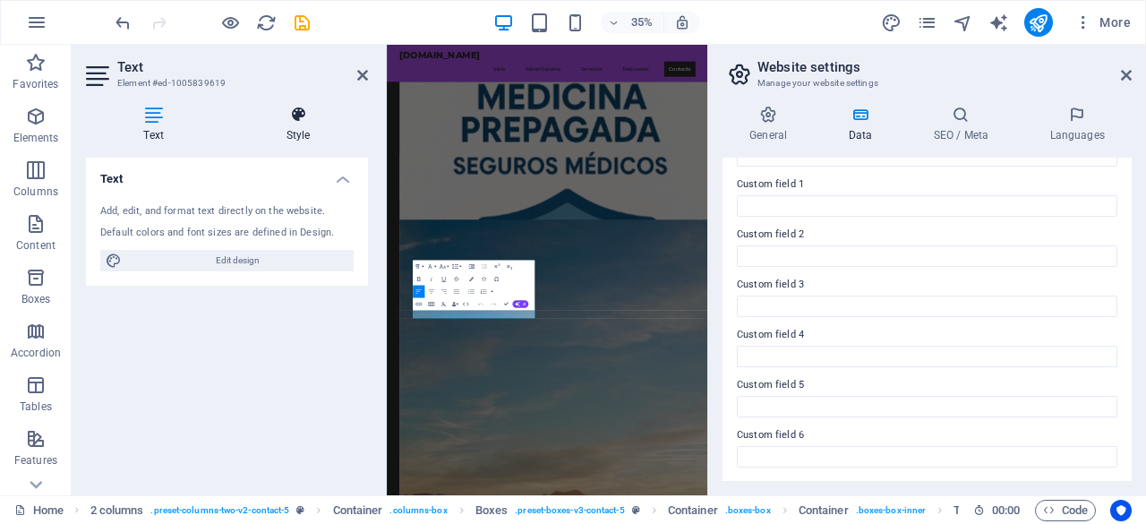
click at [306, 116] on icon at bounding box center [298, 115] width 140 height 18
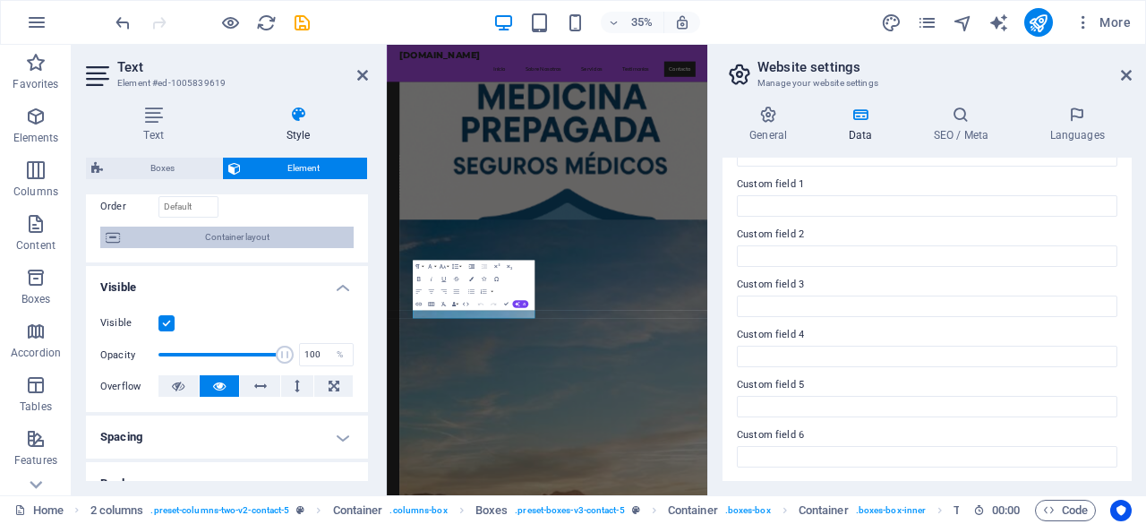
scroll to position [90, 0]
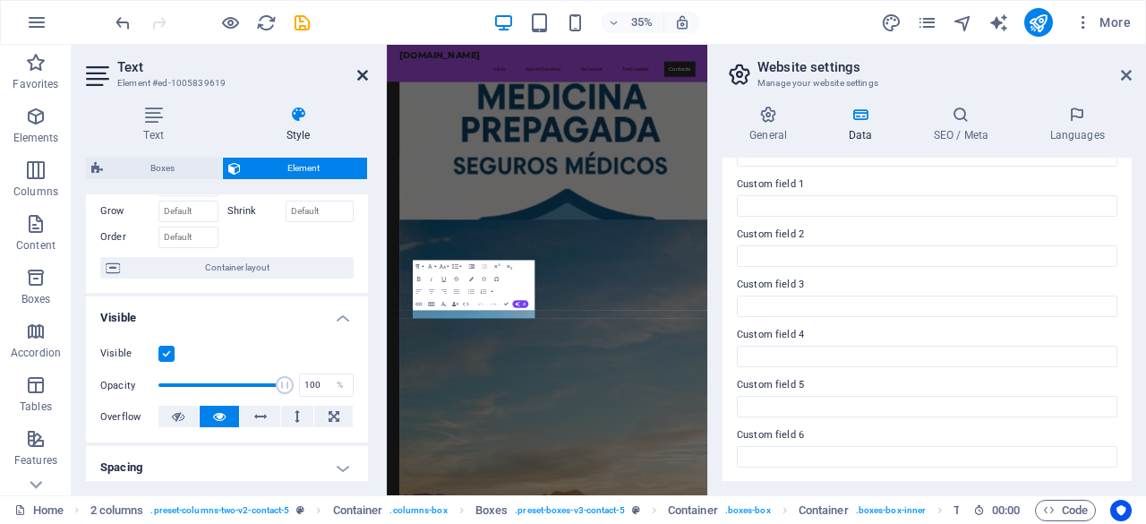
click at [364, 77] on icon at bounding box center [362, 75] width 11 height 14
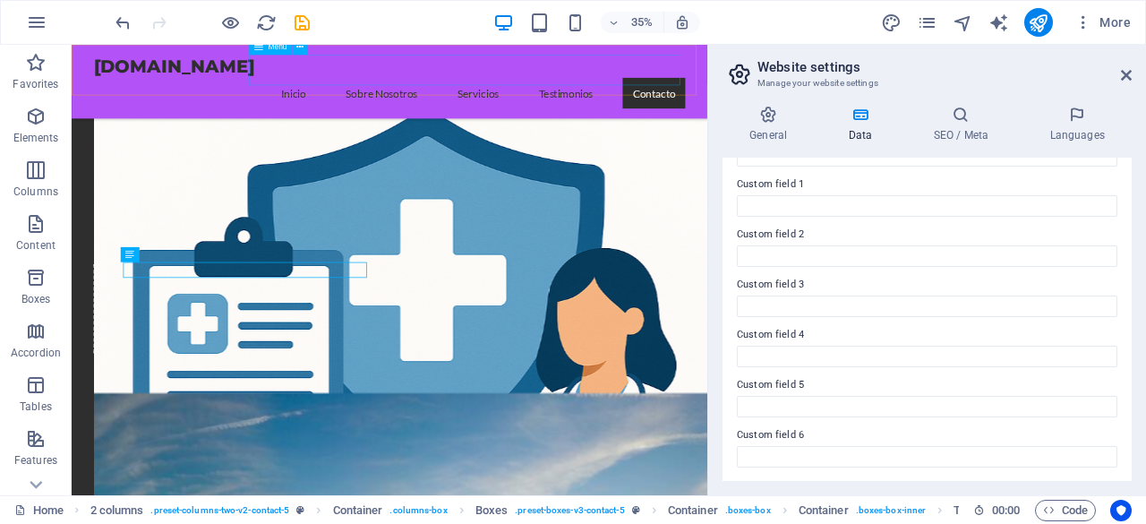
scroll to position [2962, 0]
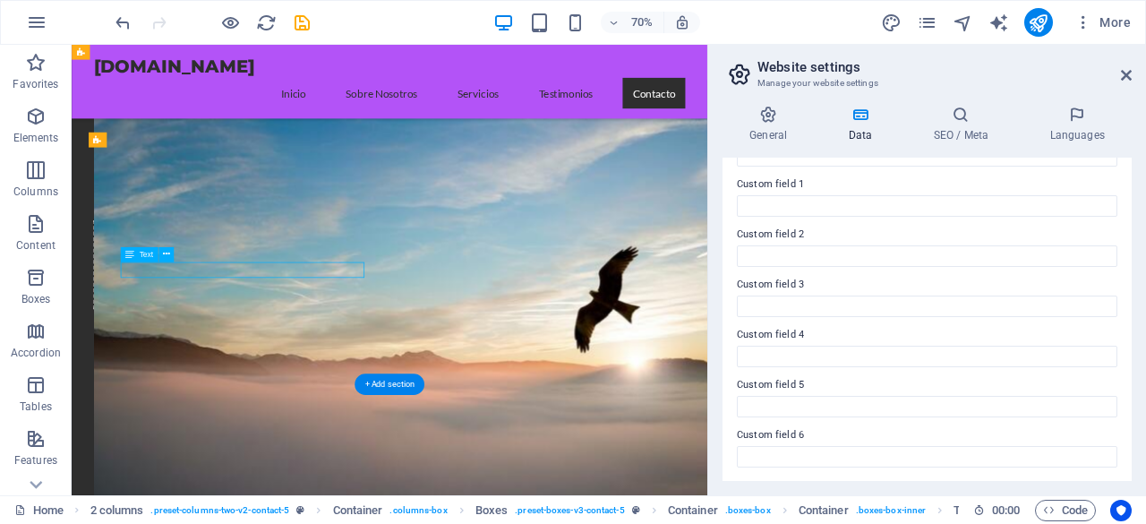
drag, startPoint x: 316, startPoint y: 367, endPoint x: 238, endPoint y: 365, distance: 78.0
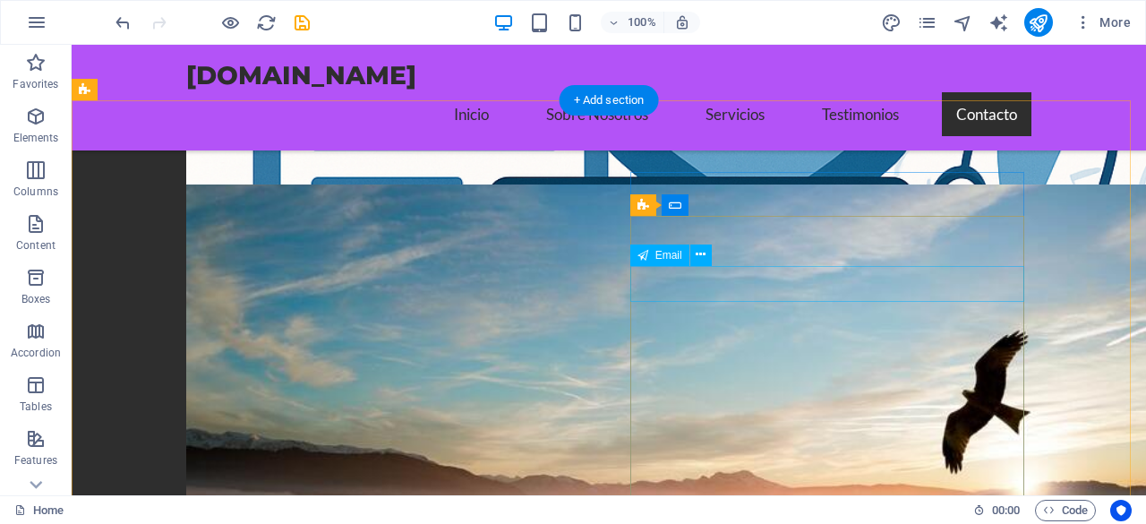
scroll to position [2783, 0]
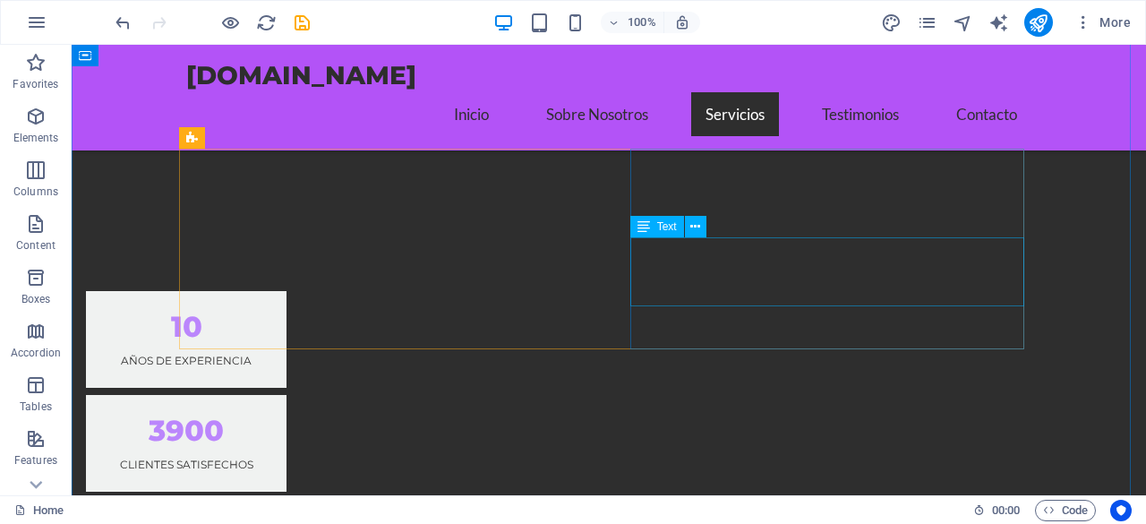
scroll to position [1612, 0]
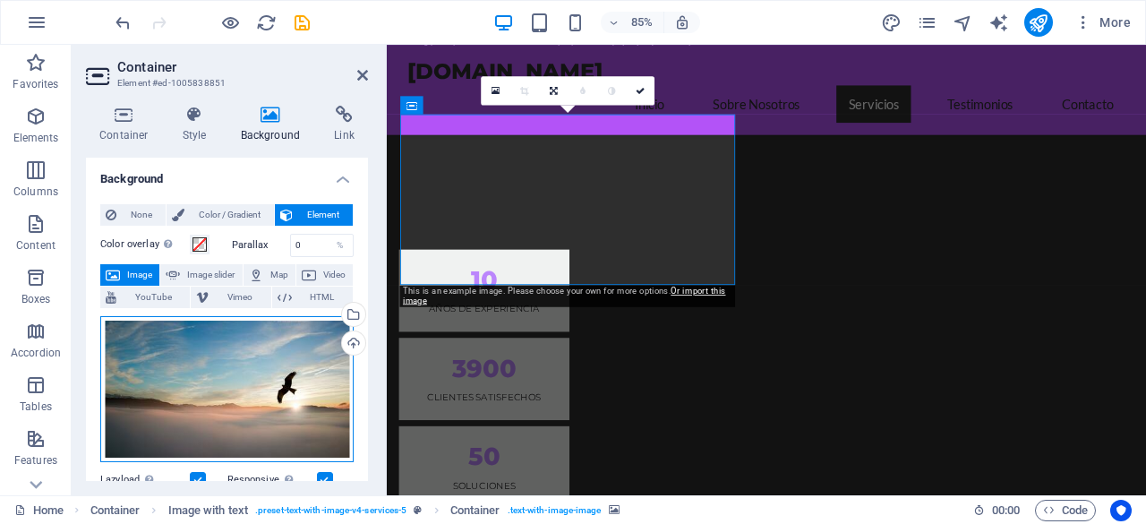
click at [269, 367] on div "Drag files here, click to choose files or select files from Files or our free s…" at bounding box center [226, 389] width 253 height 147
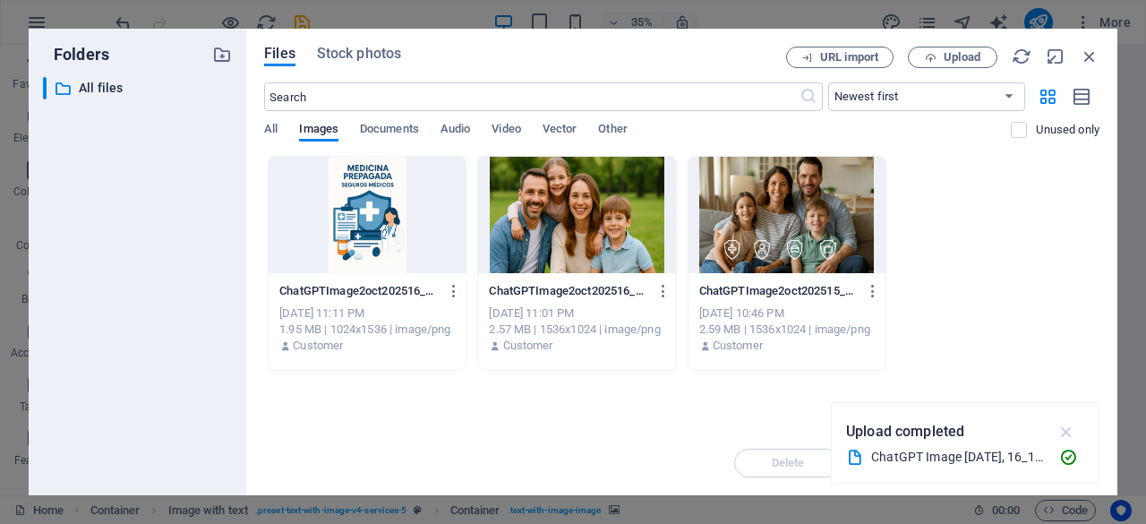
click at [1073, 432] on icon "button" at bounding box center [1067, 432] width 21 height 20
click at [953, 59] on span "Upload" at bounding box center [962, 57] width 37 height 11
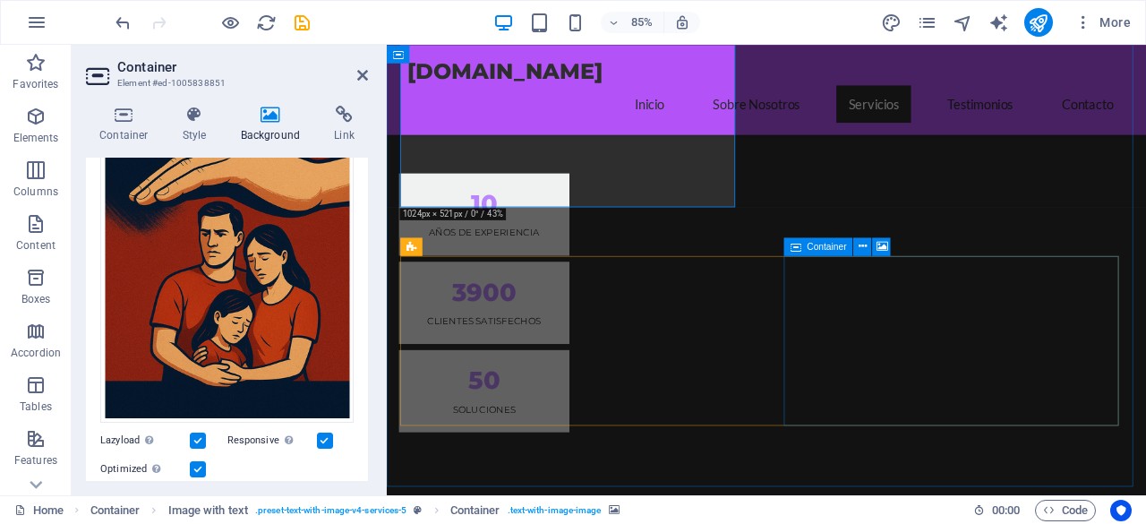
scroll to position [1791, 0]
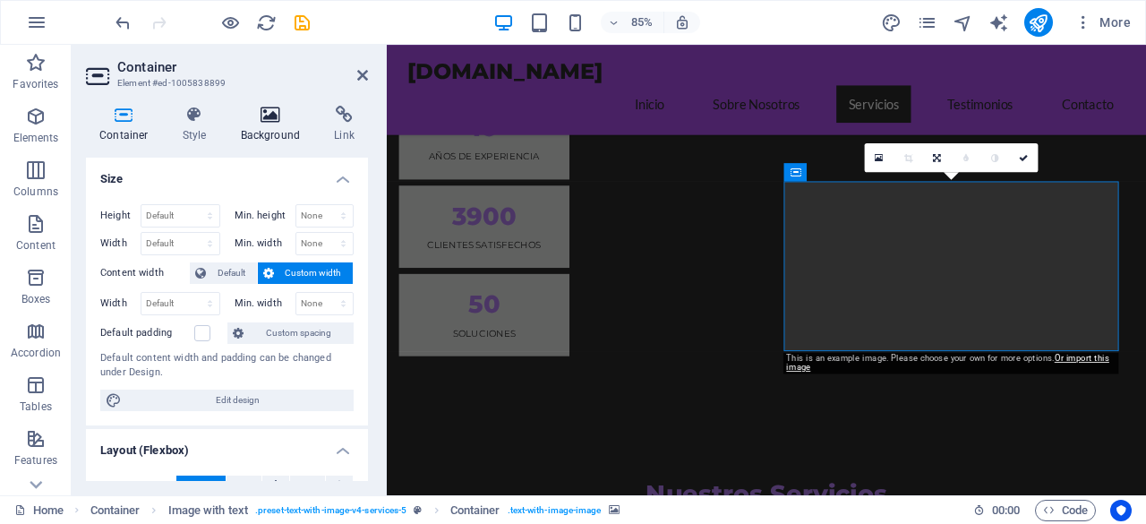
click at [253, 114] on icon at bounding box center [270, 115] width 87 height 18
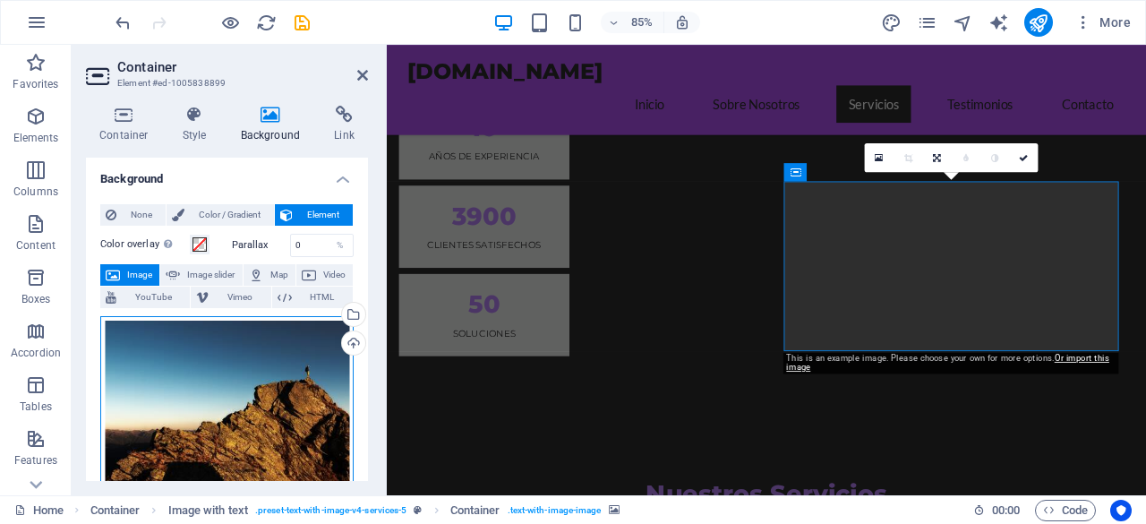
click at [222, 397] on div "Drag files here, click to choose files or select files from Files or our free s…" at bounding box center [226, 402] width 253 height 172
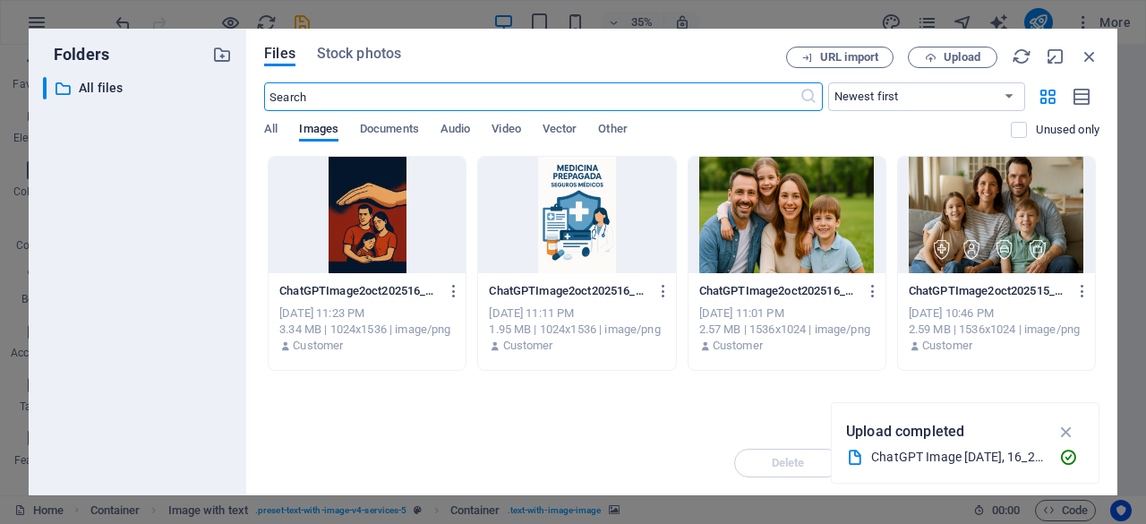
click at [1065, 431] on icon "button" at bounding box center [1067, 432] width 21 height 20
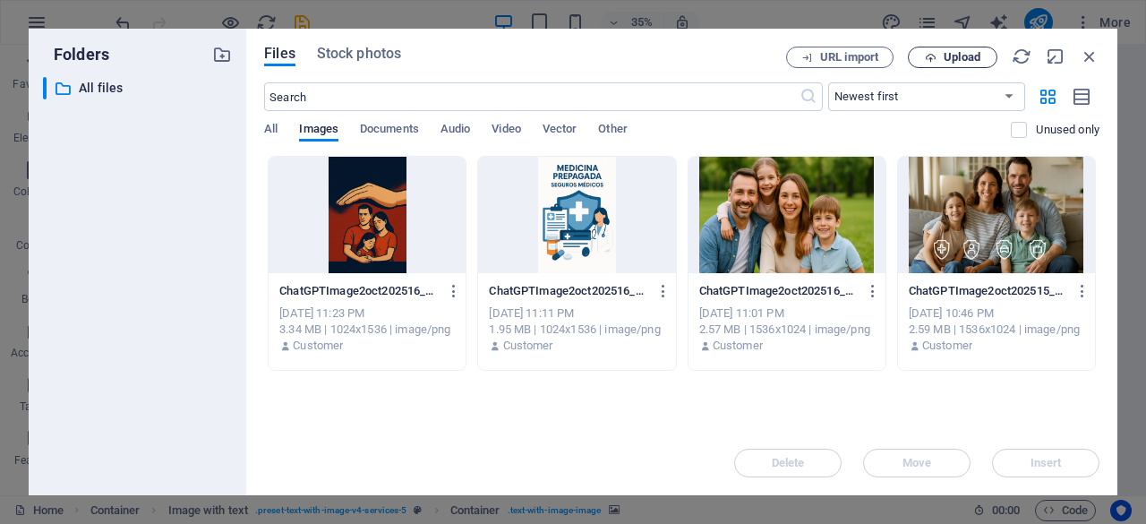
click at [939, 58] on span "Upload" at bounding box center [952, 58] width 73 height 12
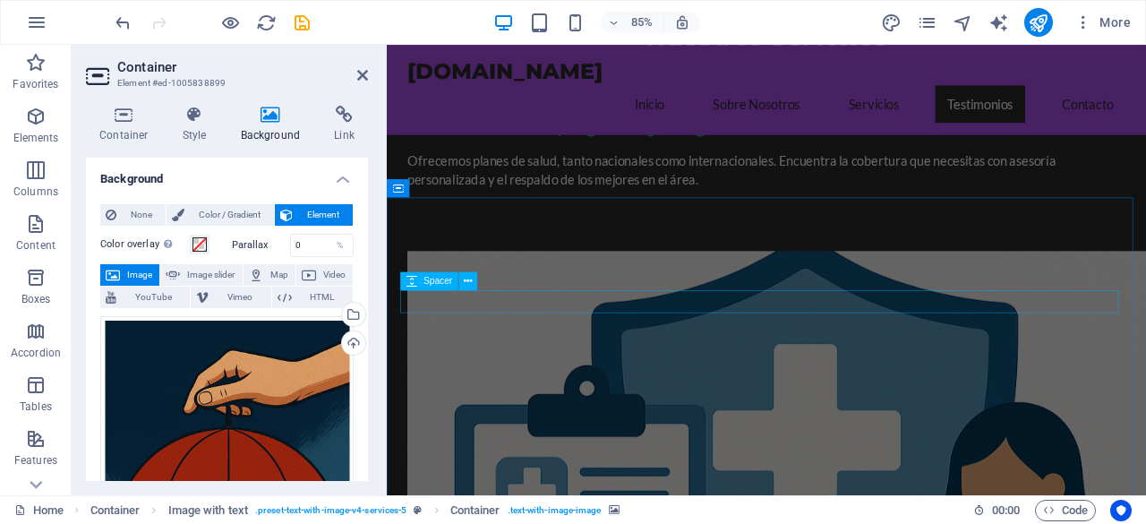
scroll to position [2418, 0]
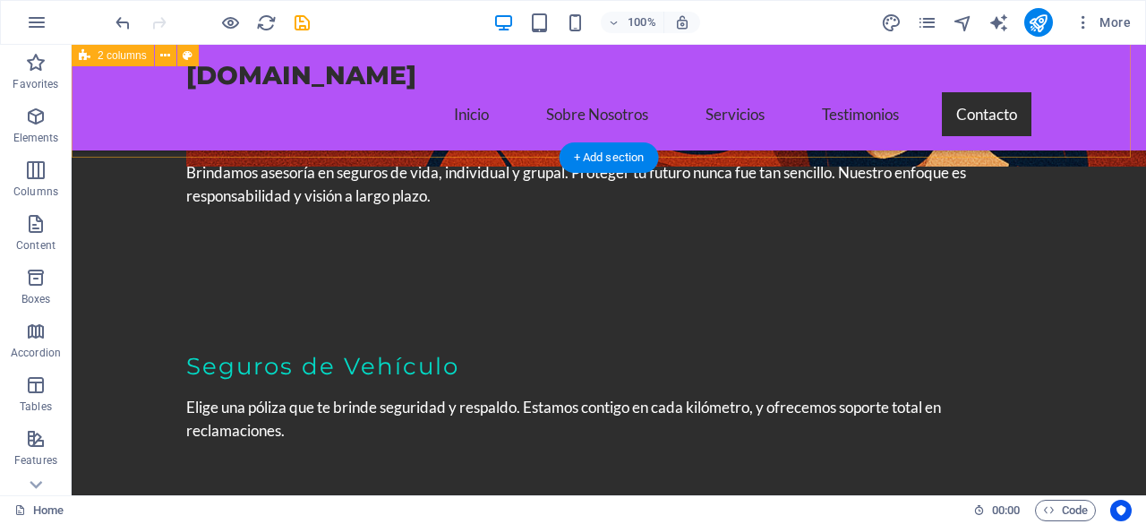
scroll to position [3351, 0]
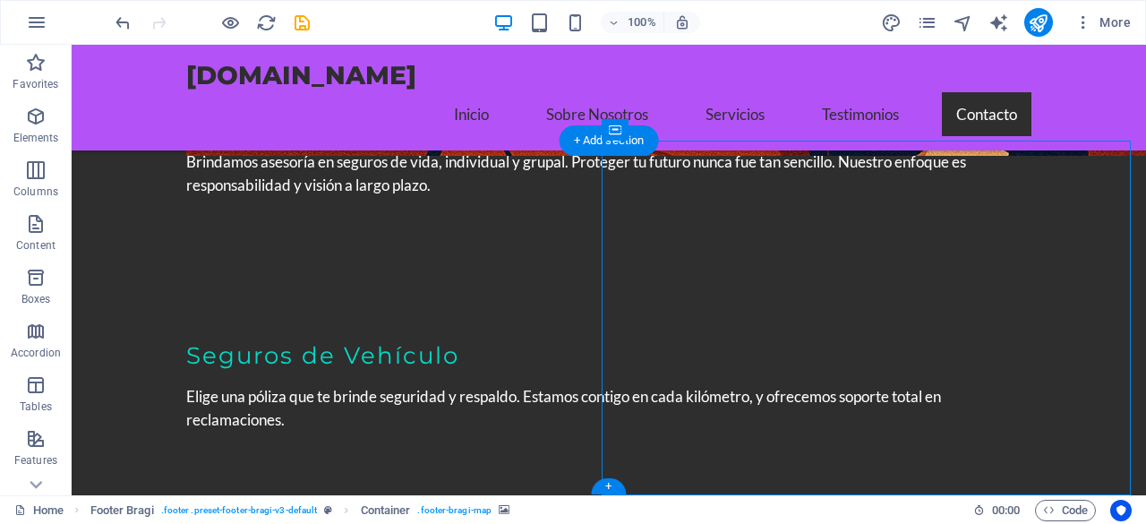
select select "px"
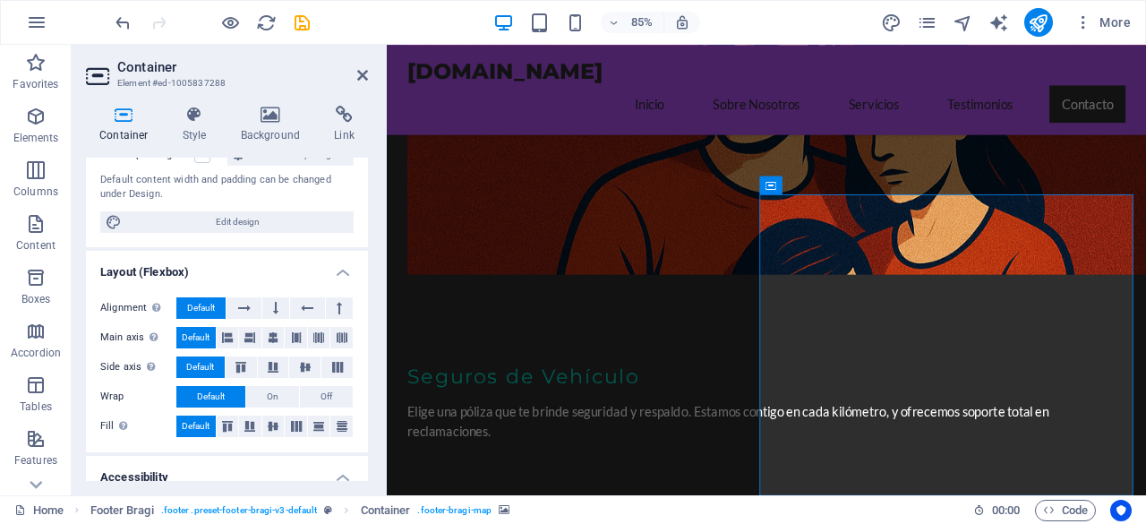
scroll to position [179, 0]
click at [292, 119] on icon at bounding box center [270, 115] width 87 height 18
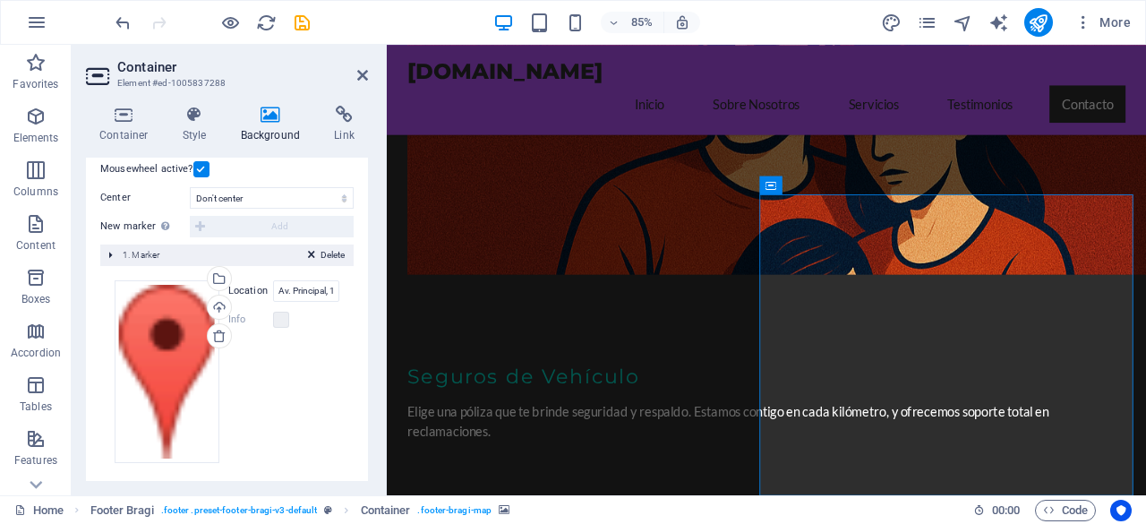
scroll to position [392, 0]
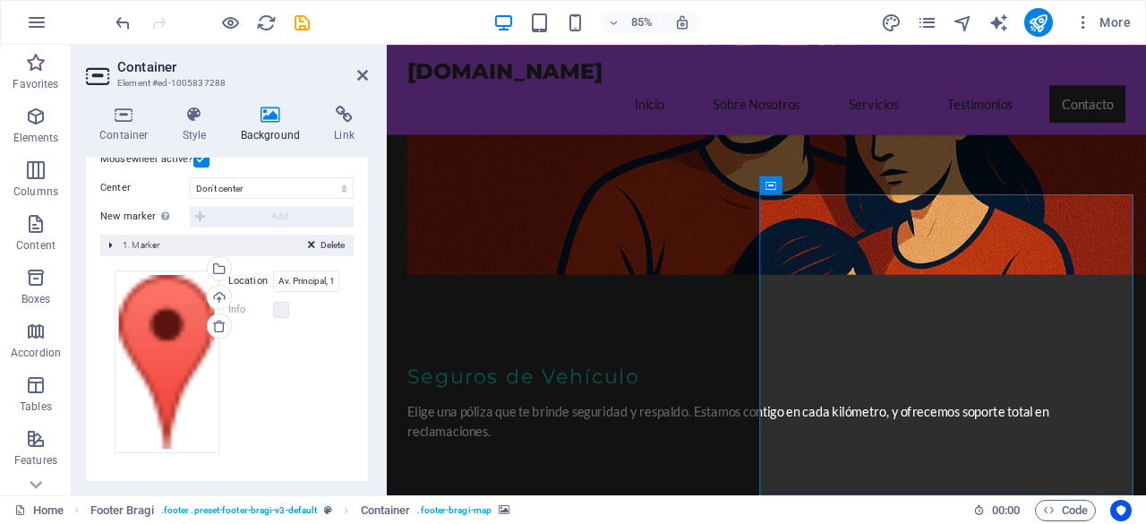
click at [251, 273] on label "Location" at bounding box center [250, 280] width 45 height 21
click at [273, 273] on input "Av. Principal, 12345 Ciudad de Seguros" at bounding box center [306, 280] width 66 height 21
drag, startPoint x: 327, startPoint y: 282, endPoint x: 256, endPoint y: 273, distance: 71.3
click at [256, 273] on div "Location Av. Principal, 12345 Ciudad de Seguros" at bounding box center [283, 280] width 111 height 21
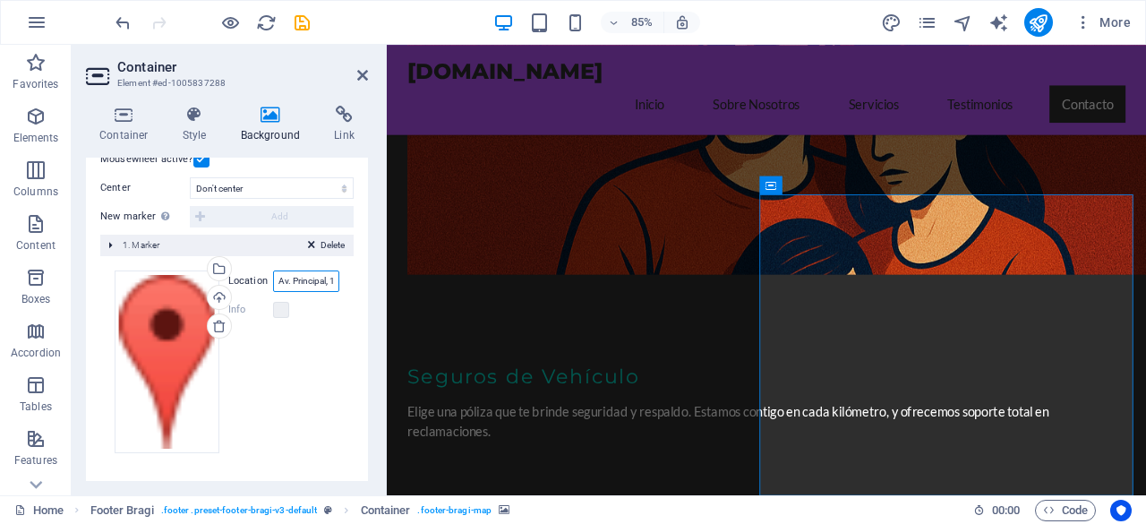
type input "s"
type input "A"
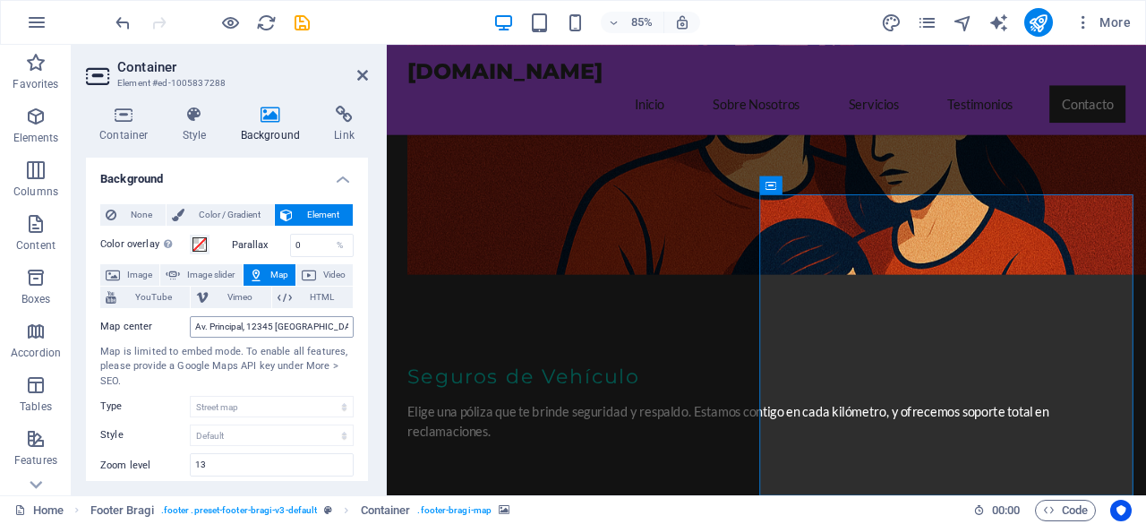
type input "Avenida 7 #72-05"
drag, startPoint x: 595, startPoint y: 368, endPoint x: 662, endPoint y: 376, distance: 67.7
click at [346, 331] on input "Av. Principal, 12345 Ciudad de Seguros" at bounding box center [272, 326] width 164 height 21
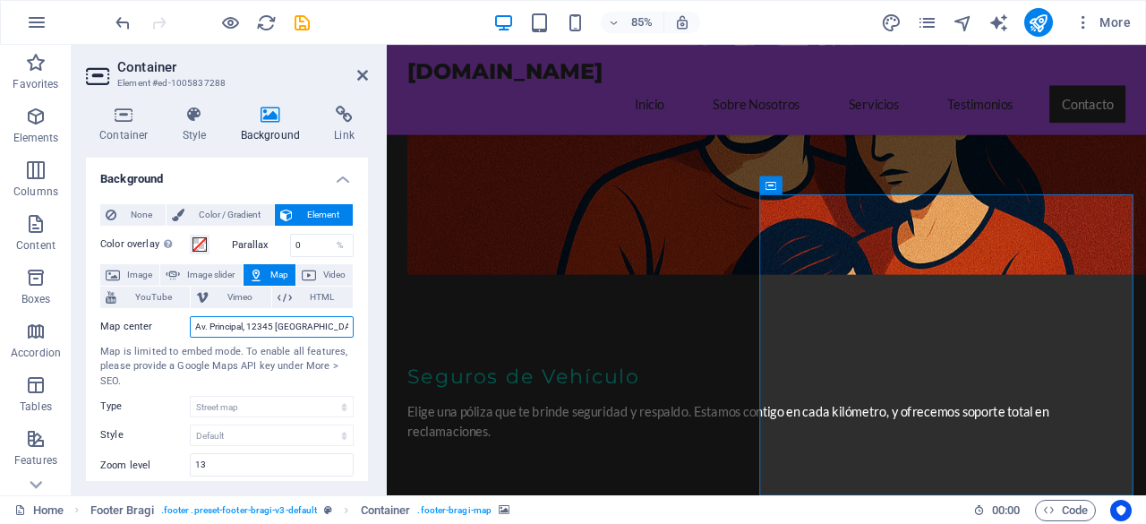
click at [344, 330] on input "Av. Principal, 12345 Ciudad de Seguros" at bounding box center [272, 326] width 164 height 21
type input "s"
click at [205, 329] on input "Av 7 #72-05 bogota" at bounding box center [272, 326] width 164 height 21
click at [240, 326] on input "Avenida 7 #72-05 bogota" at bounding box center [272, 326] width 164 height 21
click at [244, 330] on input "Avenida 7 # 72-05 bogota" at bounding box center [272, 326] width 164 height 21
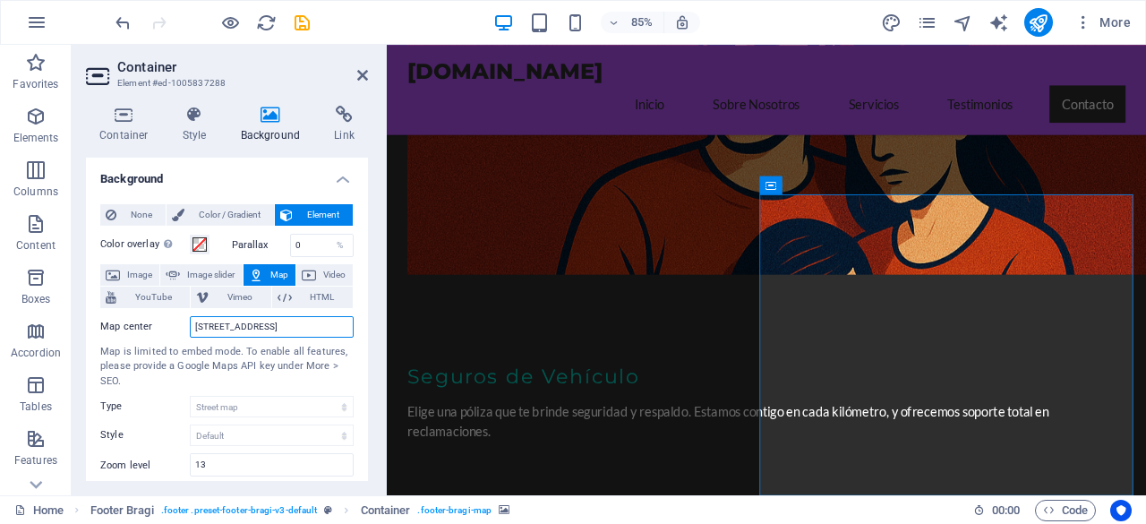
drag, startPoint x: 234, startPoint y: 329, endPoint x: 157, endPoint y: 327, distance: 77.0
click at [157, 327] on div "Map center Avenida 7 # 72-05 bogota" at bounding box center [226, 326] width 253 height 21
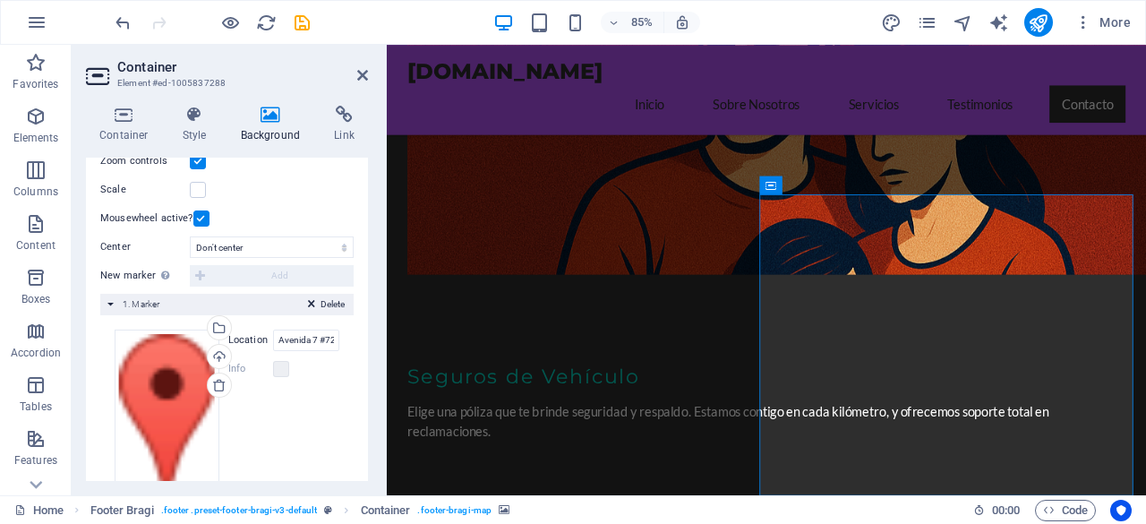
scroll to position [392, 0]
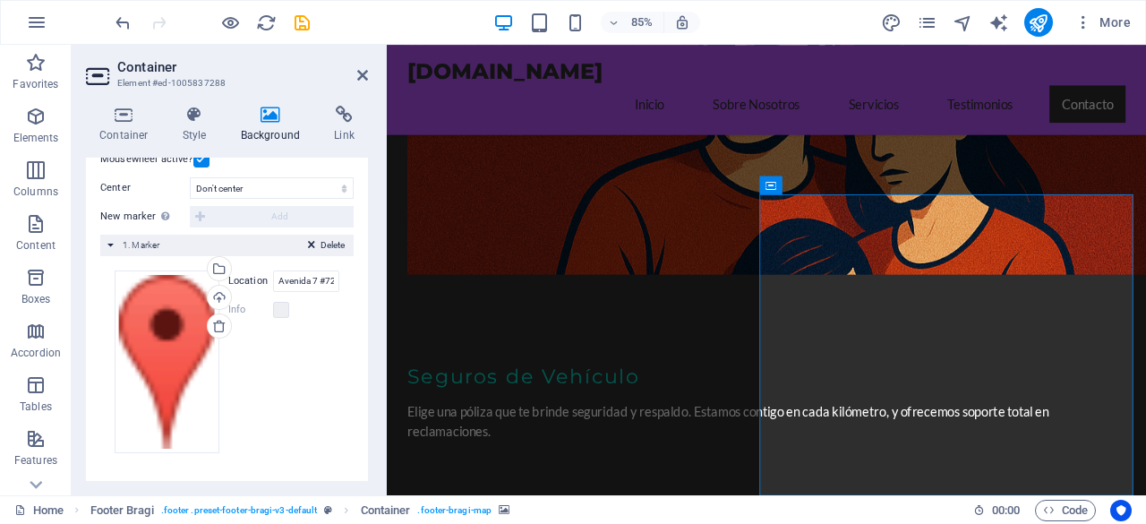
type input "Carrera 7 # 72-05 bogota"
click at [322, 370] on div "Drag files here, click to choose files or select files from Files or our free s…" at bounding box center [227, 361] width 225 height 183
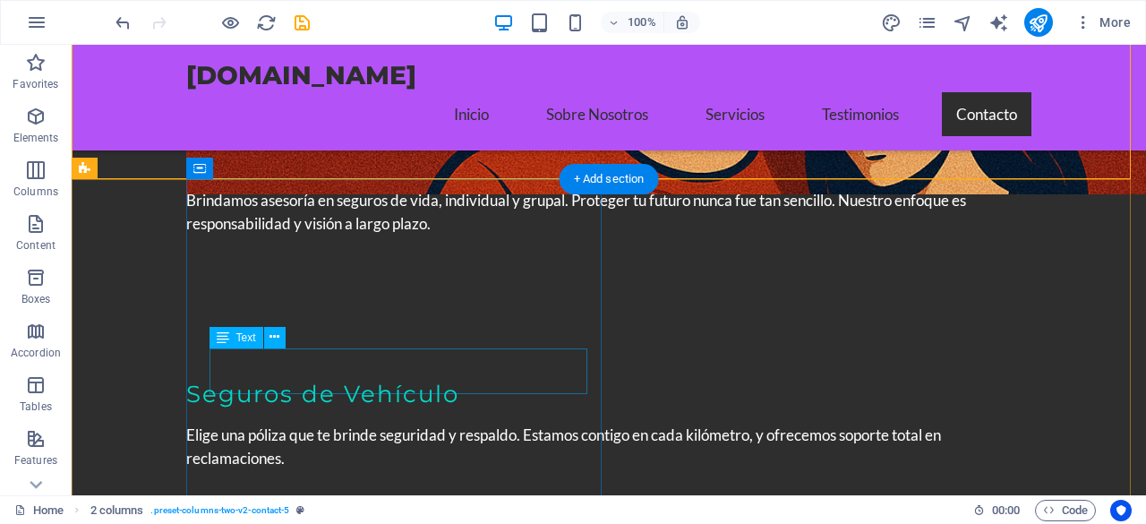
scroll to position [3351, 0]
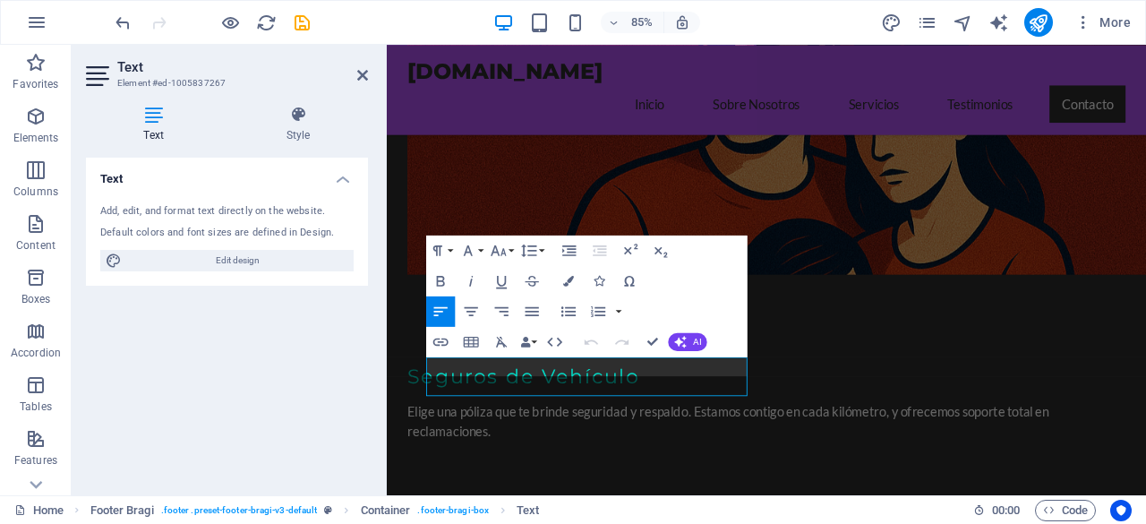
scroll to position [3249, 0]
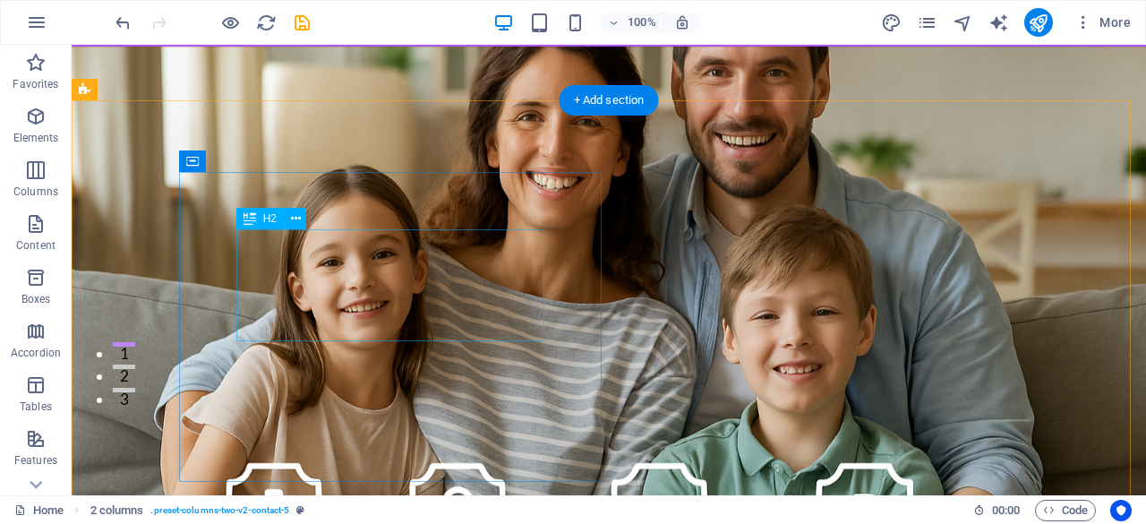
scroll to position [0, 0]
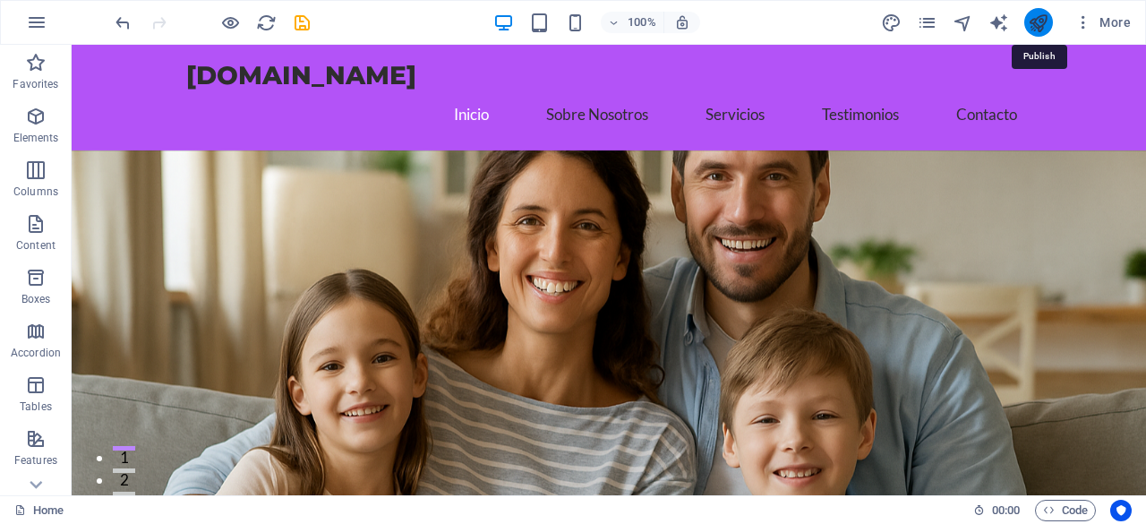
click at [1034, 21] on icon "publish" at bounding box center [1038, 23] width 21 height 21
checkbox input "false"
